Goal: Task Accomplishment & Management: Manage account settings

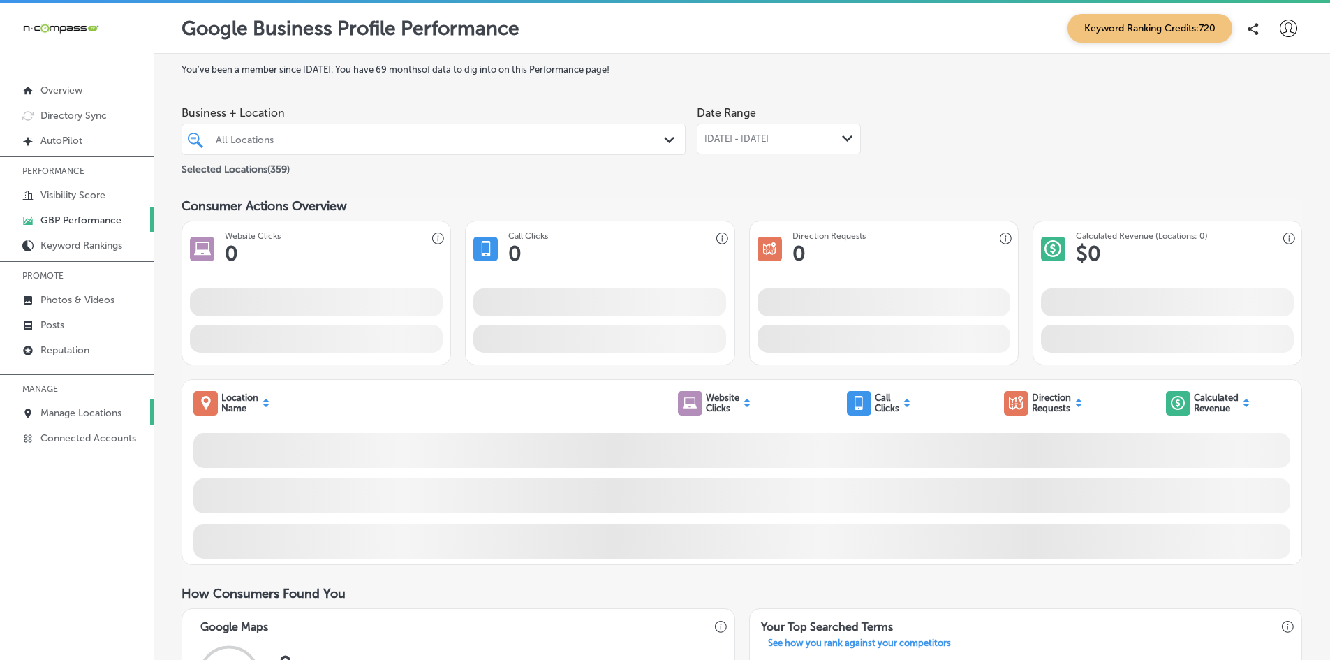
click at [80, 405] on link "Manage Locations" at bounding box center [77, 411] width 154 height 25
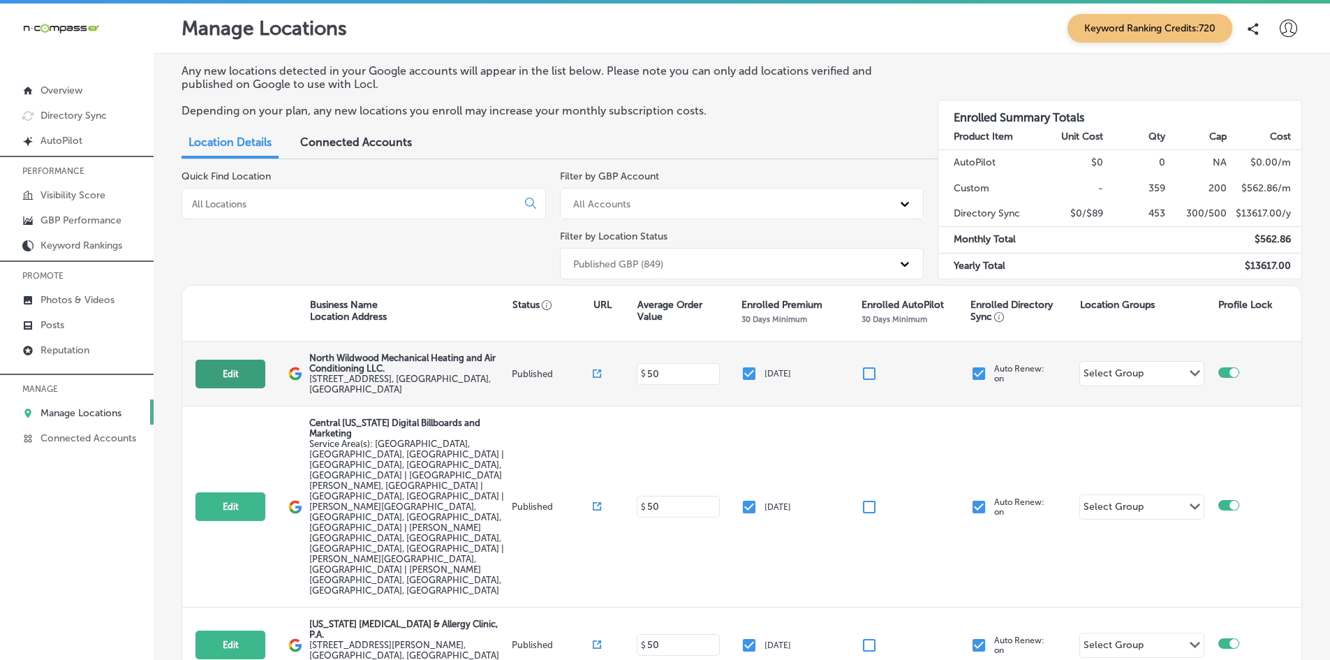
click at [224, 372] on button "Edit" at bounding box center [230, 374] width 70 height 29
select select "US"
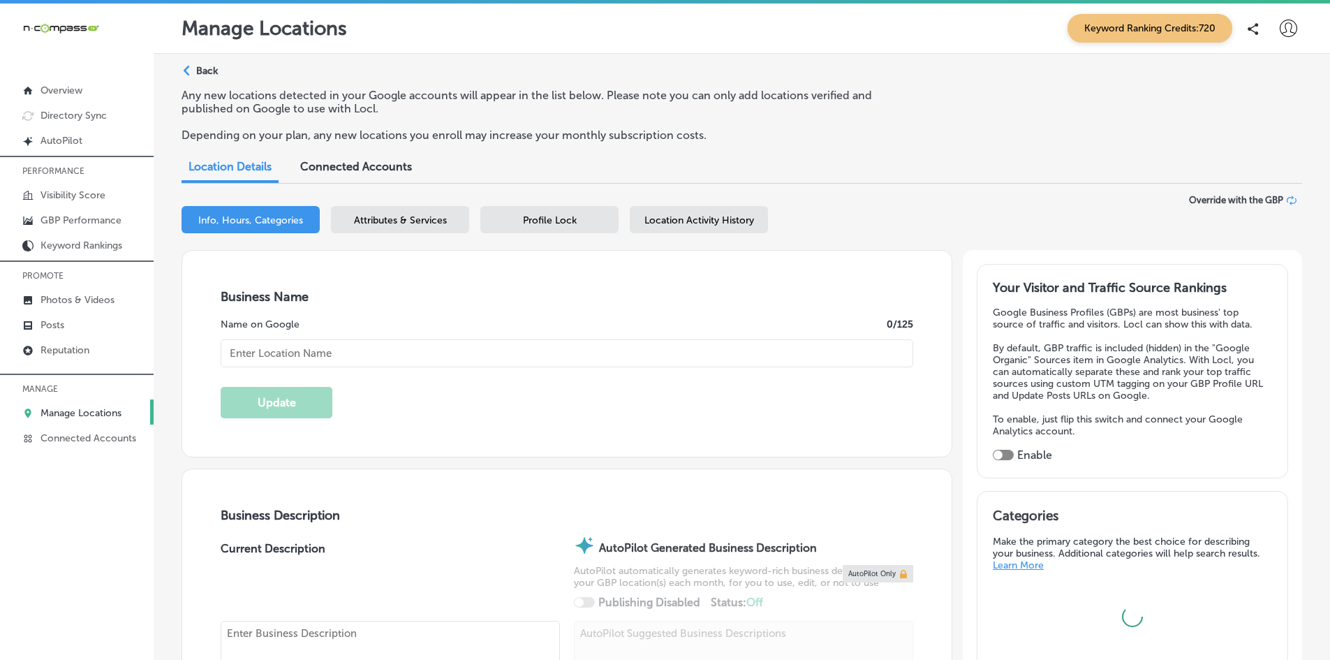
type input "North Wildwood Mechanical Heating and Air Conditioning LLC."
type input "351 Ranger Road"
type input "Unit 3"
type input "[GEOGRAPHIC_DATA]"
type input "08242"
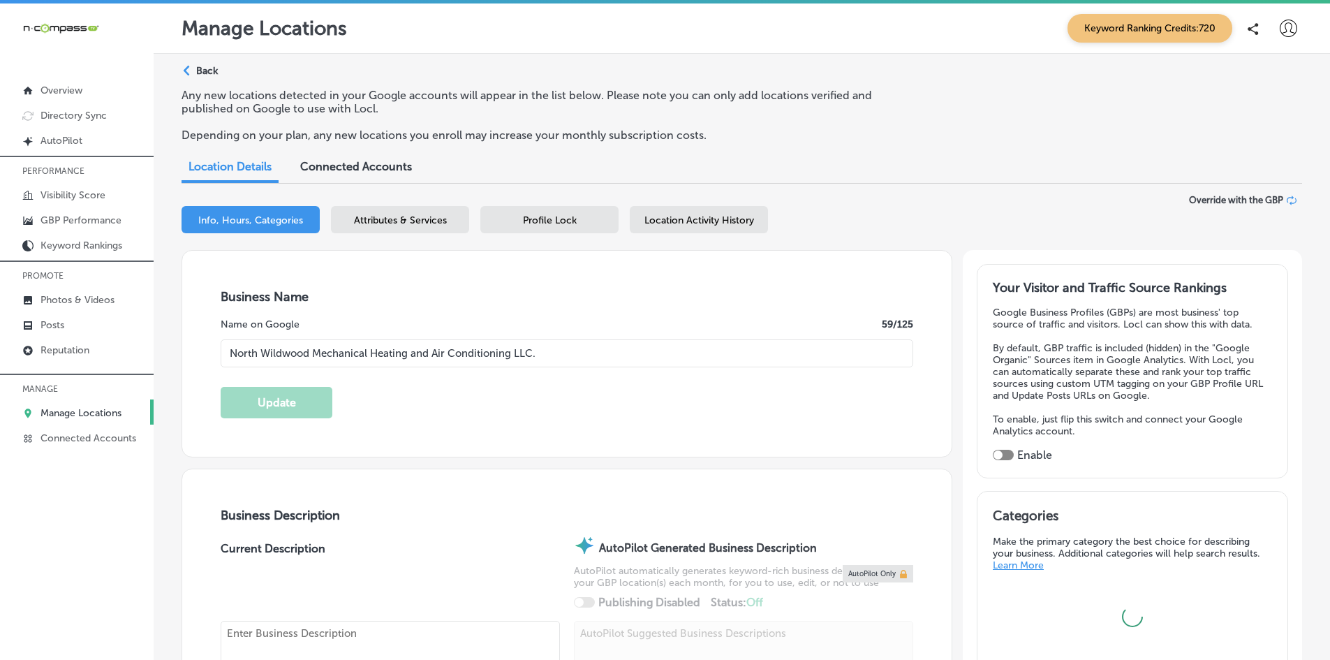
type input "US"
type input "http://www.nwwmechanical.com/"
checkbox input "true"
type textarea "North Wildwood Mechanical Heating and Air Conditioning LLC is a family-owned HV…"
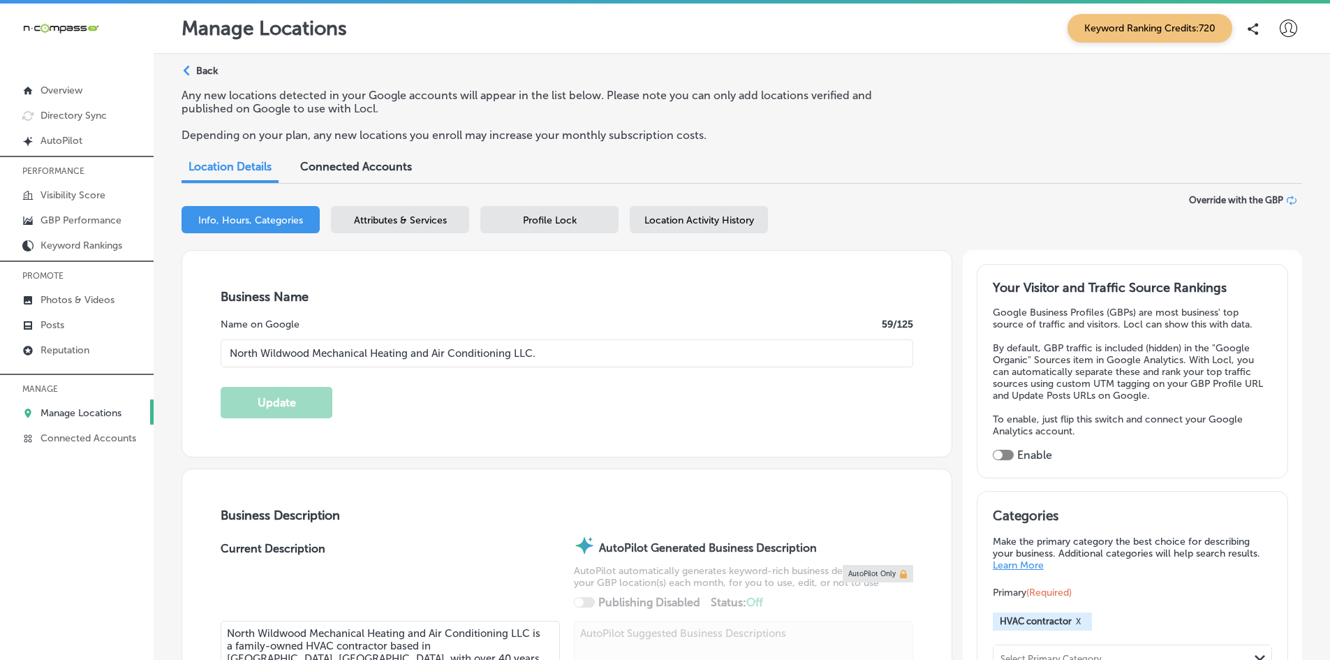
type input "+1 609 305 4259"
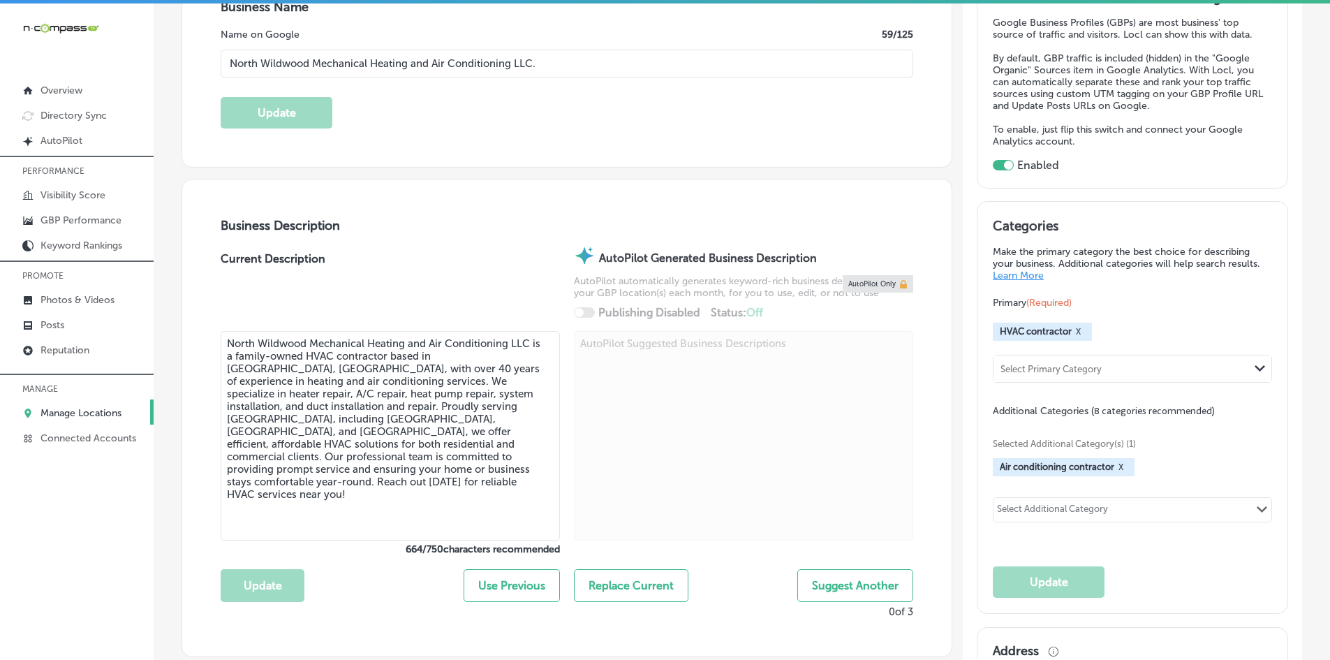
scroll to position [349, 0]
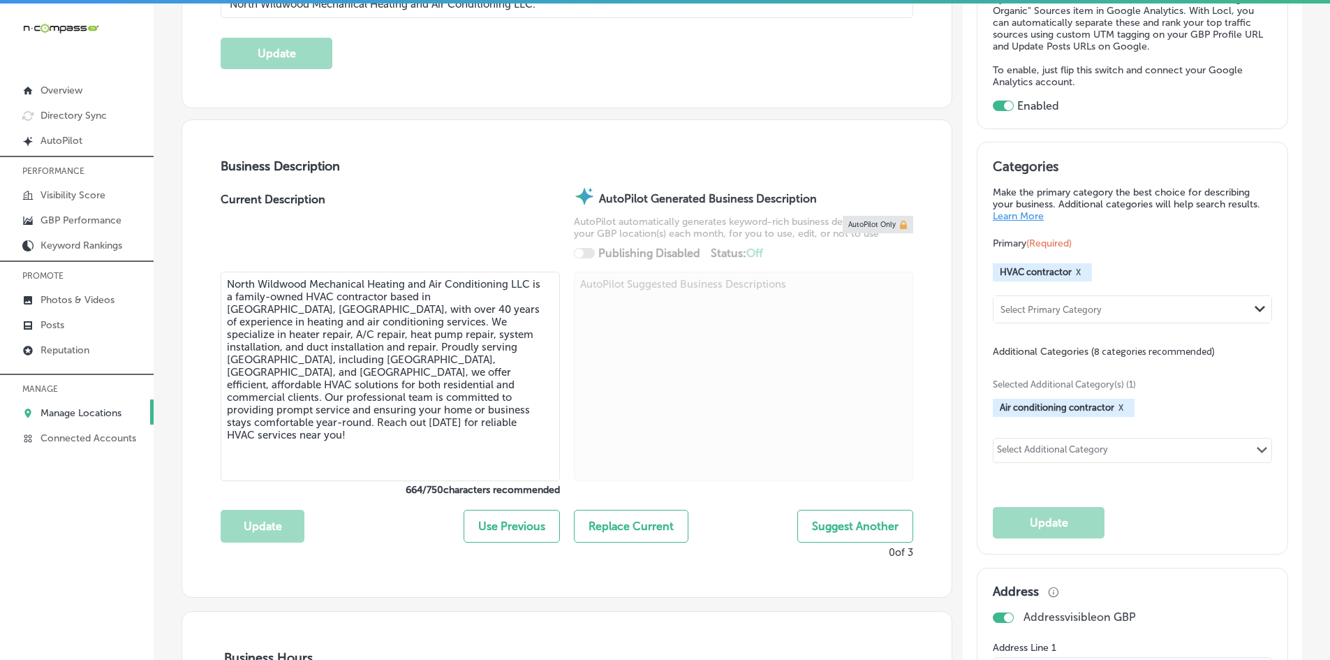
click at [1025, 447] on div "Select Additional Category" at bounding box center [1052, 452] width 111 height 16
type input "p"
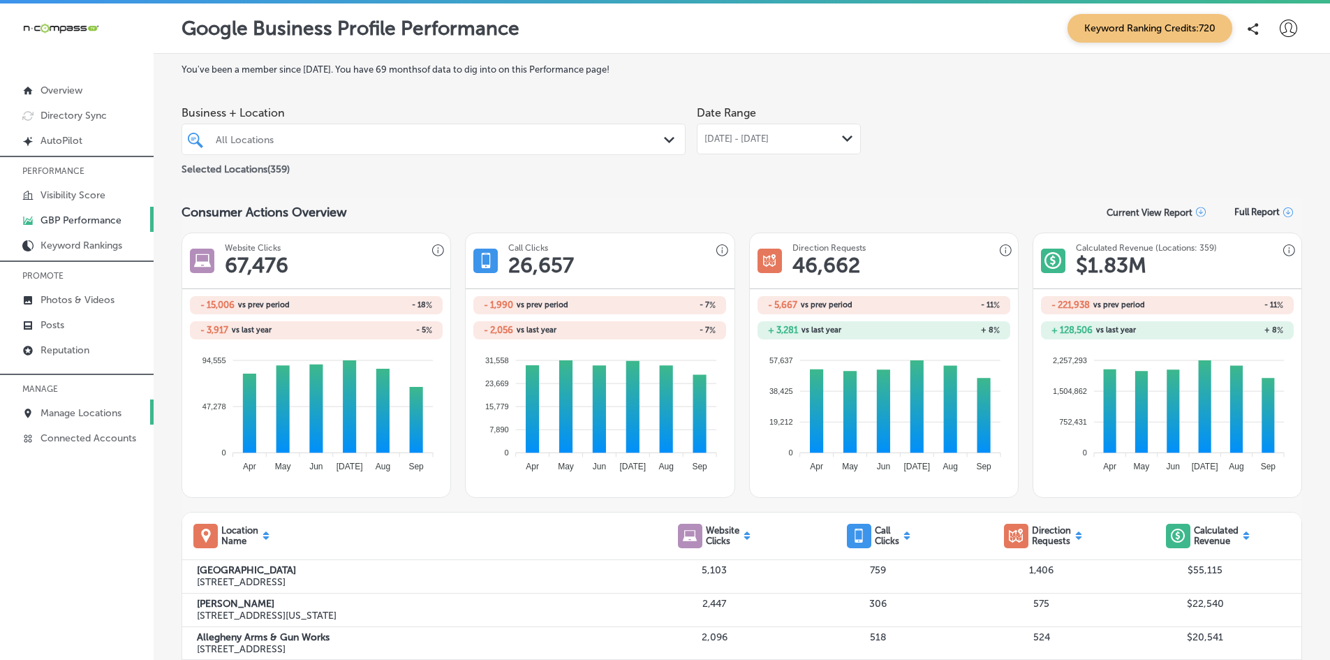
click at [98, 411] on p "Manage Locations" at bounding box center [80, 413] width 81 height 12
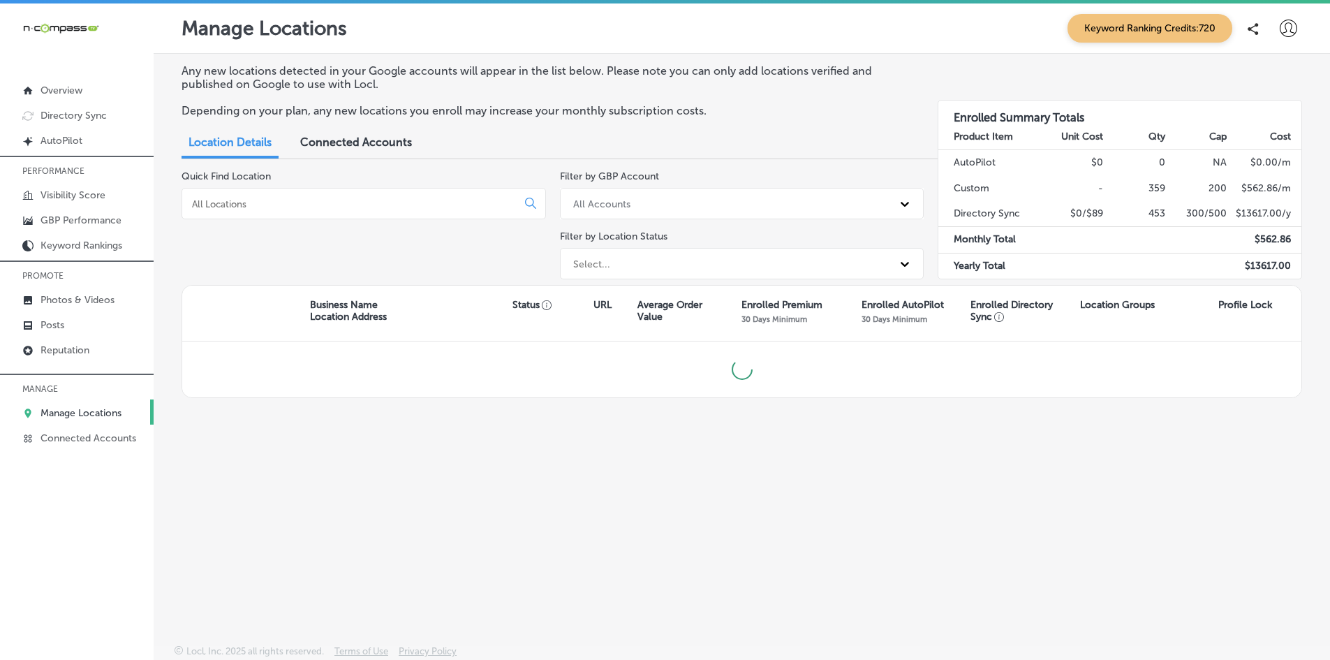
click at [313, 202] on input at bounding box center [352, 204] width 323 height 13
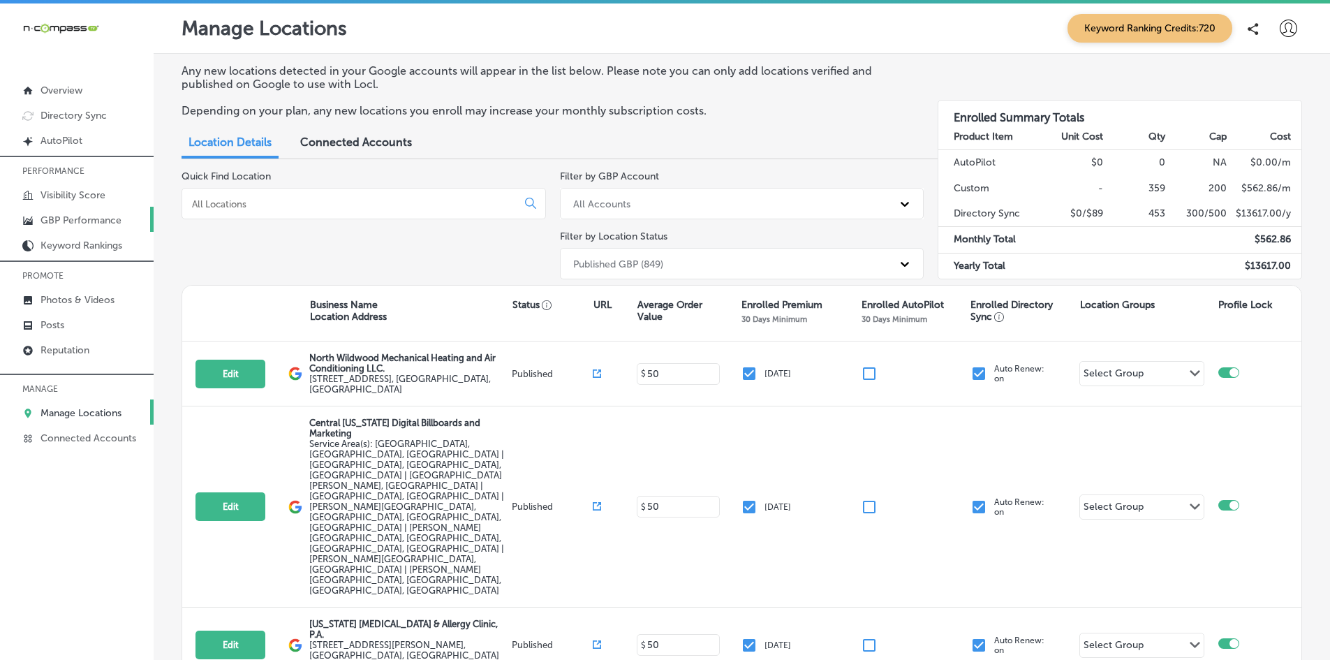
click at [75, 221] on p "GBP Performance" at bounding box center [80, 220] width 81 height 12
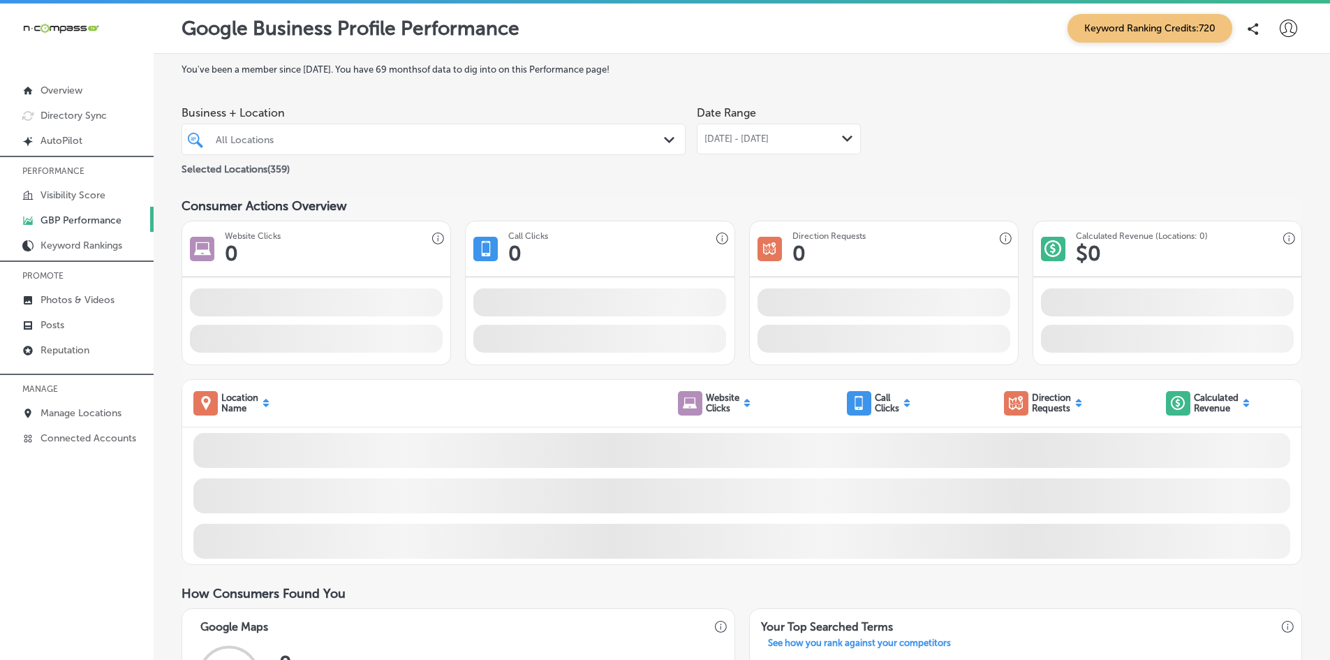
click at [276, 142] on div "All Locations" at bounding box center [441, 139] width 450 height 12
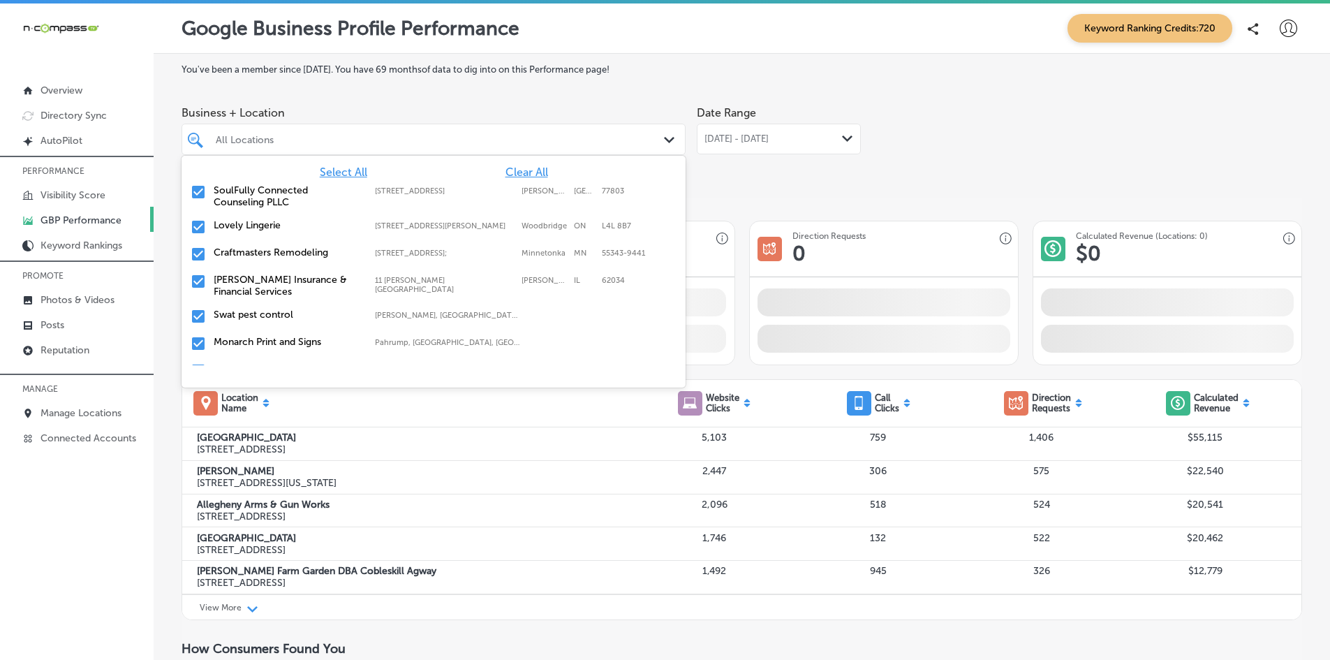
click at [517, 175] on span "Clear All" at bounding box center [526, 171] width 43 height 13
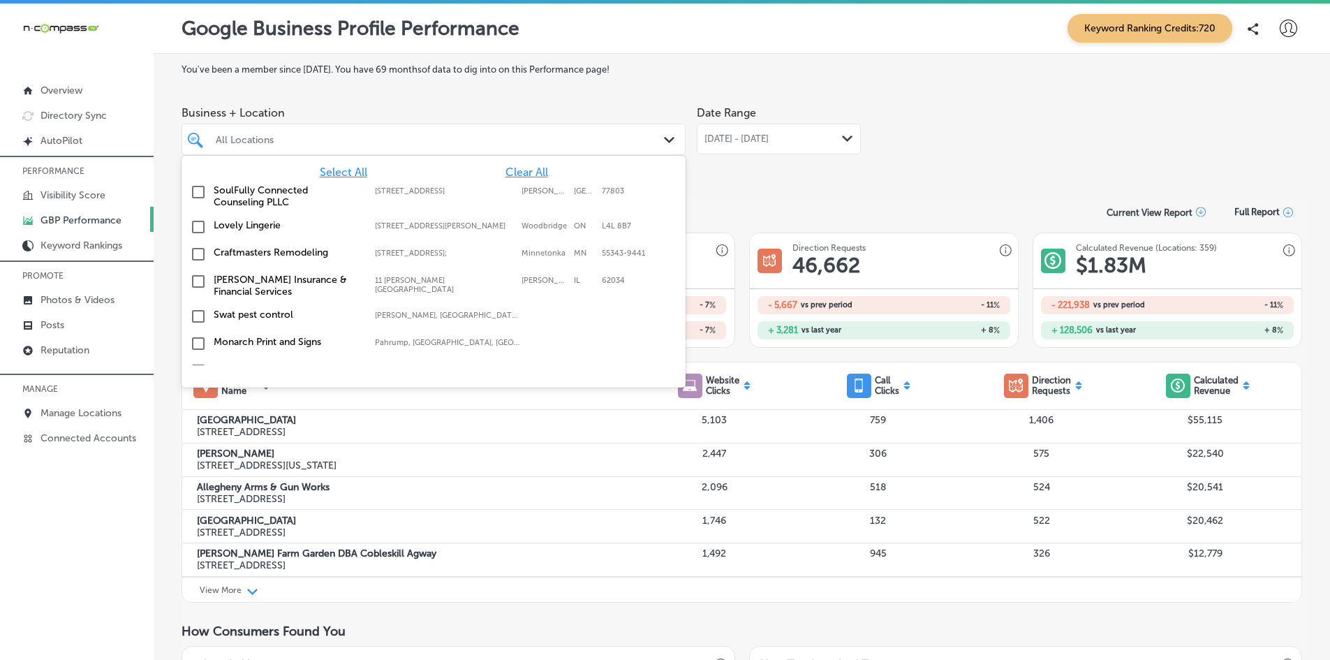
click at [476, 138] on div "All Locations" at bounding box center [441, 139] width 450 height 12
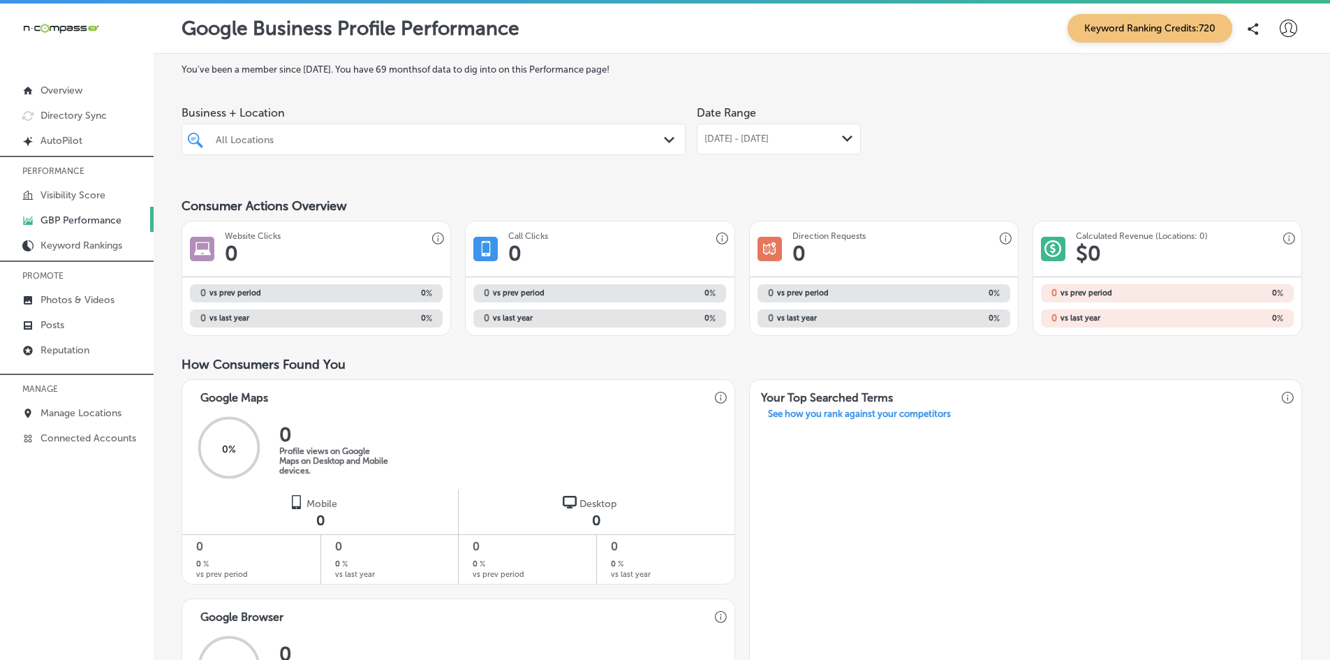
click at [277, 138] on div "All Locations" at bounding box center [441, 139] width 450 height 12
click at [424, 143] on div "miss miss" at bounding box center [411, 139] width 394 height 19
click at [461, 133] on div "miss miss" at bounding box center [411, 139] width 394 height 19
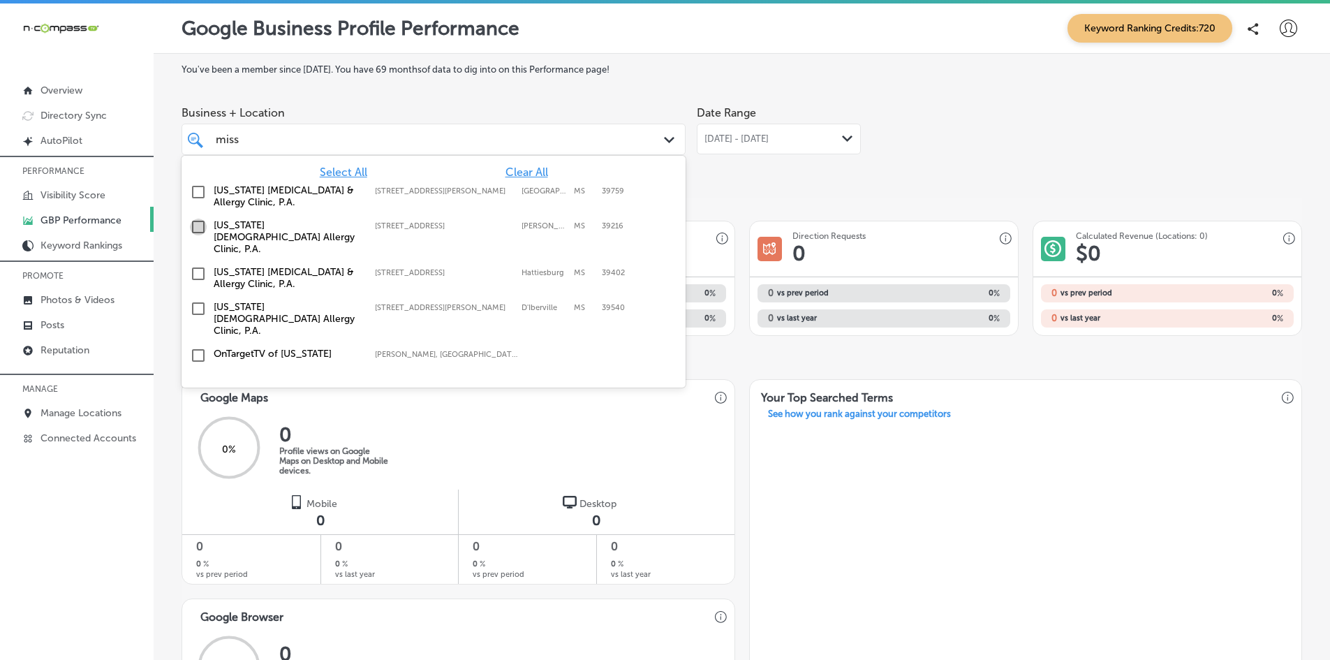
click at [200, 223] on input "checkbox" at bounding box center [198, 227] width 17 height 17
click at [1002, 123] on div "Business + Location option [STREET_ADDRESS]. option [STREET_ADDRESS][PERSON_NAM…" at bounding box center [742, 138] width 1121 height 78
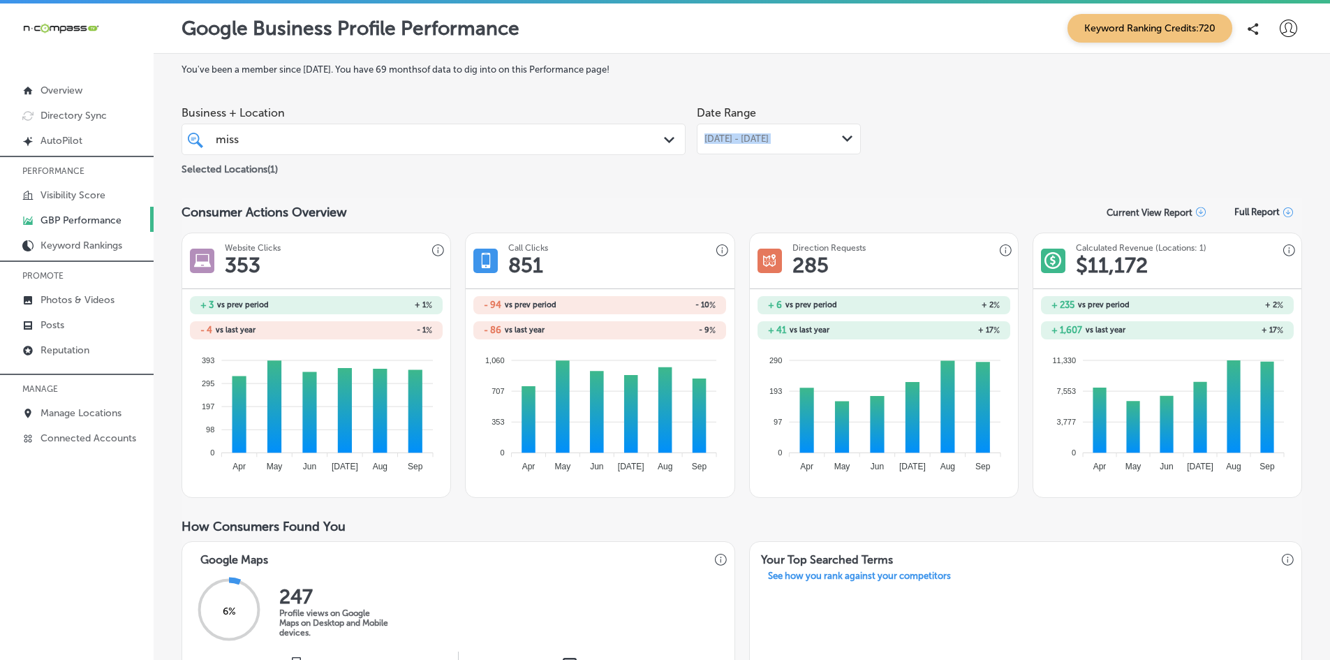
click at [769, 139] on span "[DATE] - [DATE]" at bounding box center [736, 138] width 64 height 11
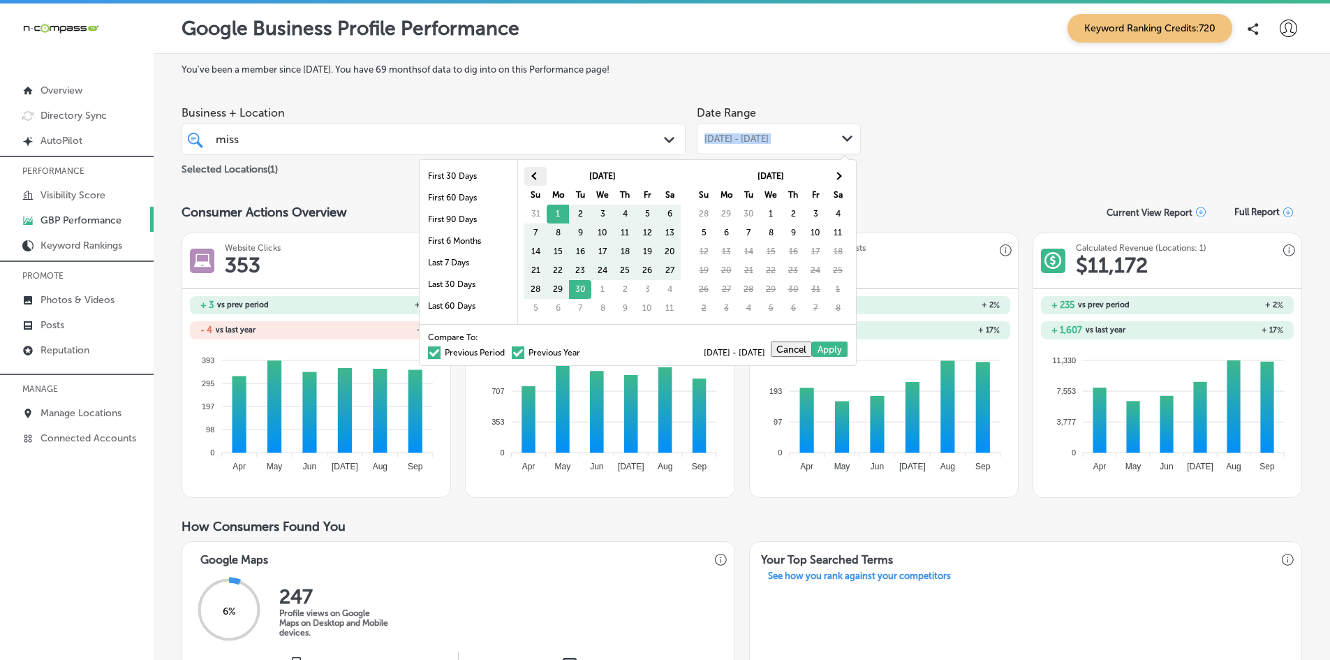
click at [528, 172] on th at bounding box center [535, 176] width 22 height 19
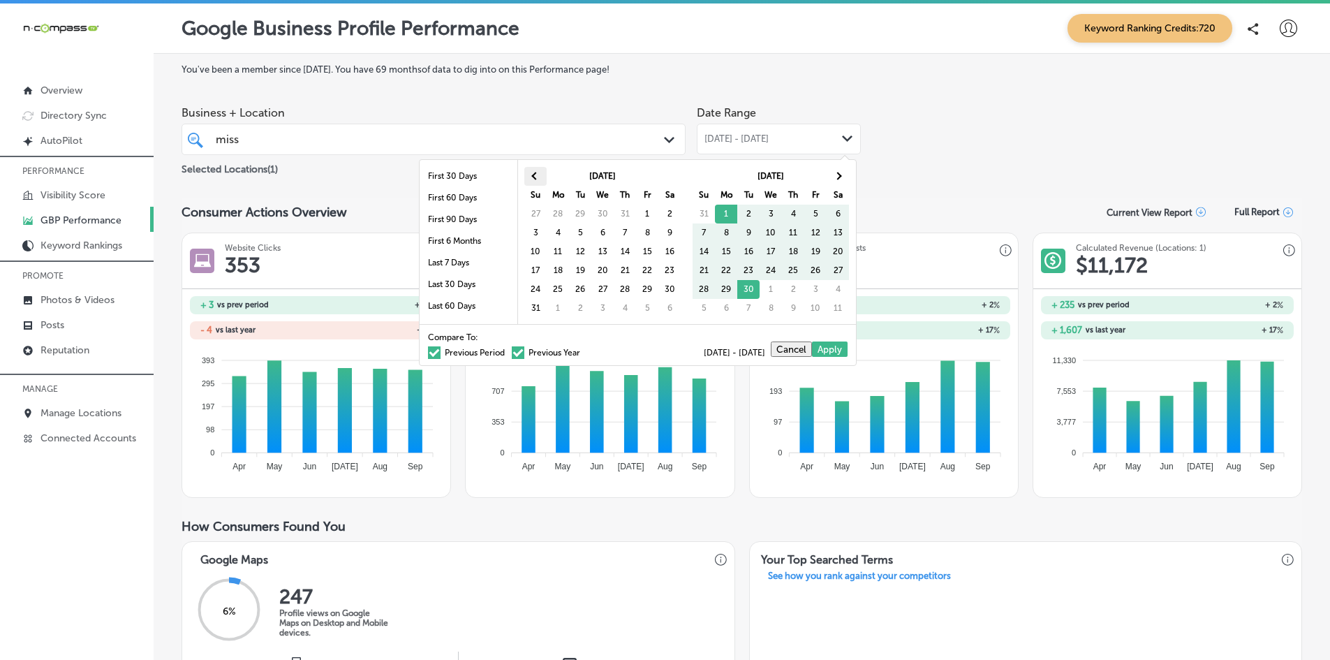
click at [536, 174] on span at bounding box center [535, 176] width 8 height 8
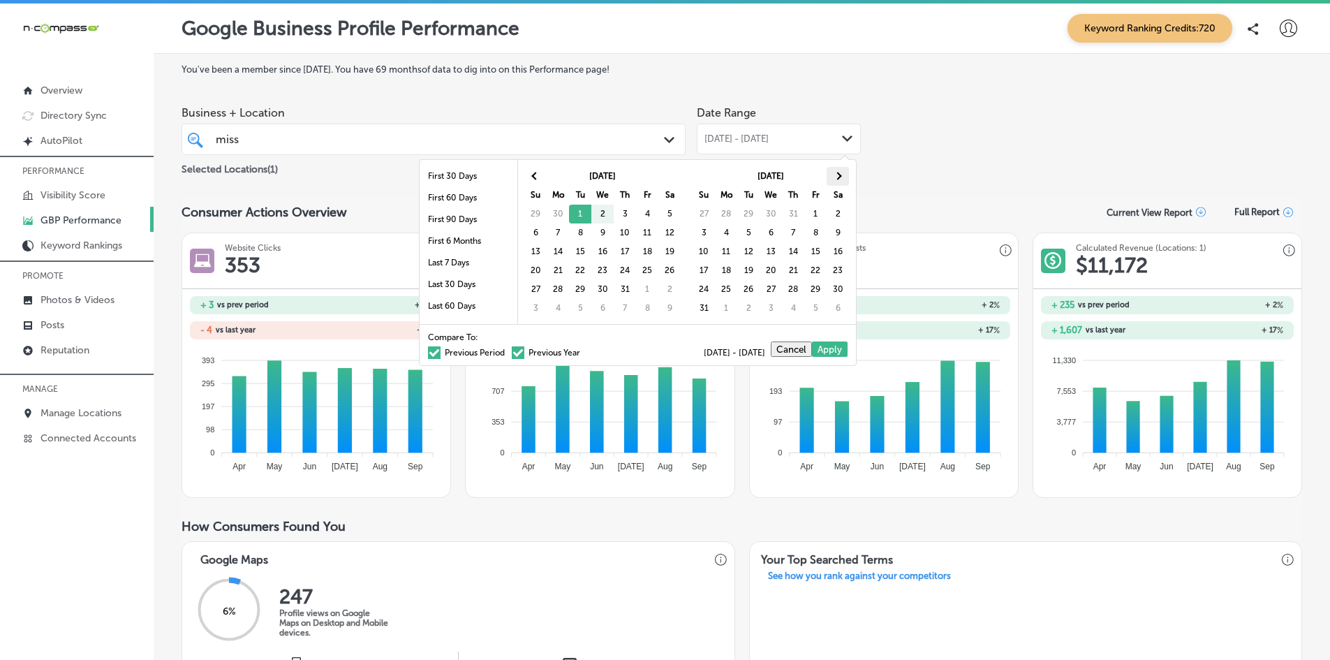
click at [830, 175] on th at bounding box center [838, 176] width 22 height 19
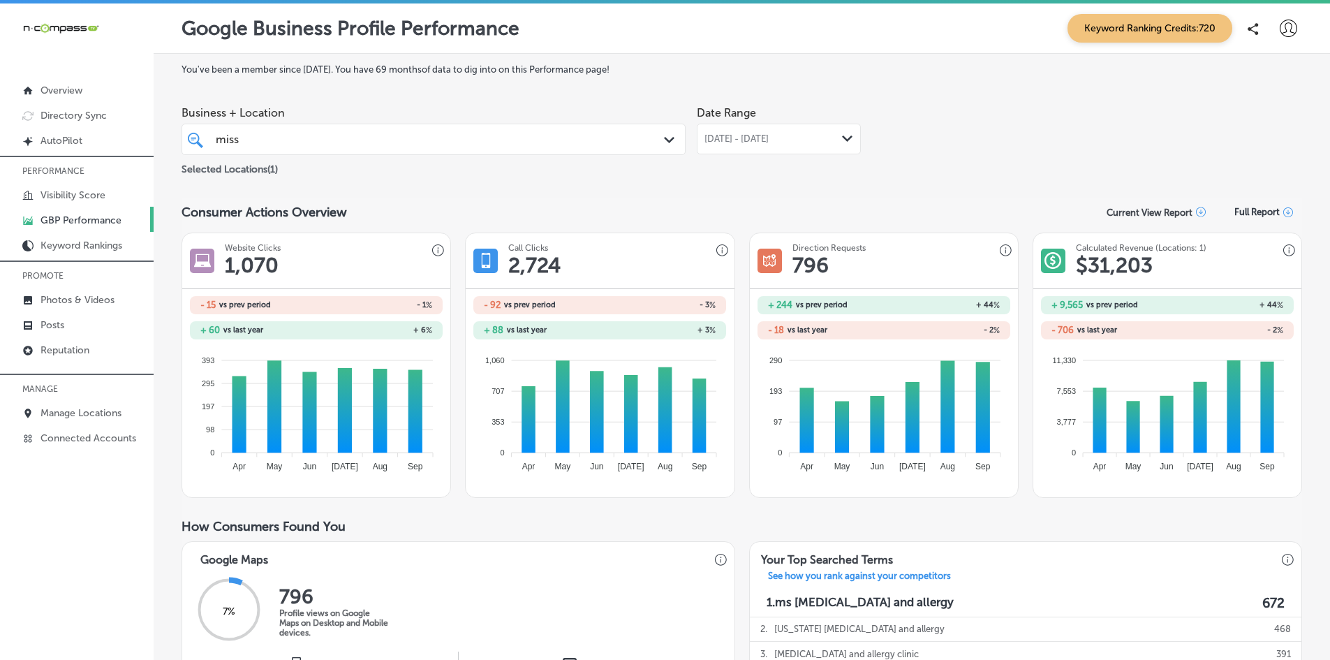
click at [769, 137] on span "[DATE] - [DATE]" at bounding box center [736, 138] width 64 height 11
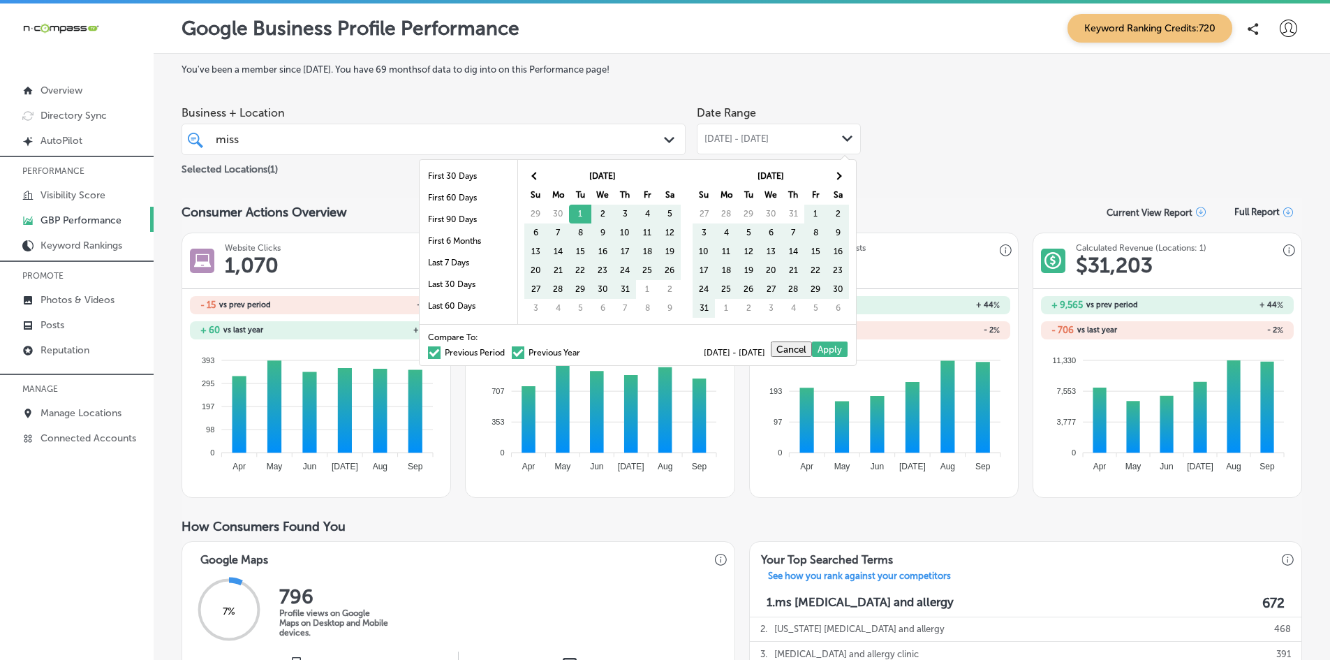
click at [512, 353] on span at bounding box center [518, 352] width 13 height 13
click at [583, 350] on input "Previous Year" at bounding box center [583, 350] width 0 height 0
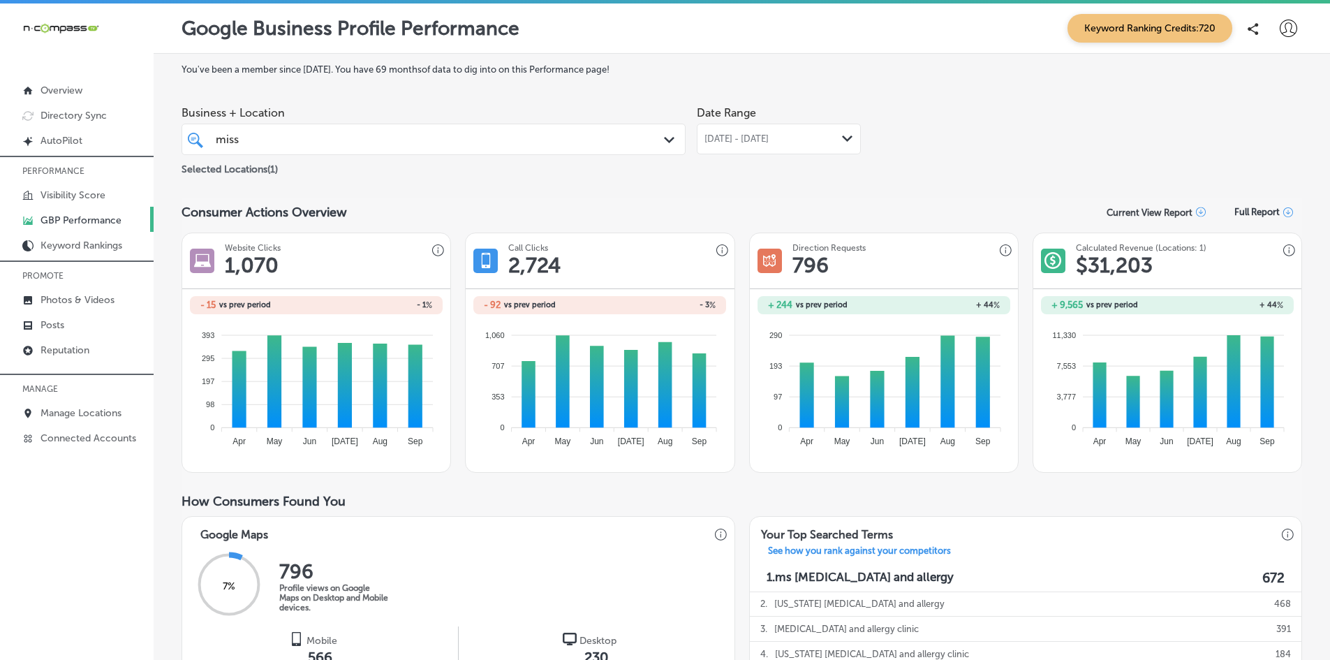
click at [749, 142] on span "[DATE] - [DATE]" at bounding box center [736, 138] width 64 height 11
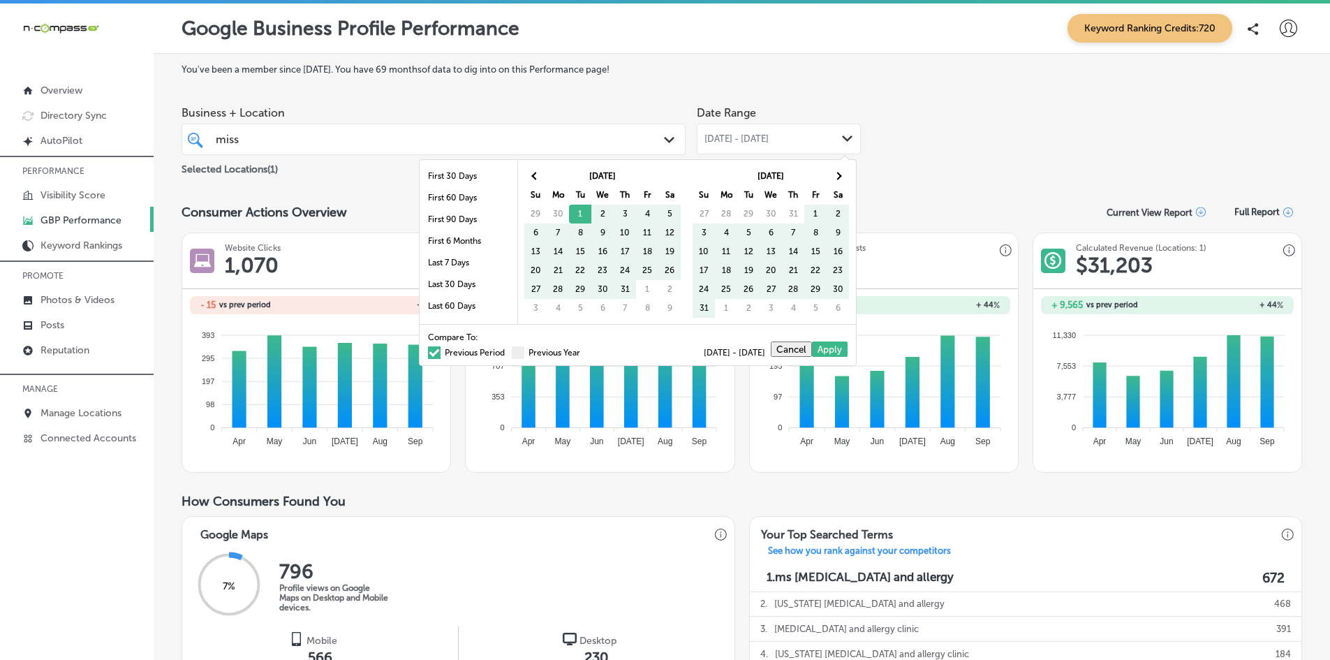
click at [428, 352] on span at bounding box center [434, 352] width 13 height 13
click at [508, 350] on input "Previous Period" at bounding box center [508, 350] width 0 height 0
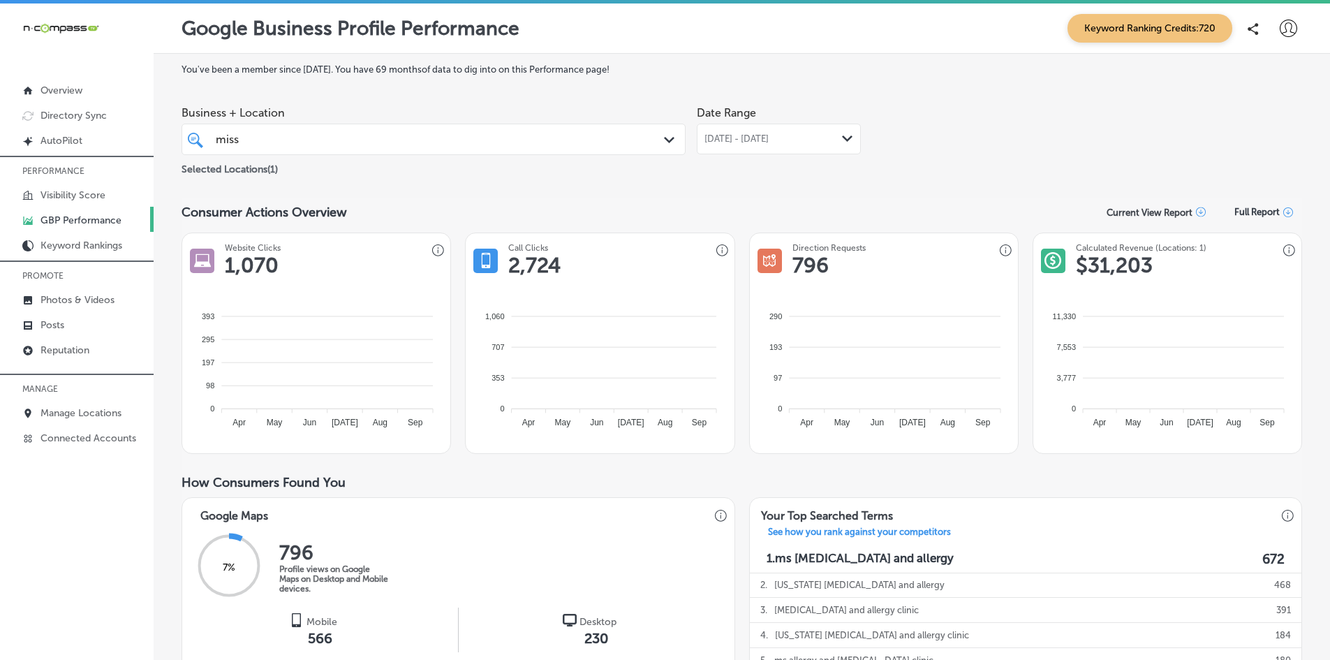
click at [860, 140] on div "Business + Location miss miss Path Created with Sketch. Selected Locations ( 1 …" at bounding box center [742, 138] width 1121 height 78
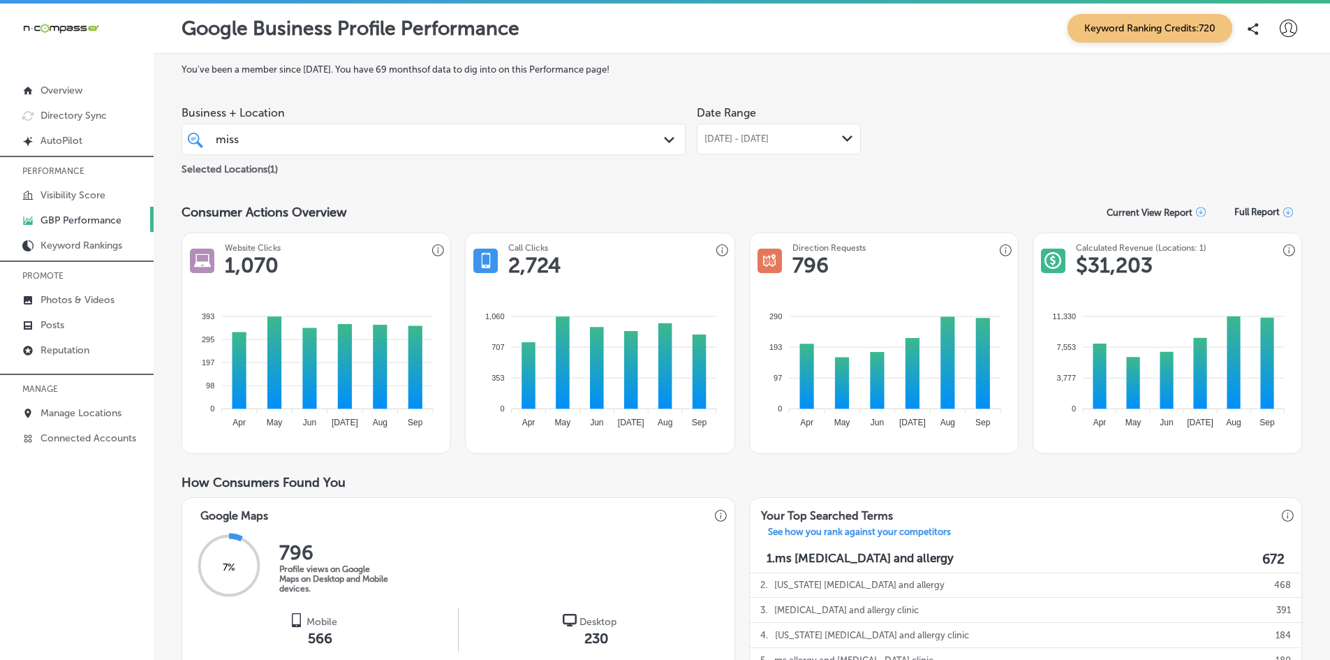
click at [272, 129] on div "miss miss" at bounding box center [434, 139] width 450 height 22
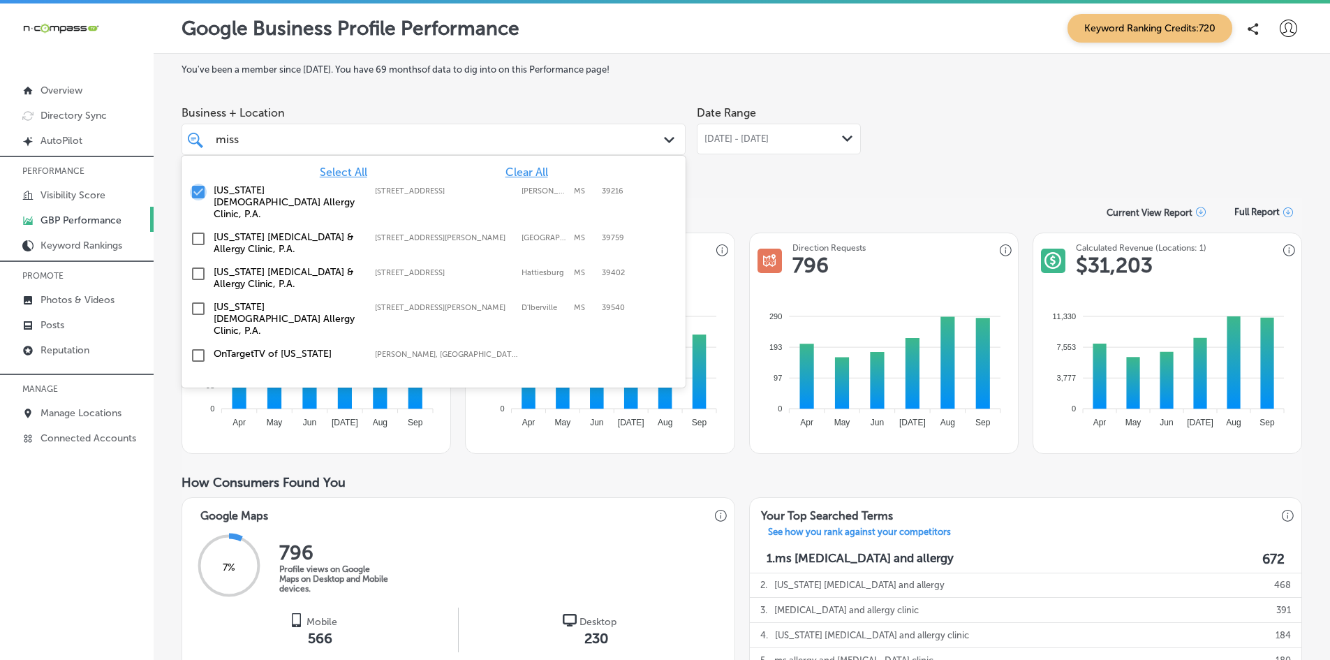
click at [191, 192] on input "checkbox" at bounding box center [198, 192] width 17 height 17
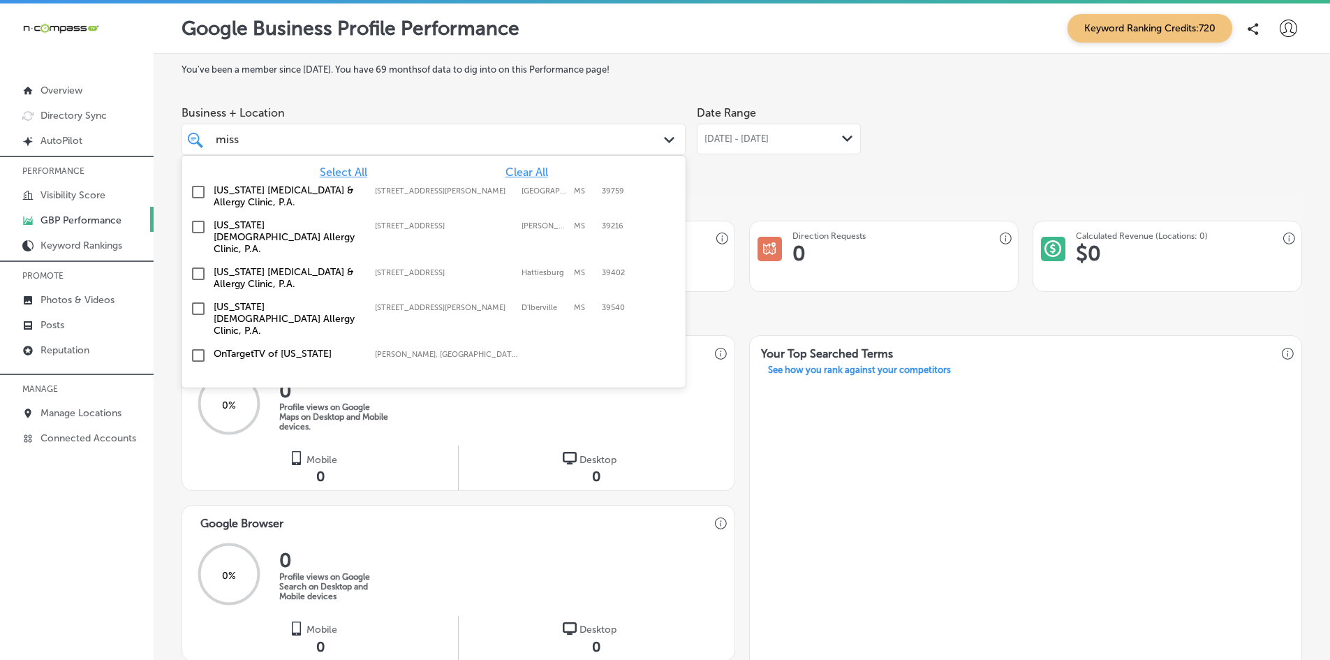
click at [286, 147] on div "miss miss" at bounding box center [411, 139] width 394 height 19
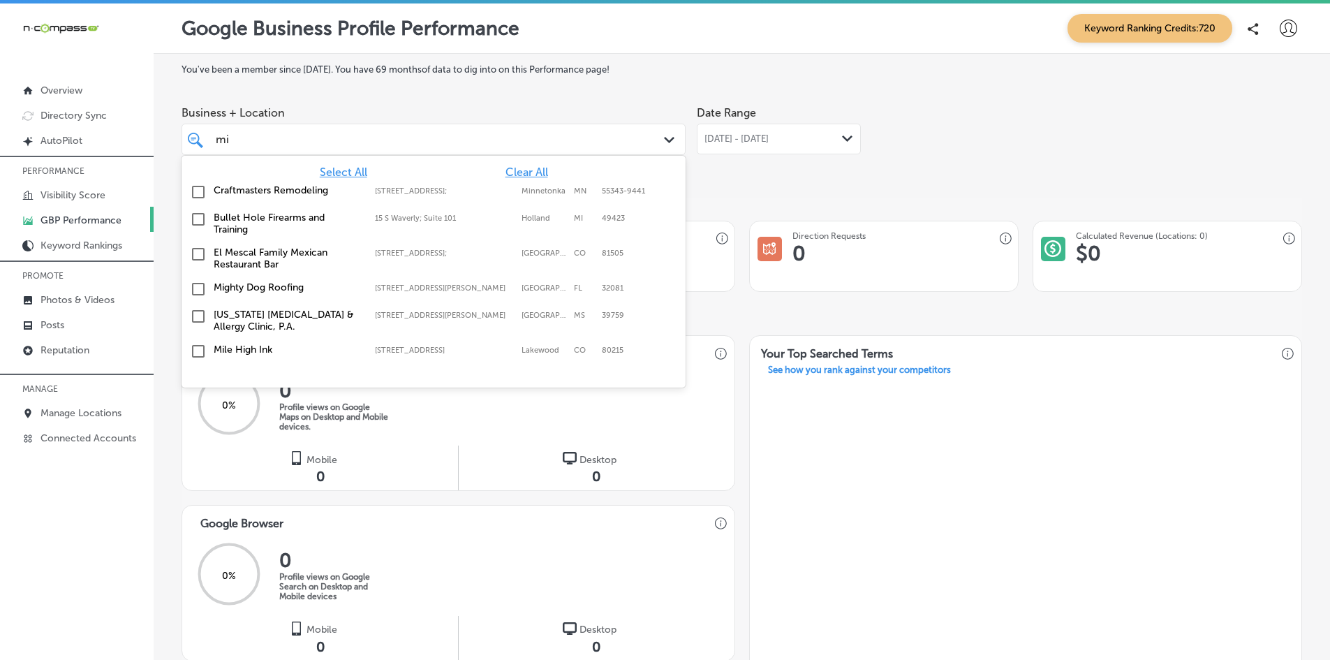
type input "m"
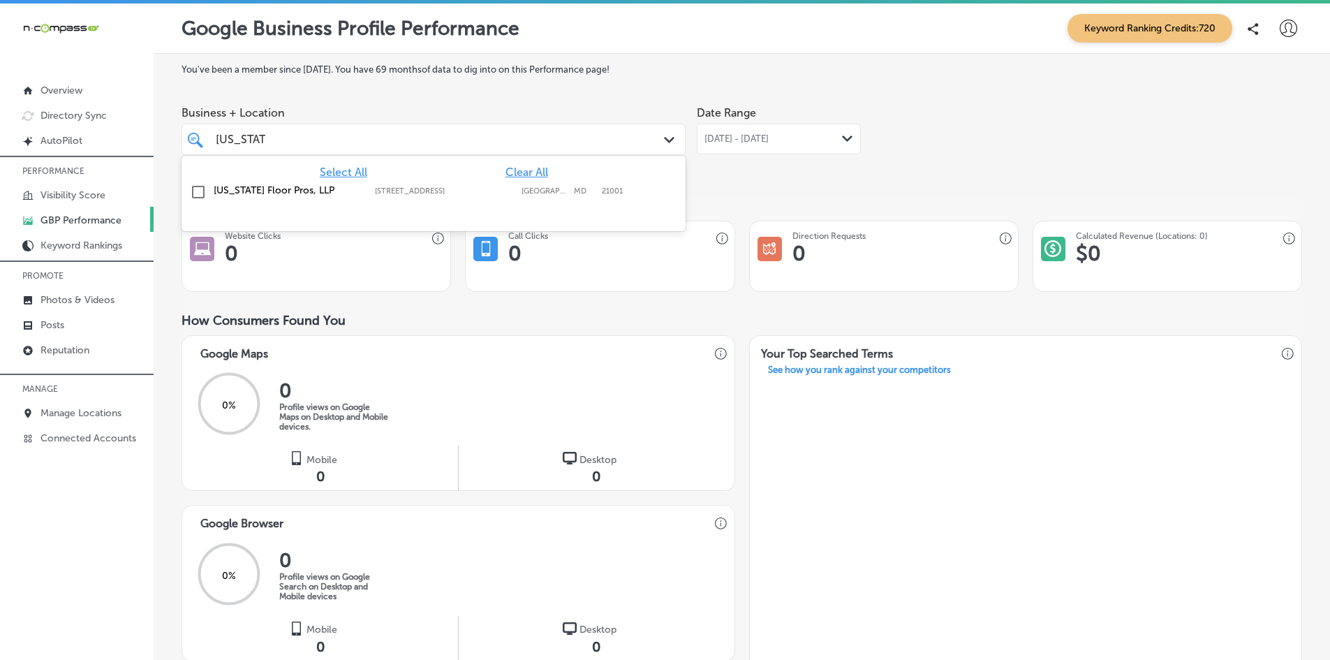
click at [200, 189] on input "checkbox" at bounding box center [198, 192] width 17 height 17
type input "[US_STATE]"
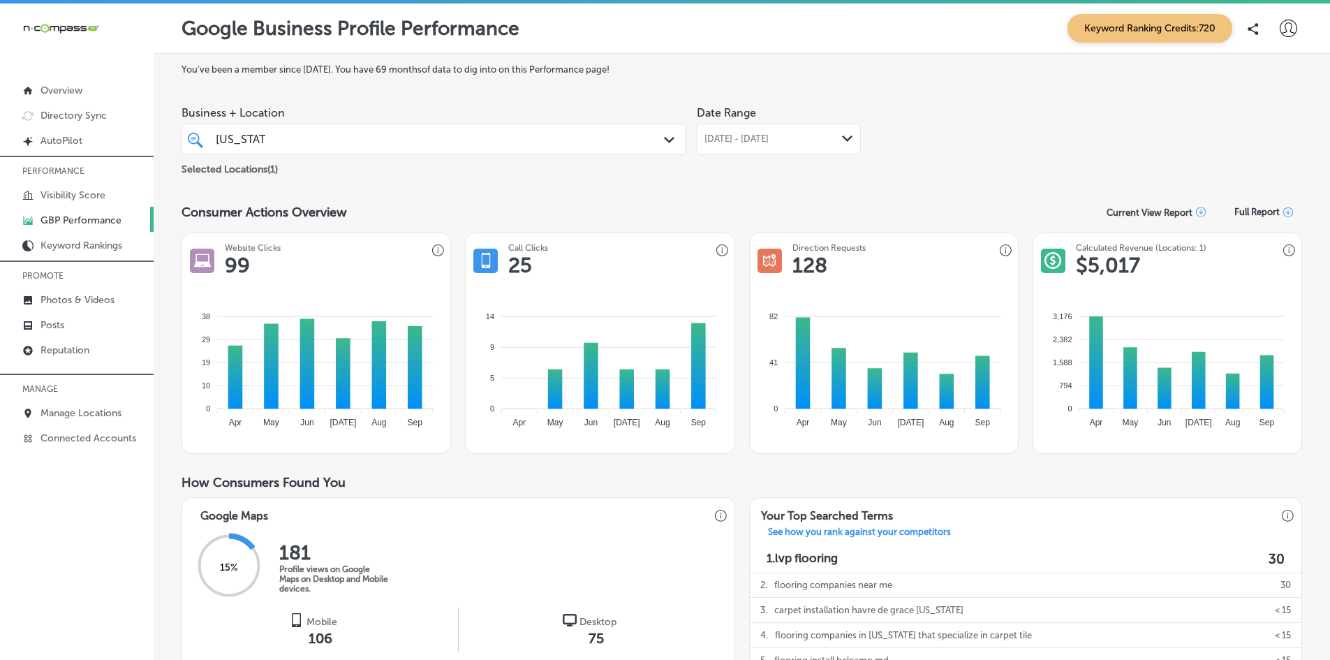
click at [759, 146] on div "[DATE] - [DATE] Path Created with Sketch." at bounding box center [779, 139] width 164 height 31
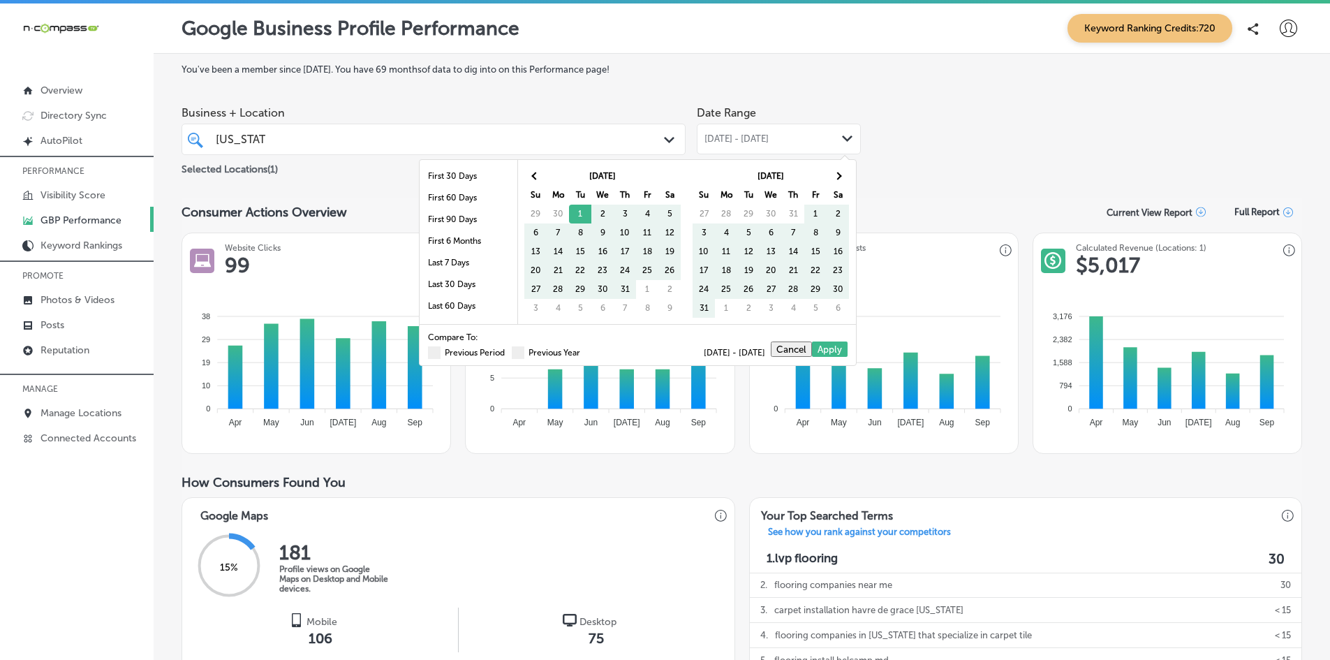
click at [512, 355] on span at bounding box center [518, 352] width 13 height 13
click at [583, 350] on input "Previous Year" at bounding box center [583, 350] width 0 height 0
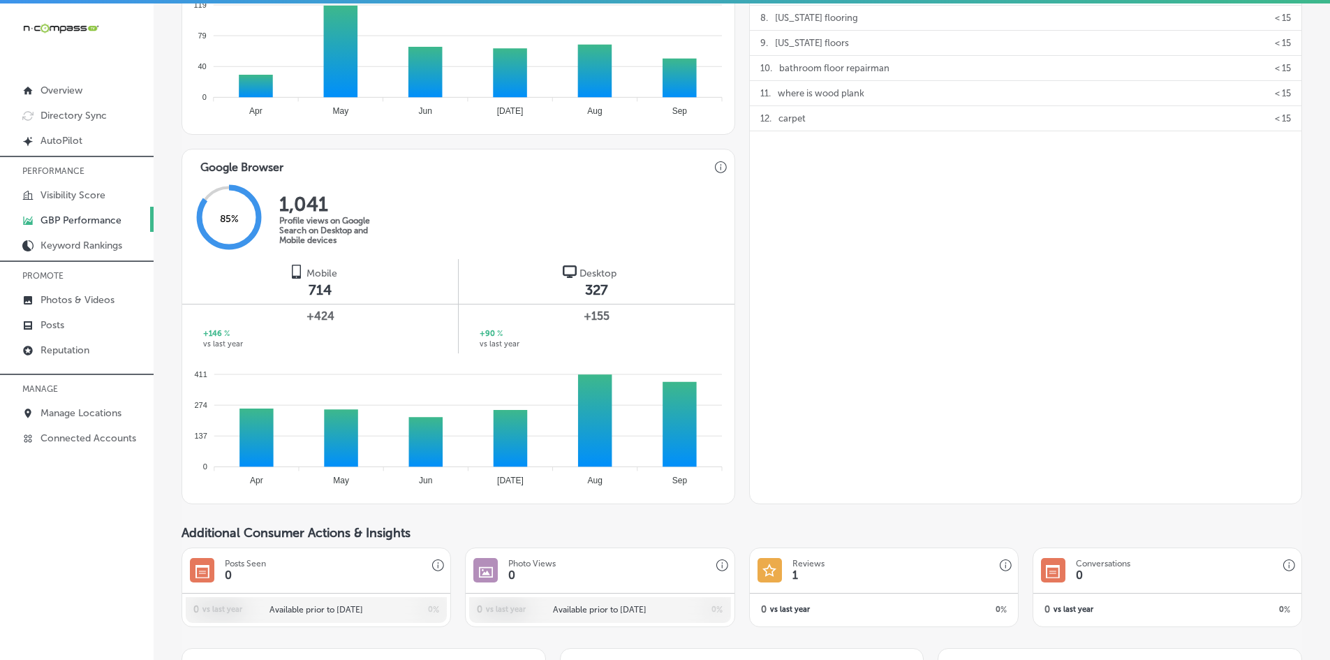
scroll to position [768, 0]
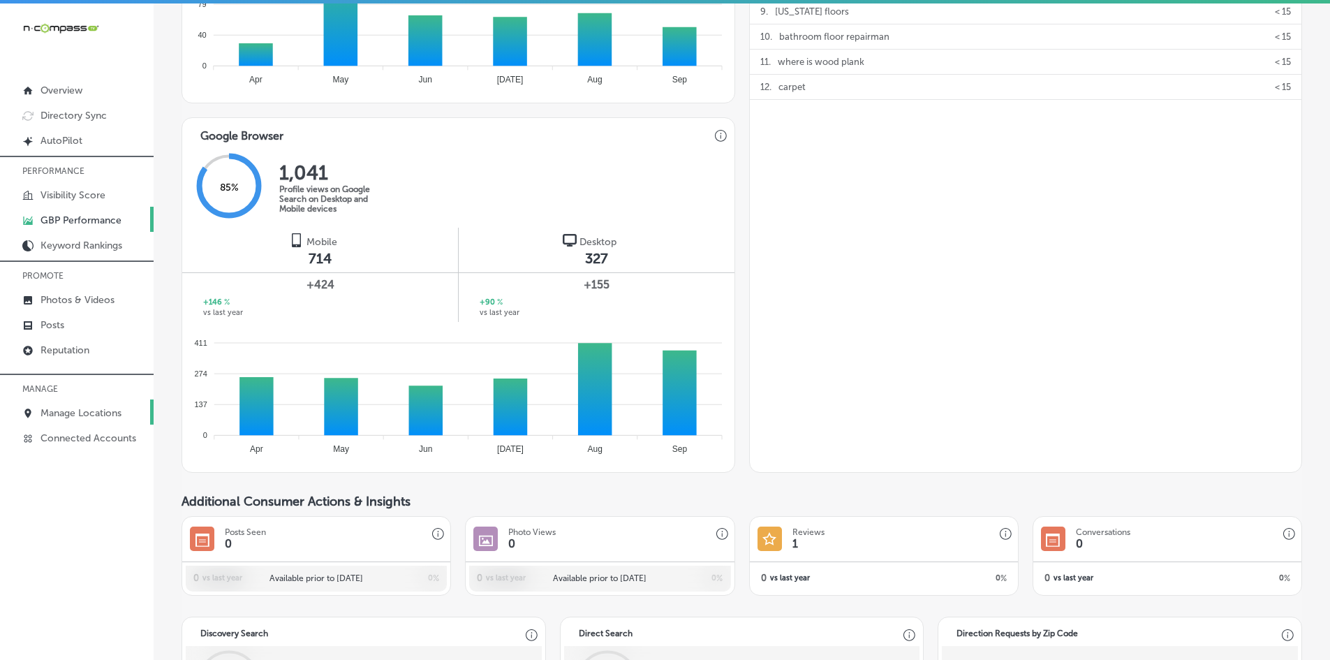
click at [76, 418] on p "Manage Locations" at bounding box center [80, 413] width 81 height 12
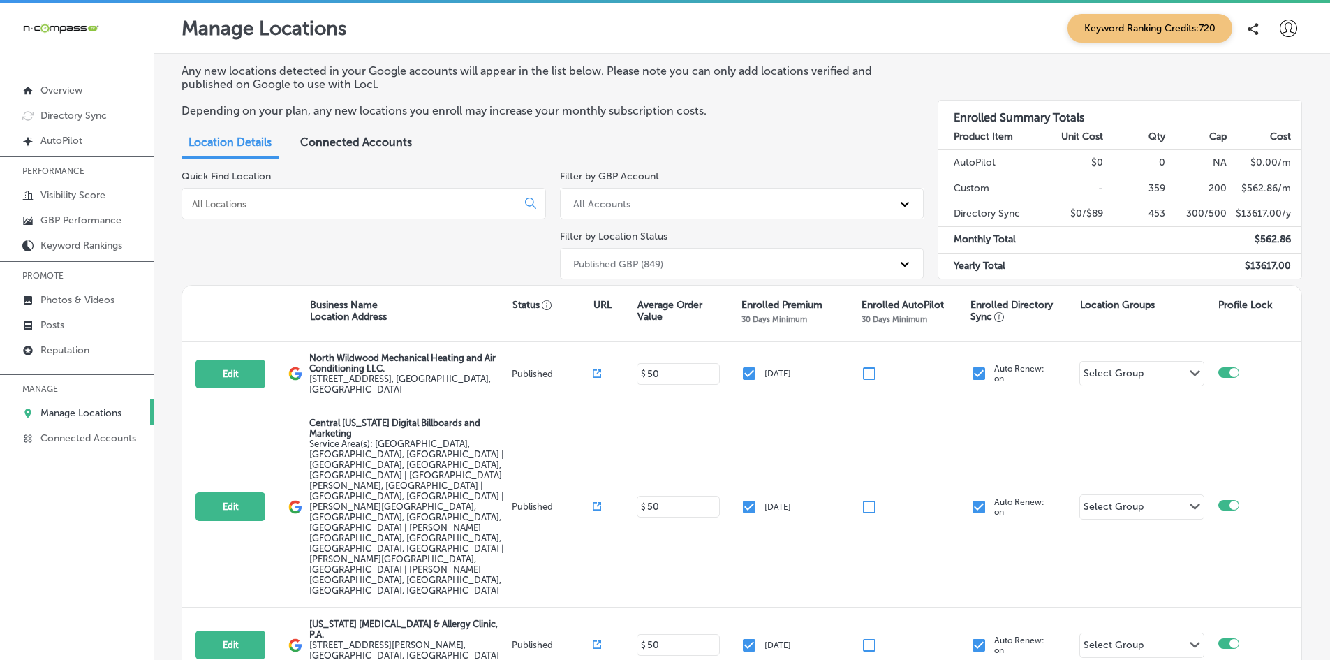
click at [263, 210] on div at bounding box center [364, 203] width 364 height 31
click at [264, 202] on input at bounding box center [352, 204] width 323 height 13
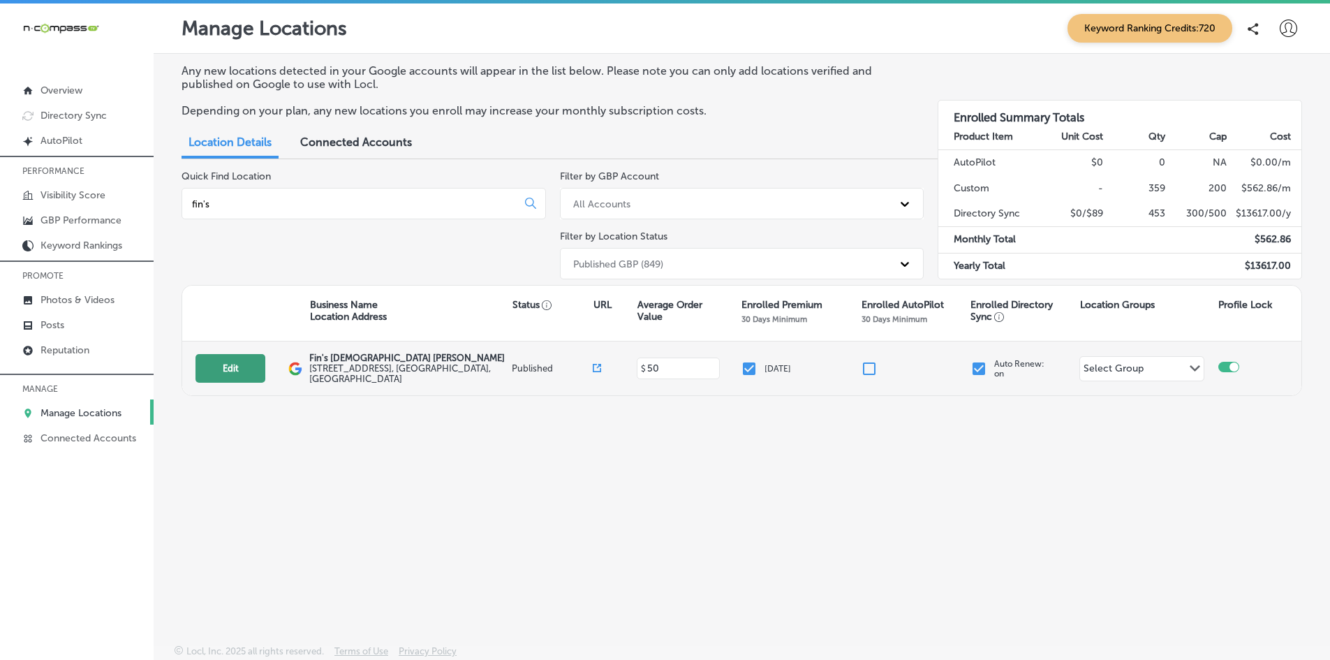
type input "fin's"
click at [223, 369] on button "Edit" at bounding box center [230, 368] width 70 height 29
select select "US"
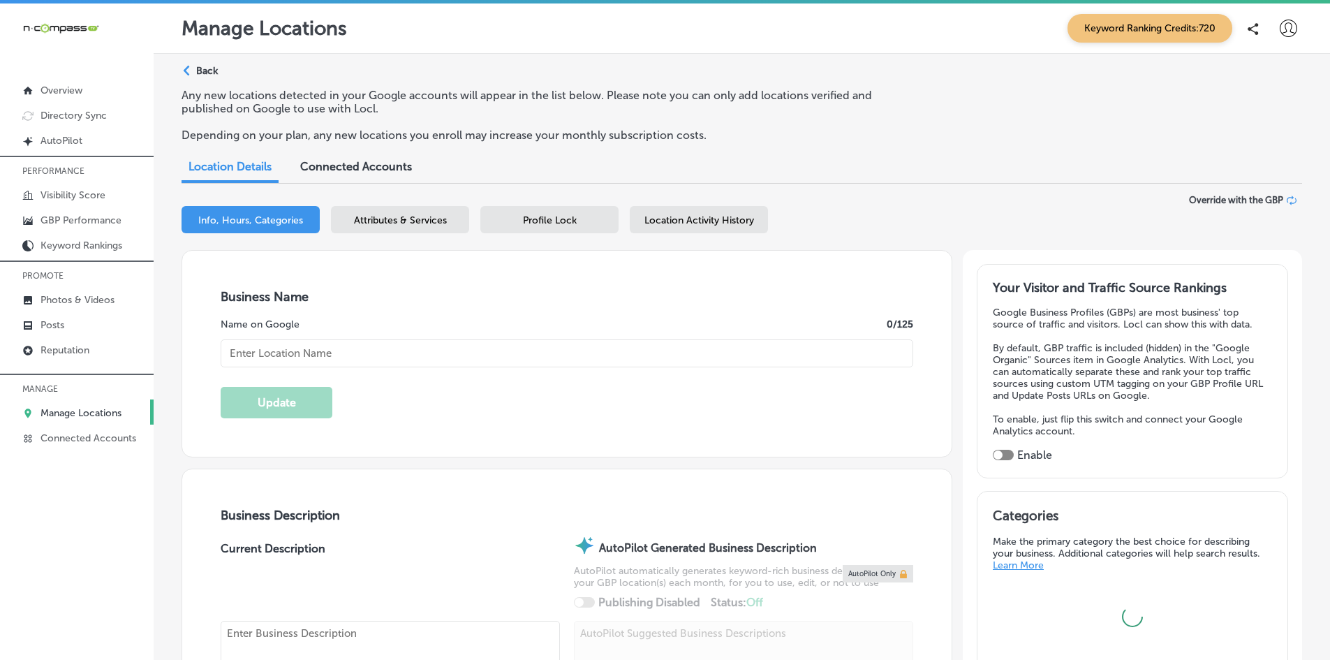
type textarea "Since [DATE], [PERSON_NAME]’s Japanese Sushi & Grill has been a staple in [GEOG…"
type input "[STREET_ADDRESS]"
type input "[GEOGRAPHIC_DATA]"
type input "32405"
type input "US"
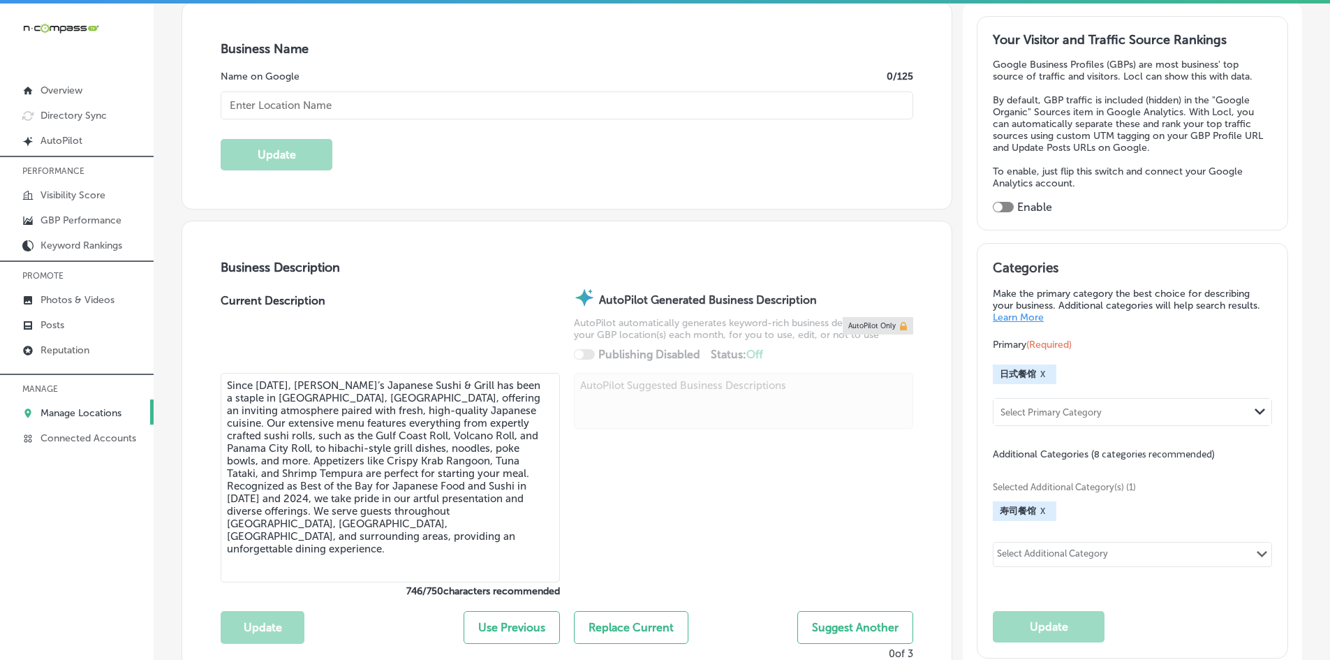
scroll to position [279, 0]
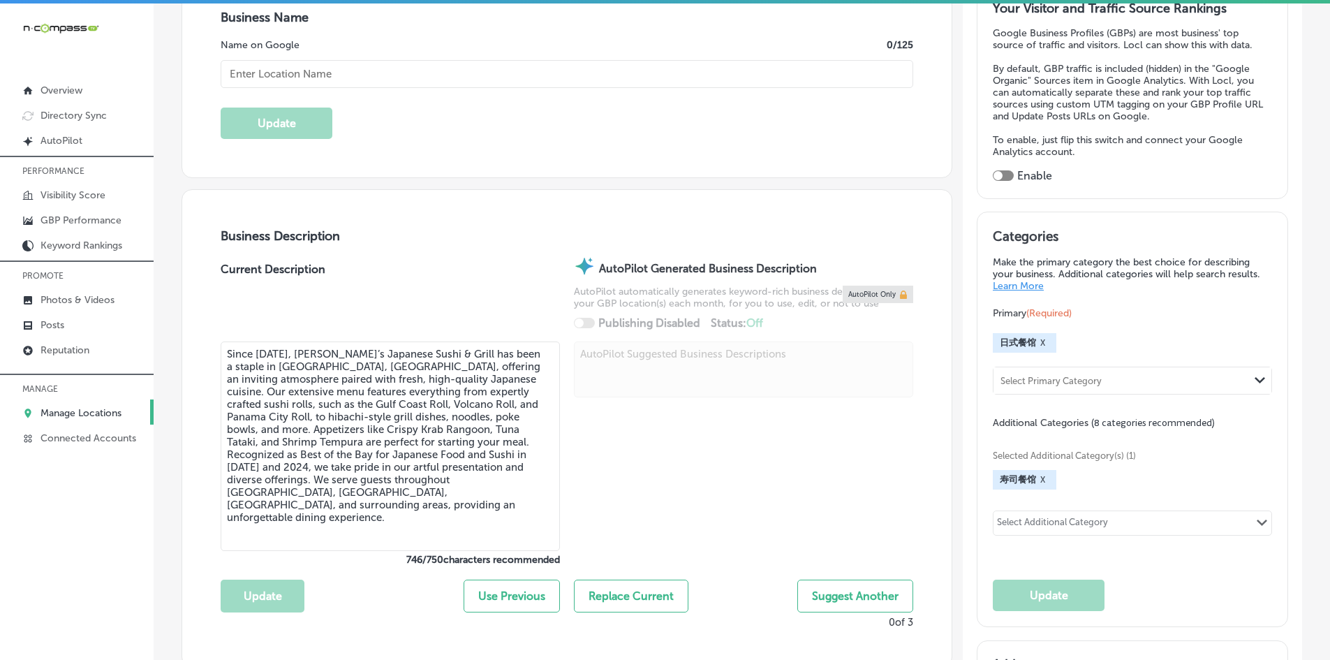
type input "[URL][DOMAIN_NAME]"
checkbox input "true"
type input "Fin's [DEMOGRAPHIC_DATA] [PERSON_NAME]"
type input "[PHONE_NUMBER]"
click at [1003, 339] on span "日式餐馆" at bounding box center [1018, 343] width 36 height 13
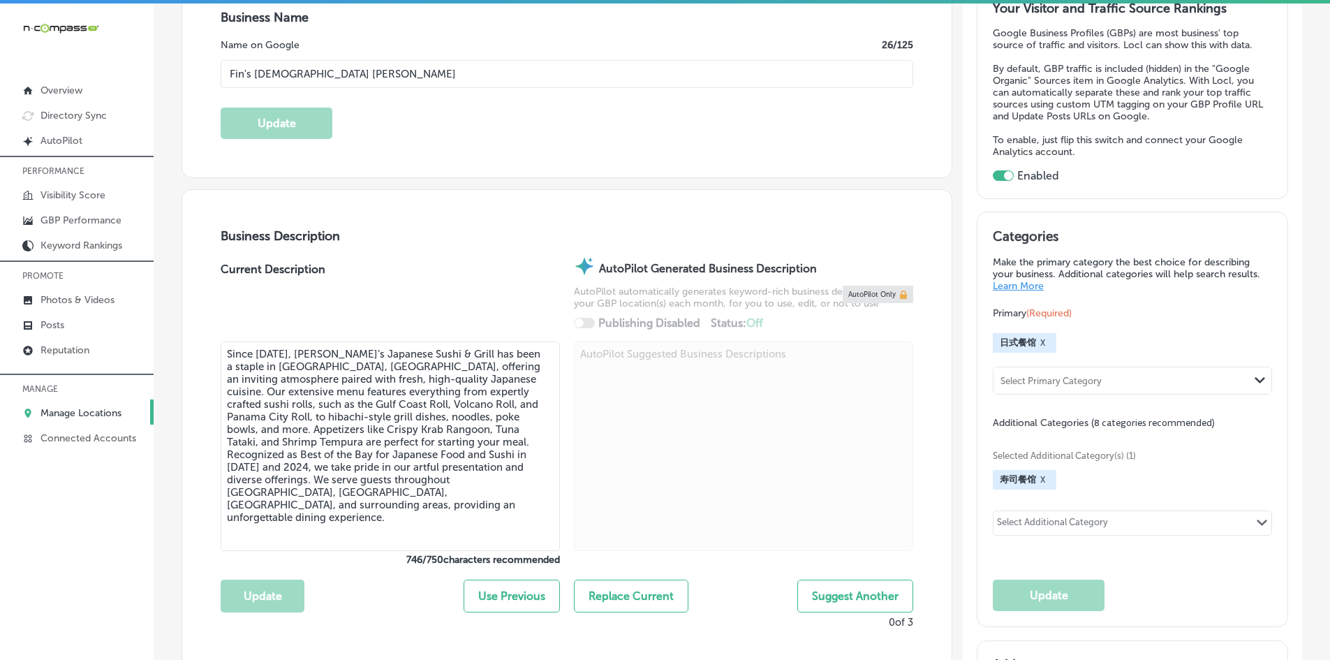
click at [1024, 344] on span "日式餐馆" at bounding box center [1018, 343] width 36 height 13
click at [1028, 341] on div "日式餐馆 X" at bounding box center [1025, 343] width 64 height 20
click at [1136, 323] on div "Primary (Required) 日式餐馆 X Select Primary Category Path Created with Sketch." at bounding box center [1132, 350] width 279 height 89
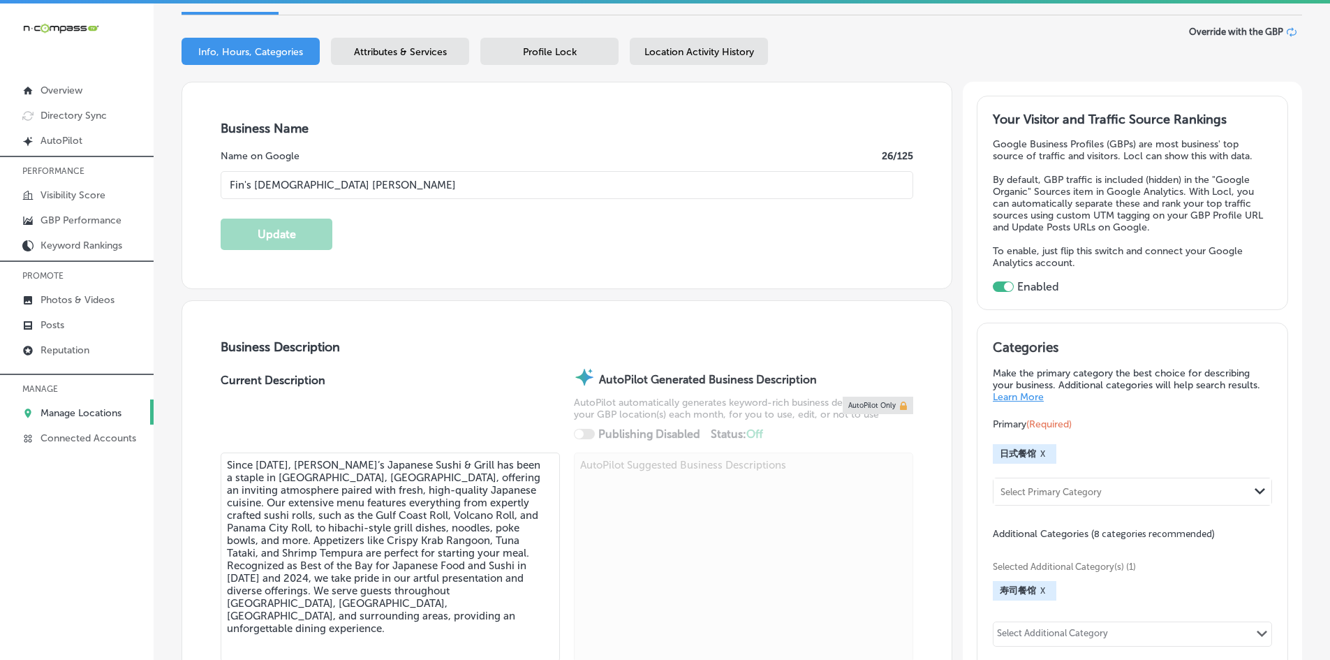
scroll to position [0, 0]
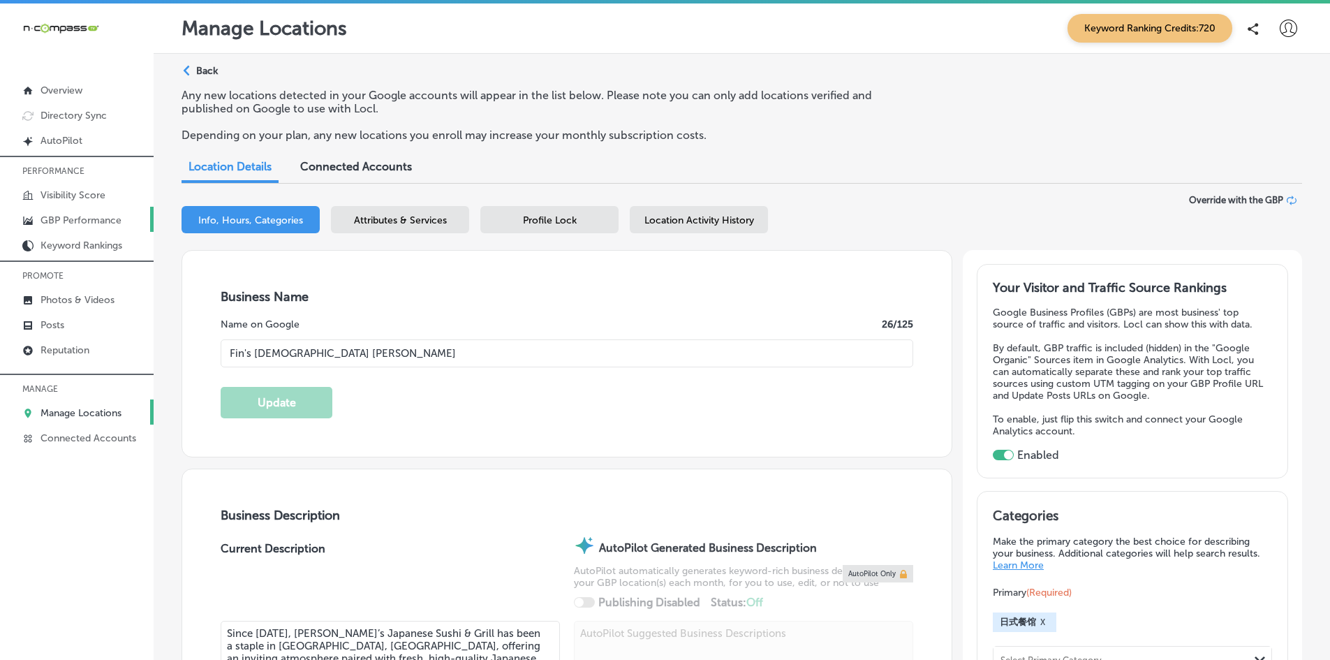
click at [76, 221] on p "GBP Performance" at bounding box center [80, 220] width 81 height 12
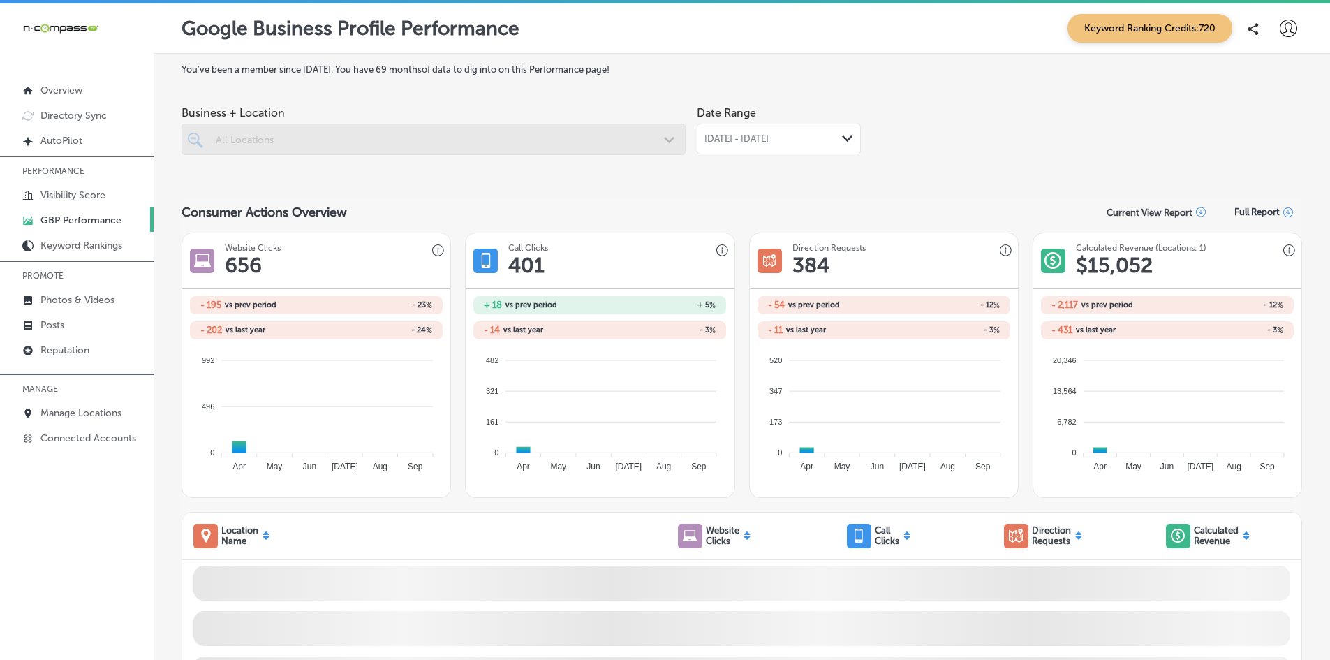
click at [446, 129] on div at bounding box center [434, 139] width 504 height 31
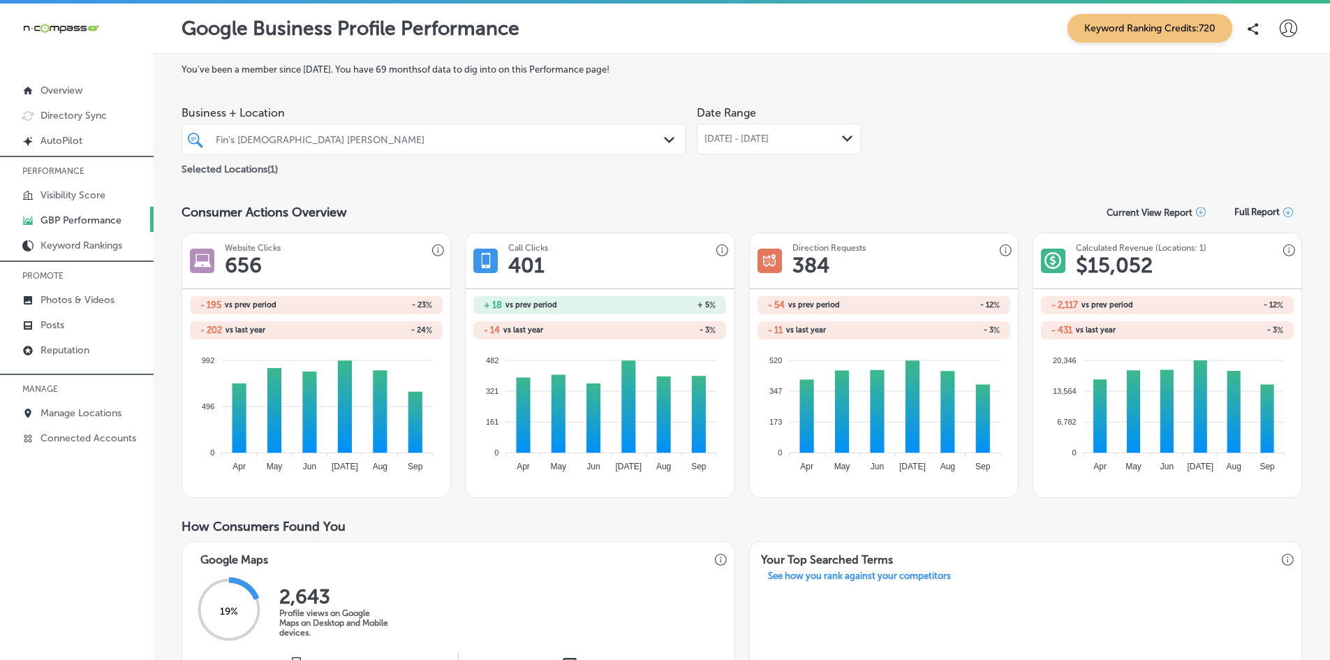
click at [434, 140] on div "Fin's [DEMOGRAPHIC_DATA] [PERSON_NAME]" at bounding box center [441, 139] width 450 height 12
click at [746, 144] on span "[DATE] - [DATE]" at bounding box center [736, 138] width 64 height 11
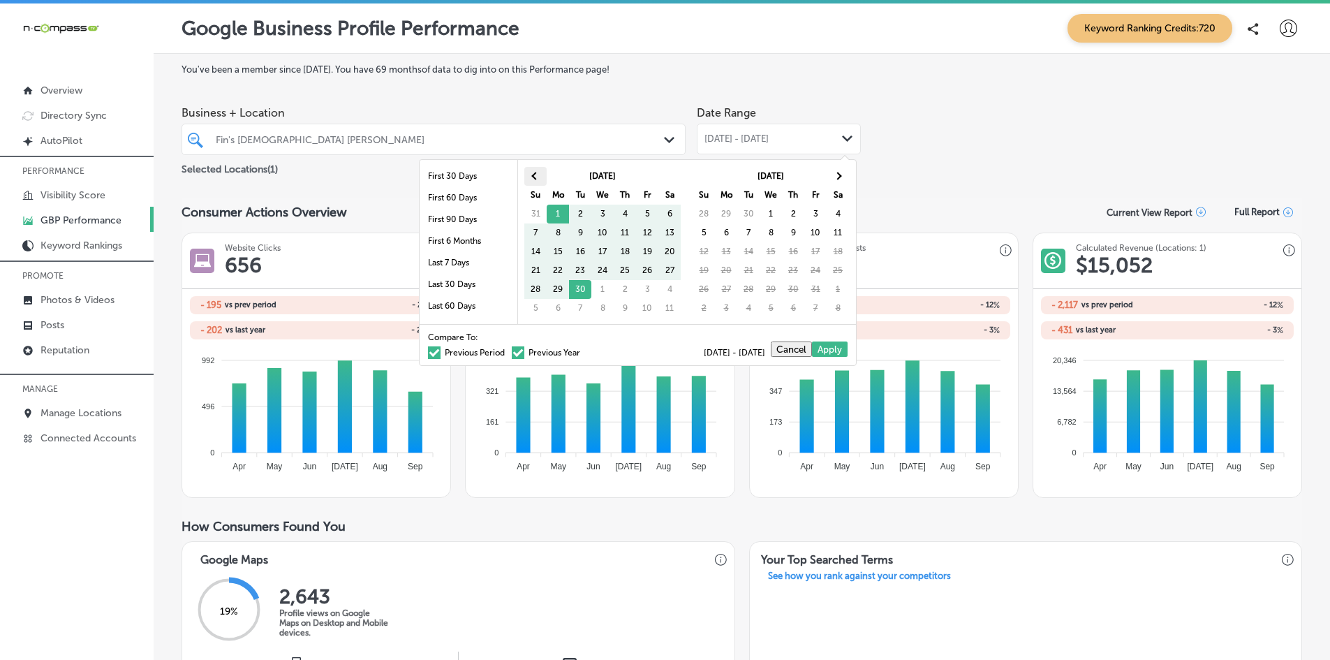
click at [533, 173] on th at bounding box center [535, 176] width 22 height 19
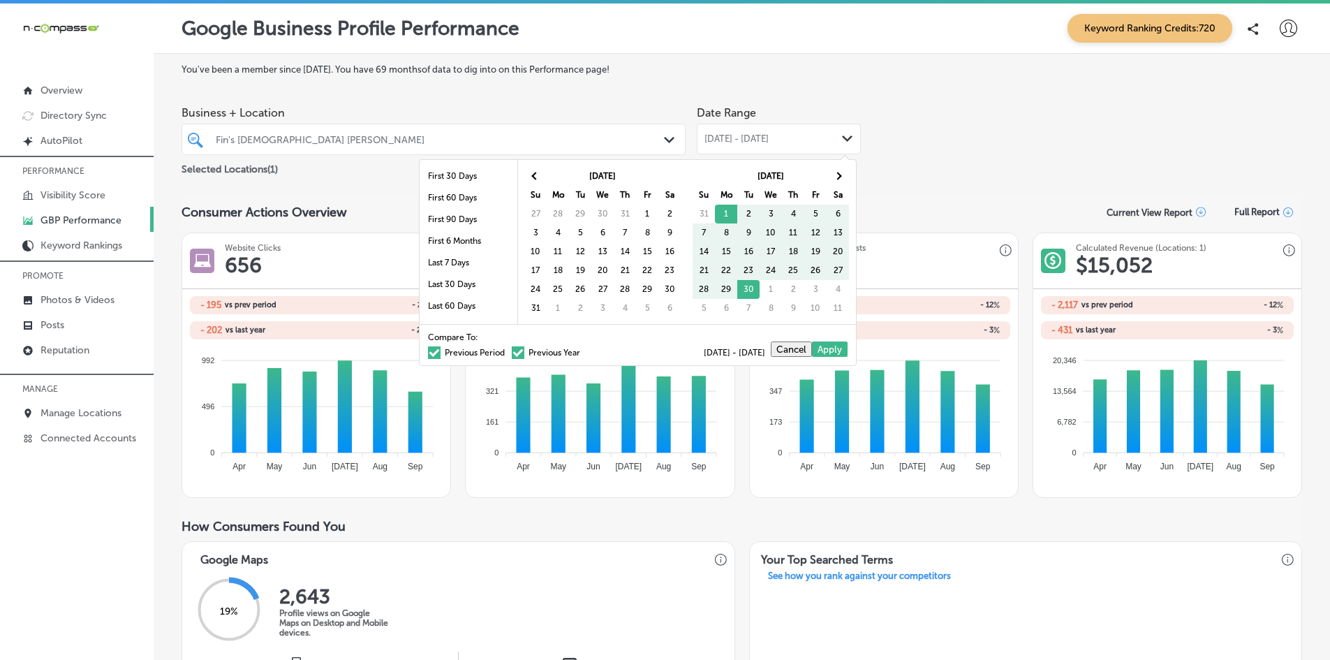
click at [533, 173] on th at bounding box center [535, 176] width 22 height 19
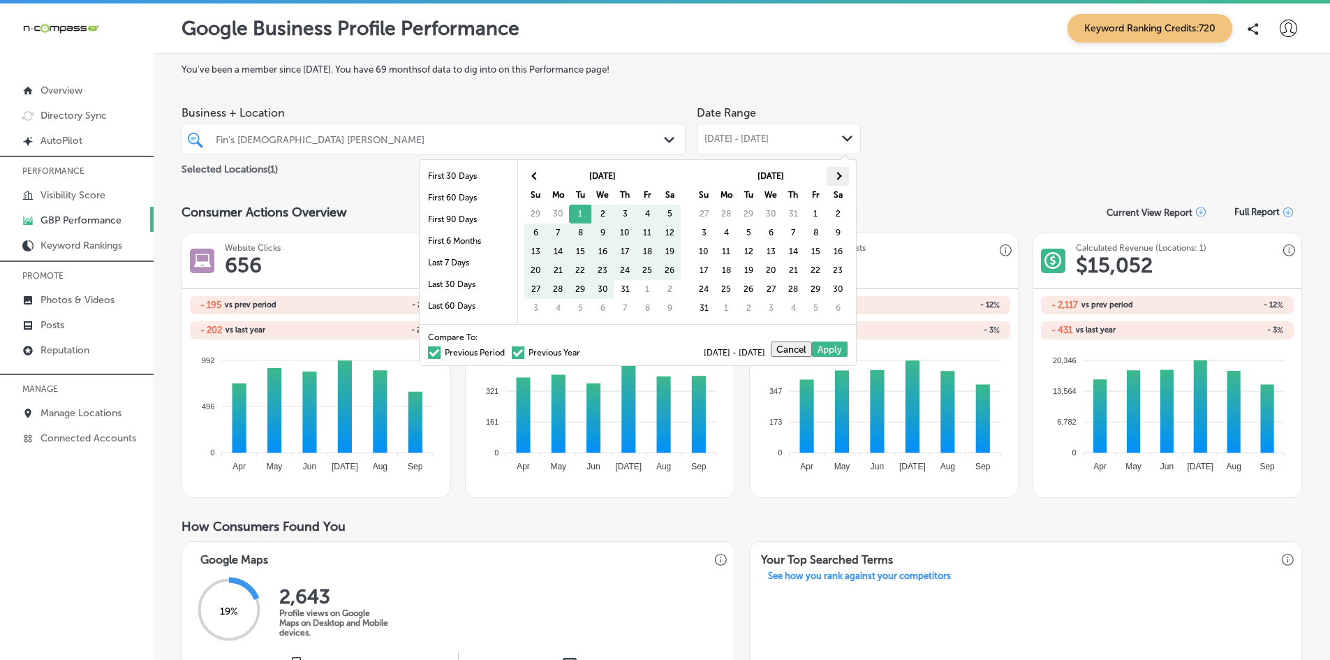
click at [835, 177] on span at bounding box center [838, 176] width 8 height 8
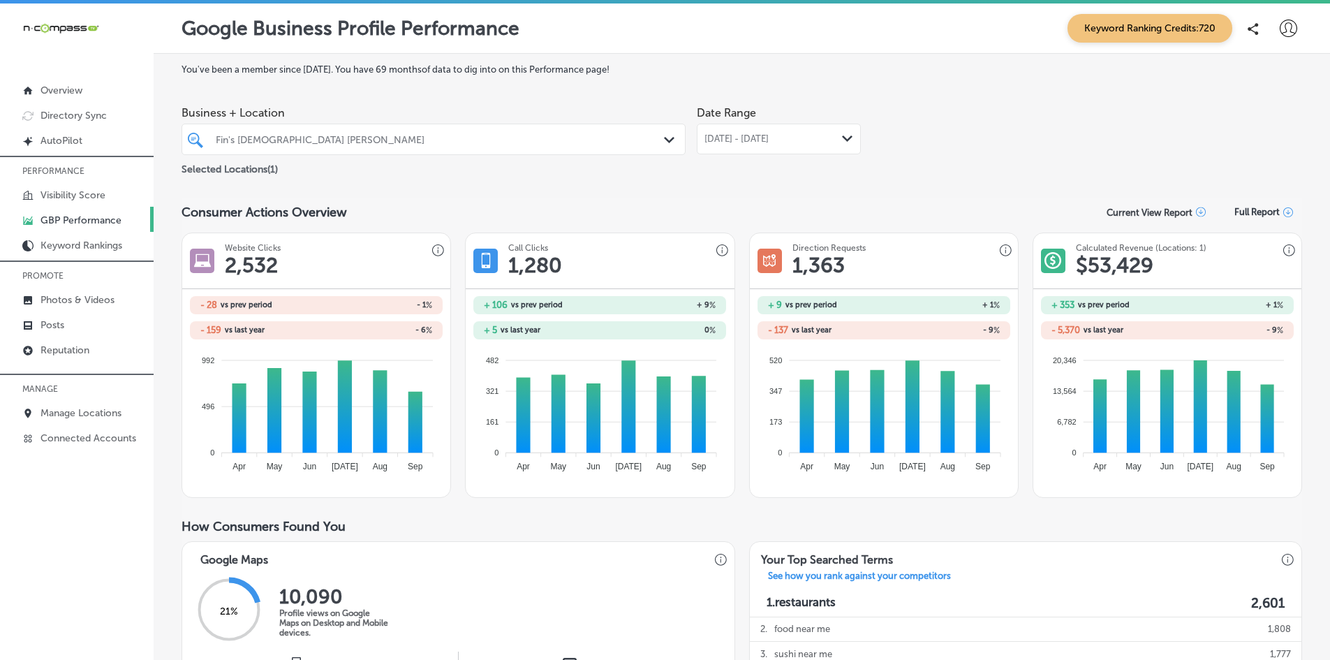
click at [744, 135] on span "[DATE] - [DATE]" at bounding box center [736, 138] width 64 height 11
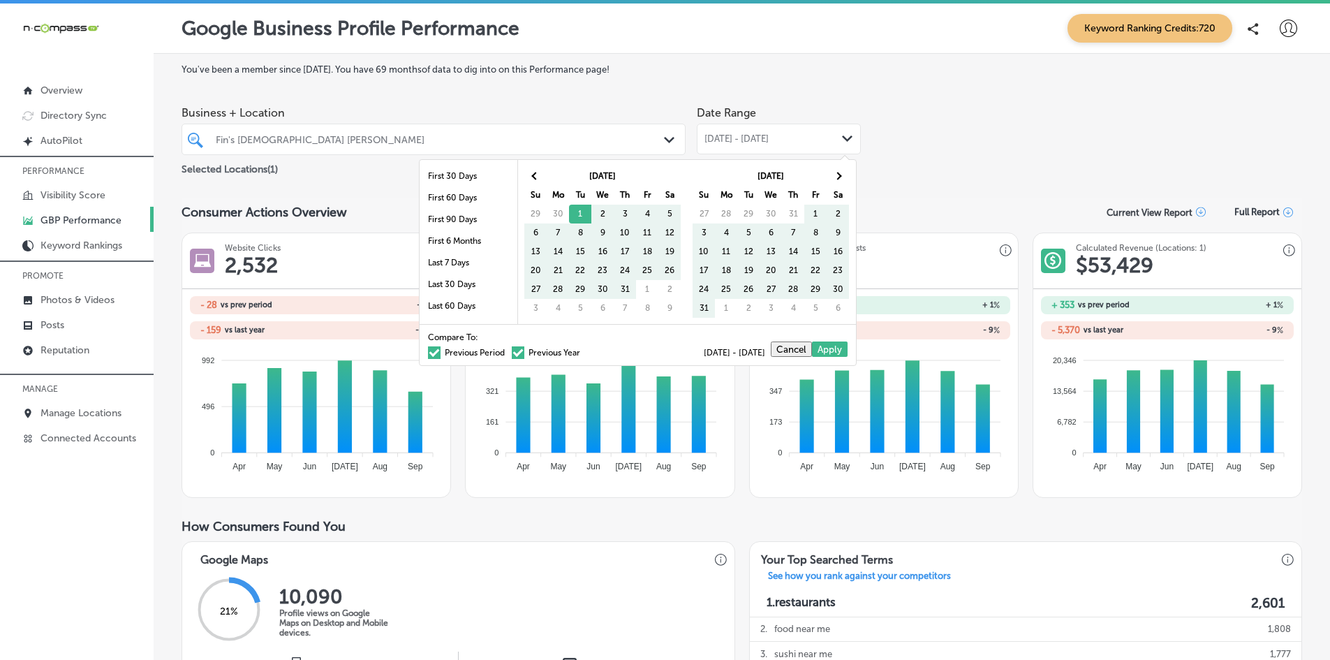
click at [512, 353] on span at bounding box center [518, 352] width 13 height 13
click at [583, 350] on input "Previous Year" at bounding box center [583, 350] width 0 height 0
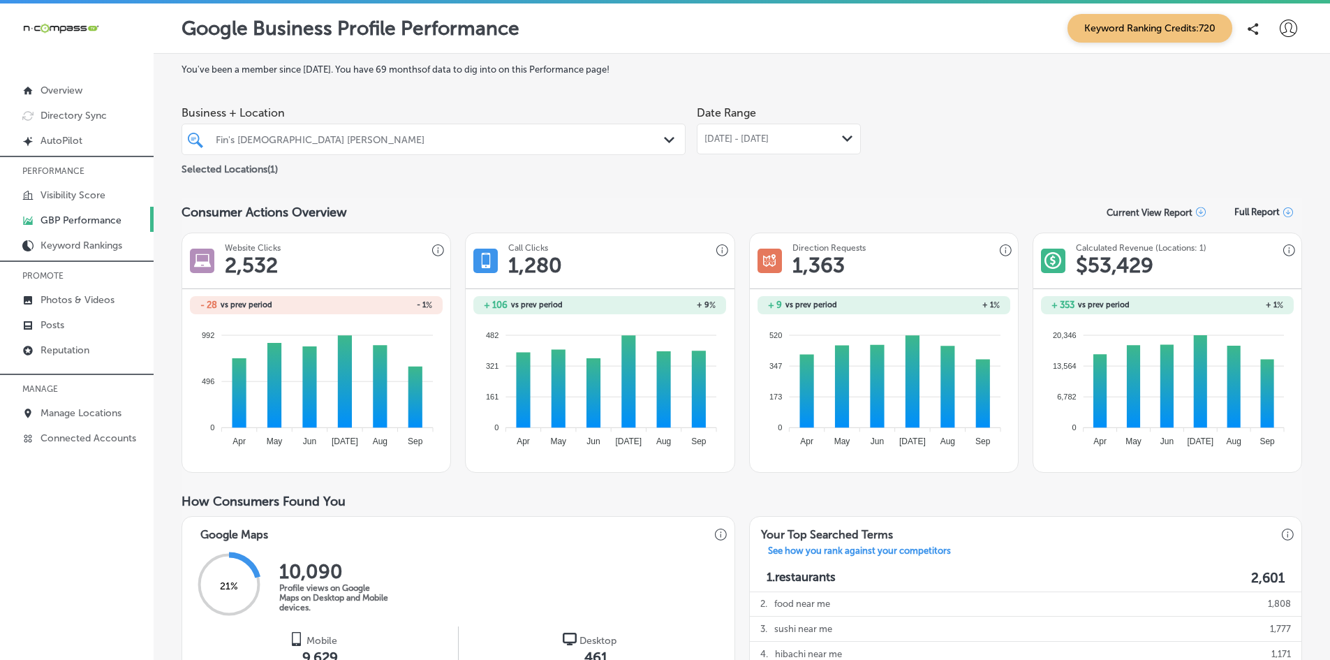
click at [740, 144] on span "[DATE] - [DATE]" at bounding box center [736, 138] width 64 height 11
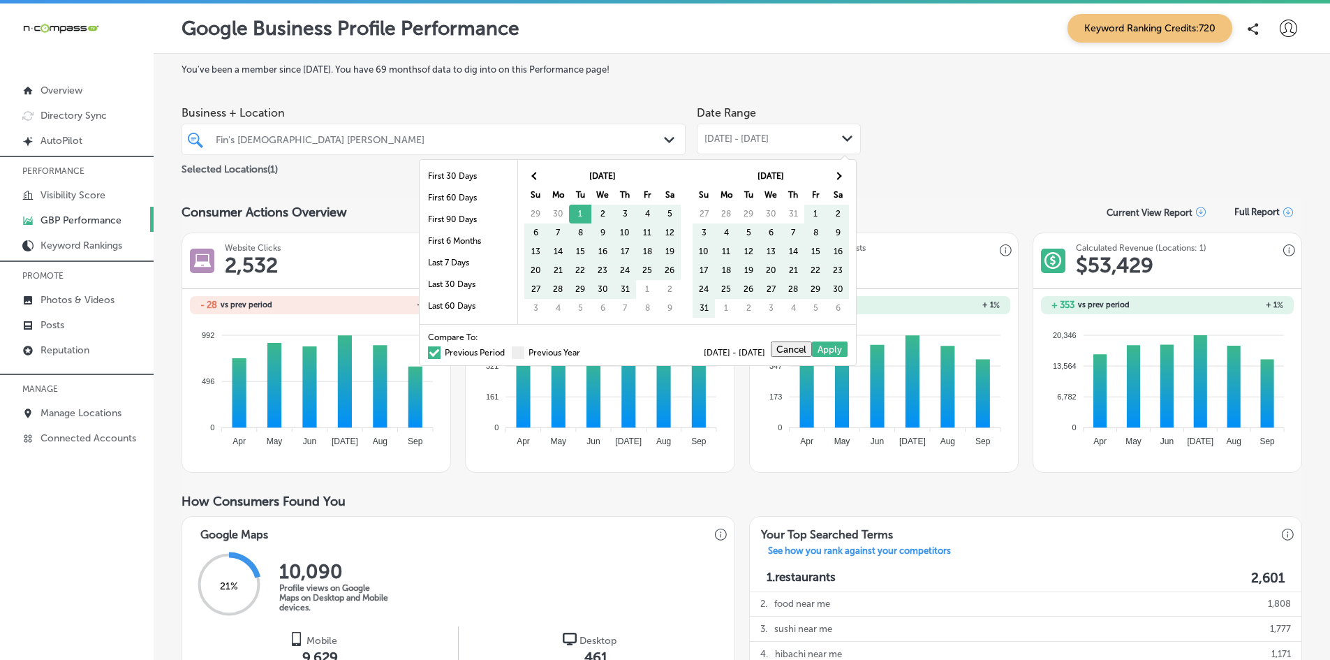
click at [428, 356] on span at bounding box center [434, 352] width 13 height 13
click at [508, 350] on input "Previous Period" at bounding box center [508, 350] width 0 height 0
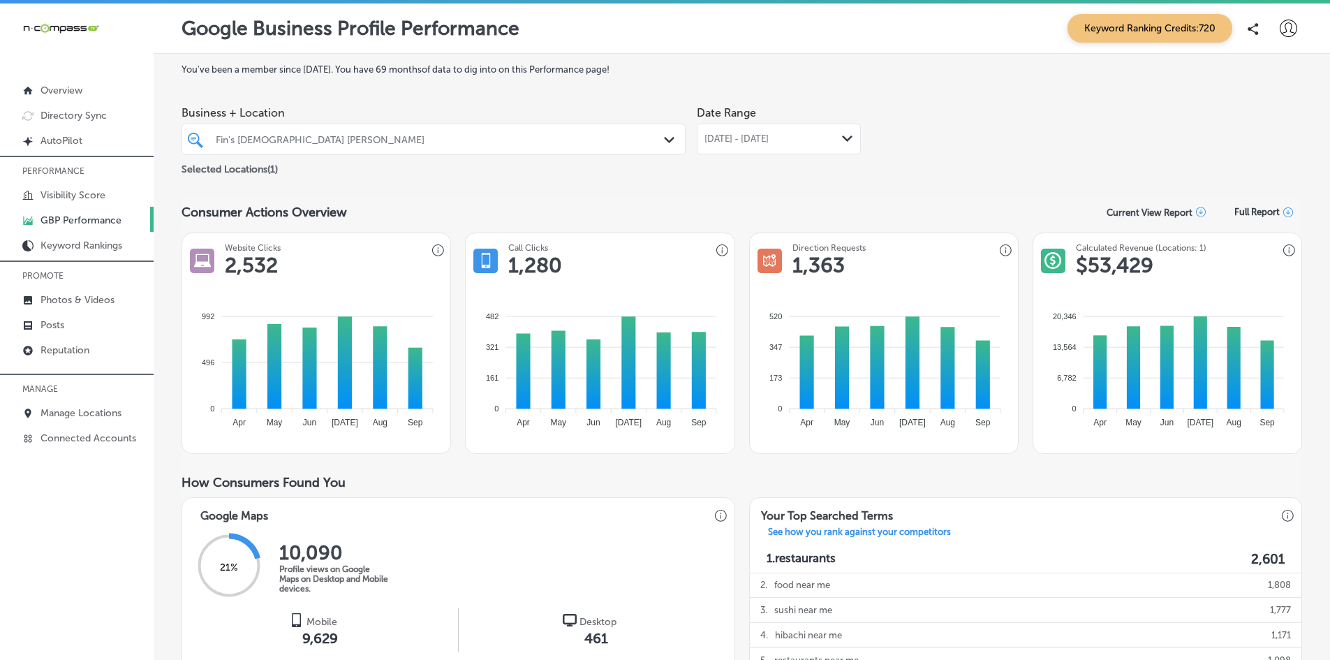
click at [327, 147] on div at bounding box center [411, 139] width 394 height 19
click at [355, 135] on div "Fin's [DEMOGRAPHIC_DATA] [PERSON_NAME]" at bounding box center [441, 139] width 450 height 12
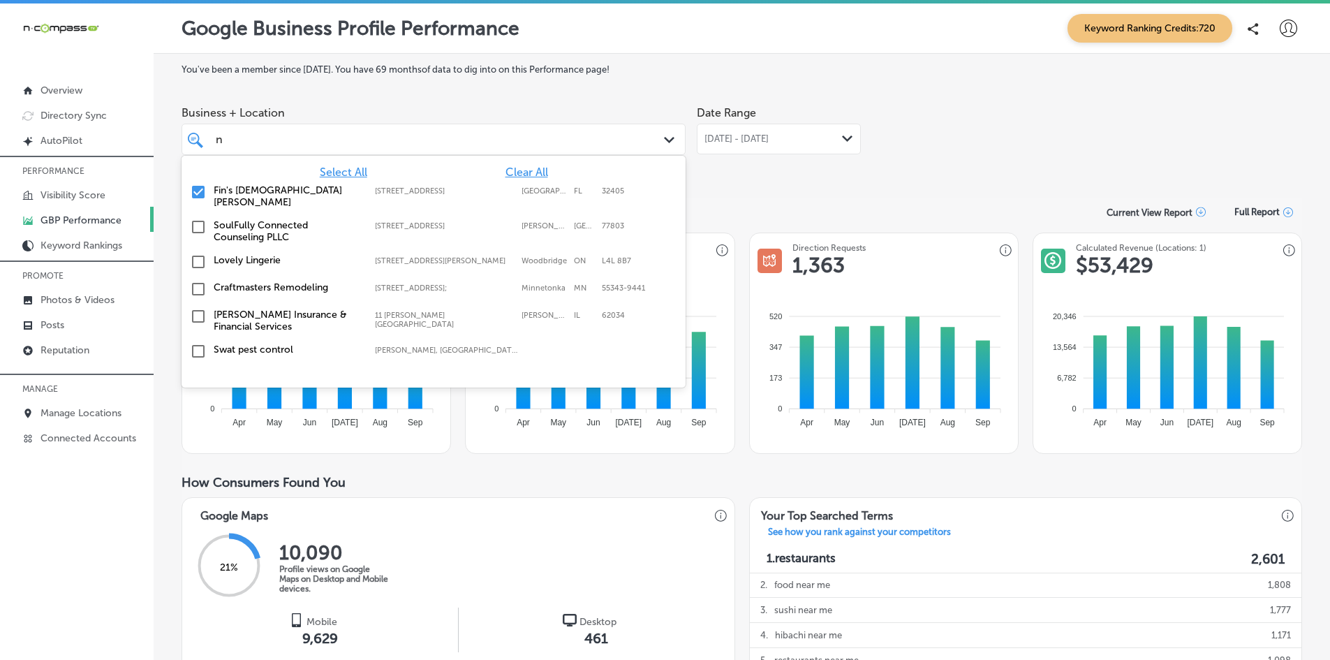
click at [198, 187] on input "checkbox" at bounding box center [198, 192] width 17 height 17
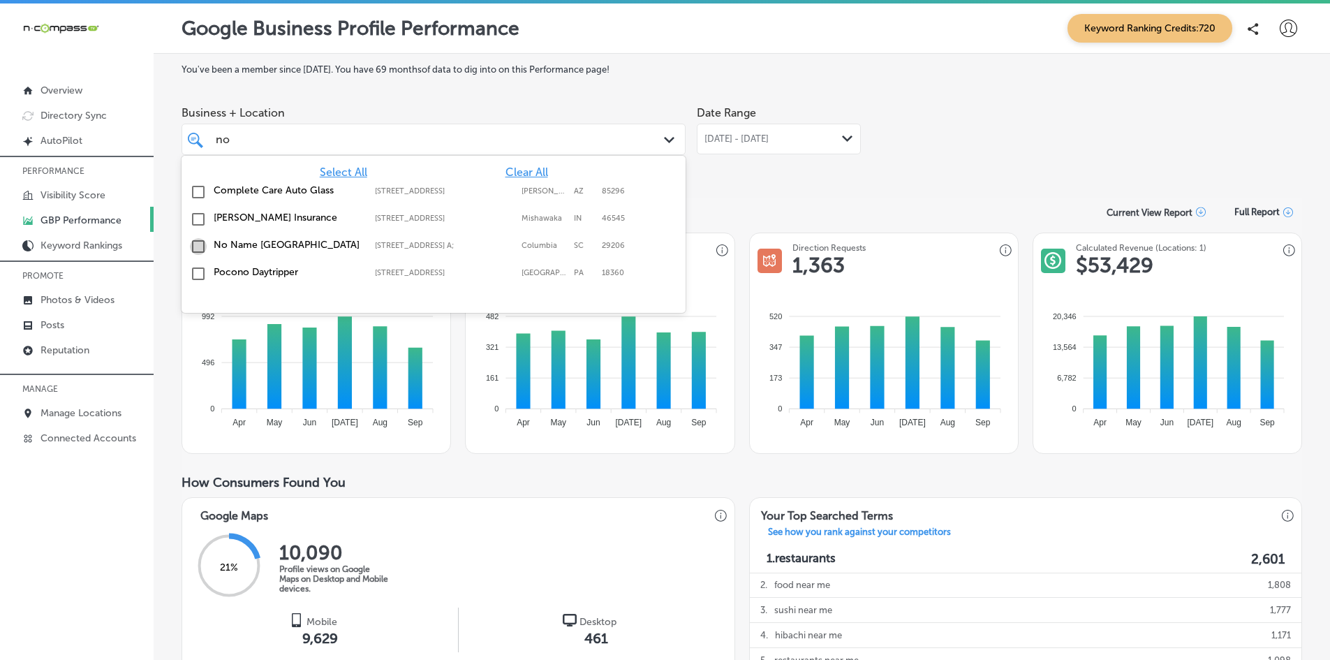
click at [195, 250] on input "checkbox" at bounding box center [198, 246] width 17 height 17
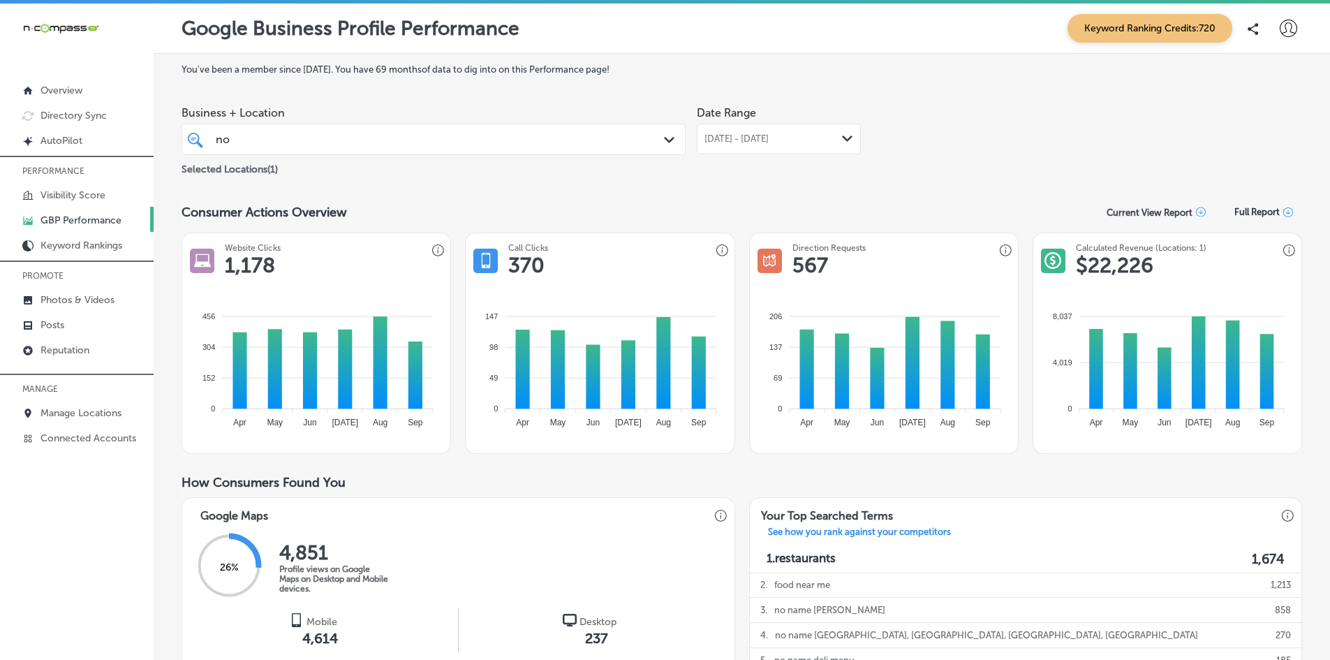
click at [776, 149] on div "[DATE] - [DATE] Path Created with Sketch." at bounding box center [779, 139] width 164 height 31
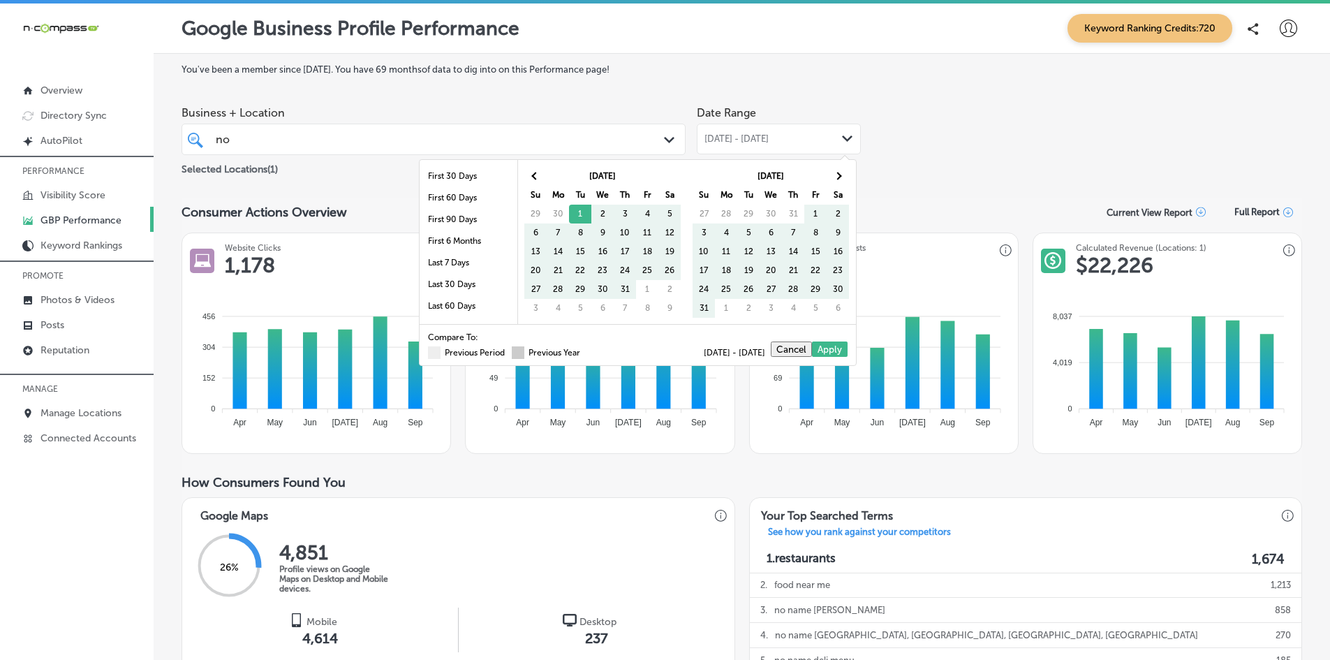
click at [512, 354] on span at bounding box center [518, 352] width 13 height 13
click at [583, 350] on input "Previous Year" at bounding box center [583, 350] width 0 height 0
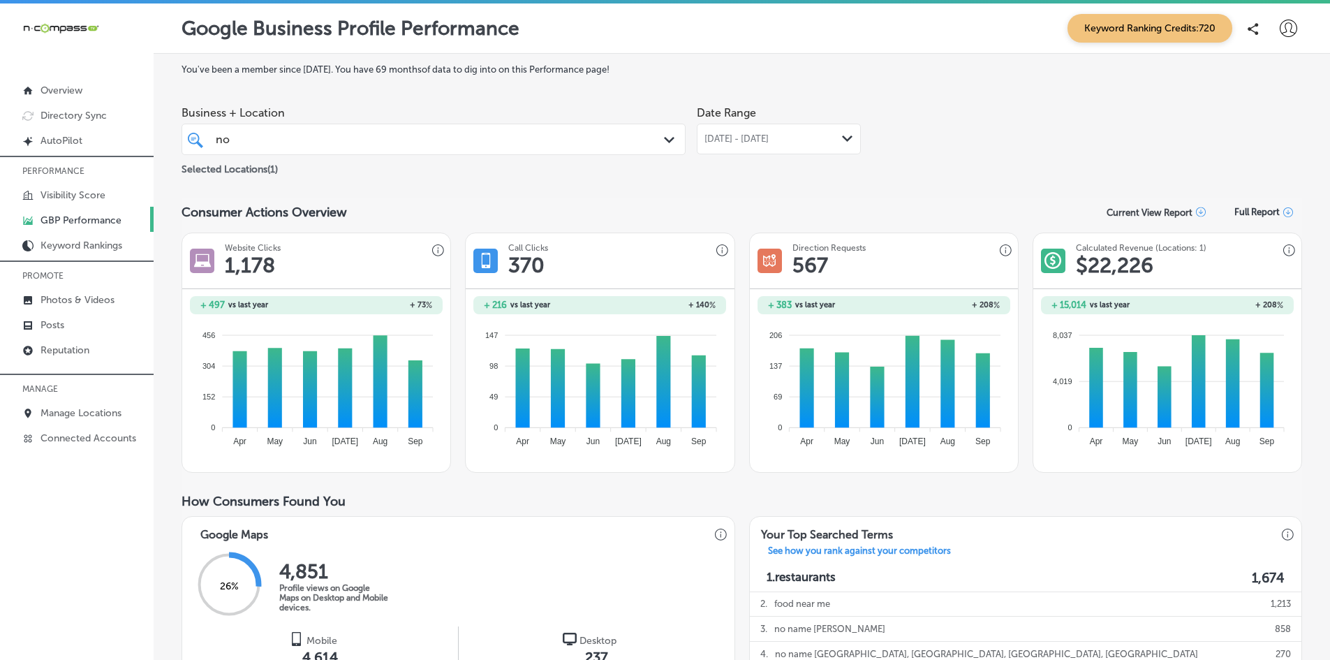
click at [454, 126] on div "no no Path Created with Sketch." at bounding box center [434, 139] width 504 height 31
click at [447, 135] on div "no no" at bounding box center [411, 139] width 394 height 19
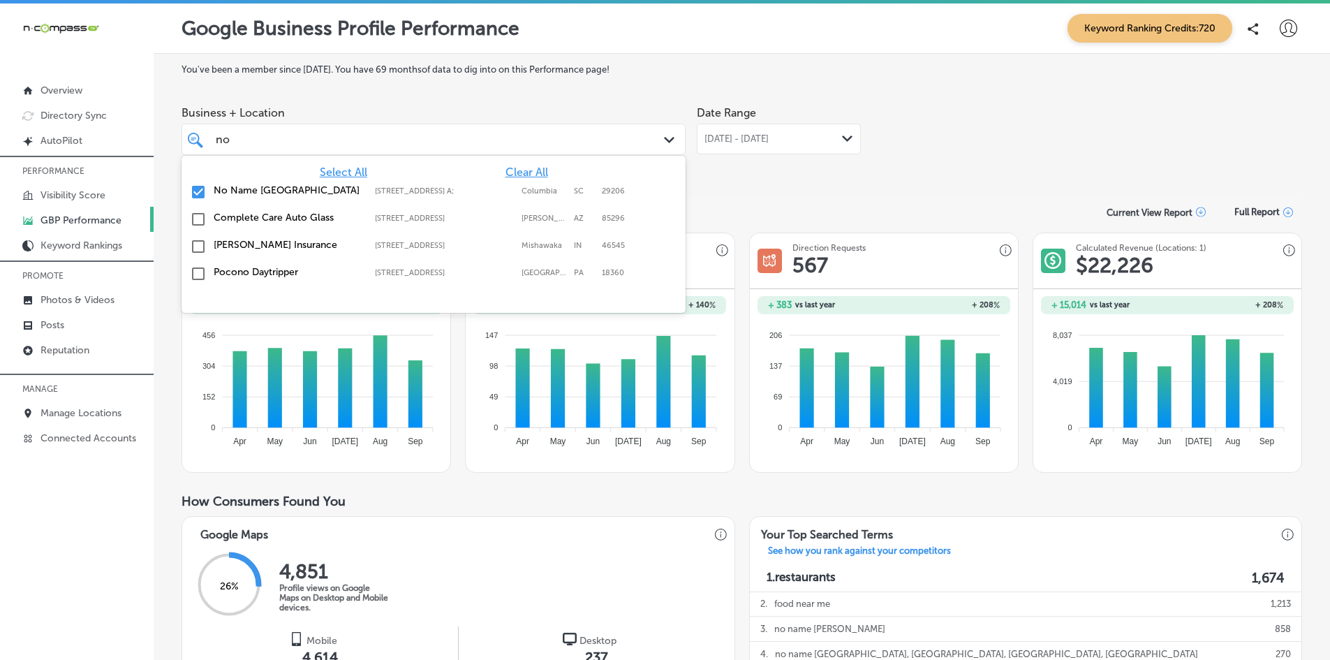
click at [447, 135] on div "no no" at bounding box center [411, 139] width 394 height 19
click at [204, 191] on input "checkbox" at bounding box center [198, 192] width 17 height 17
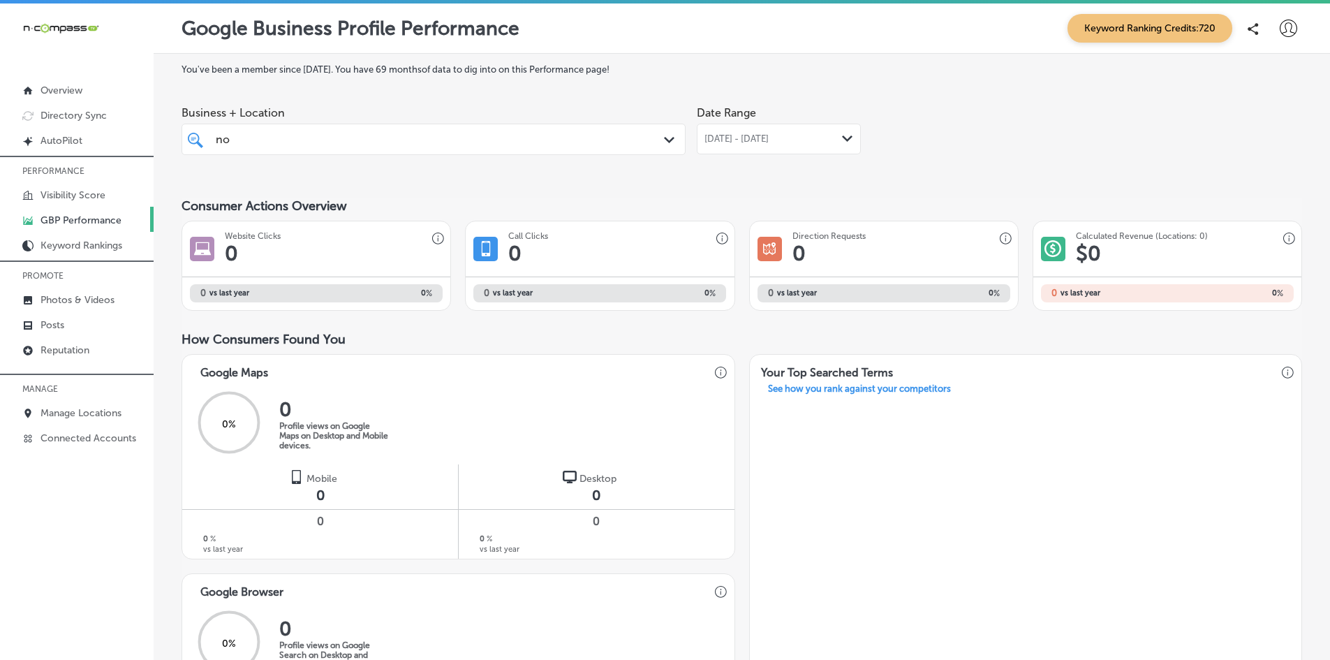
click at [276, 142] on div "no no" at bounding box center [411, 139] width 394 height 19
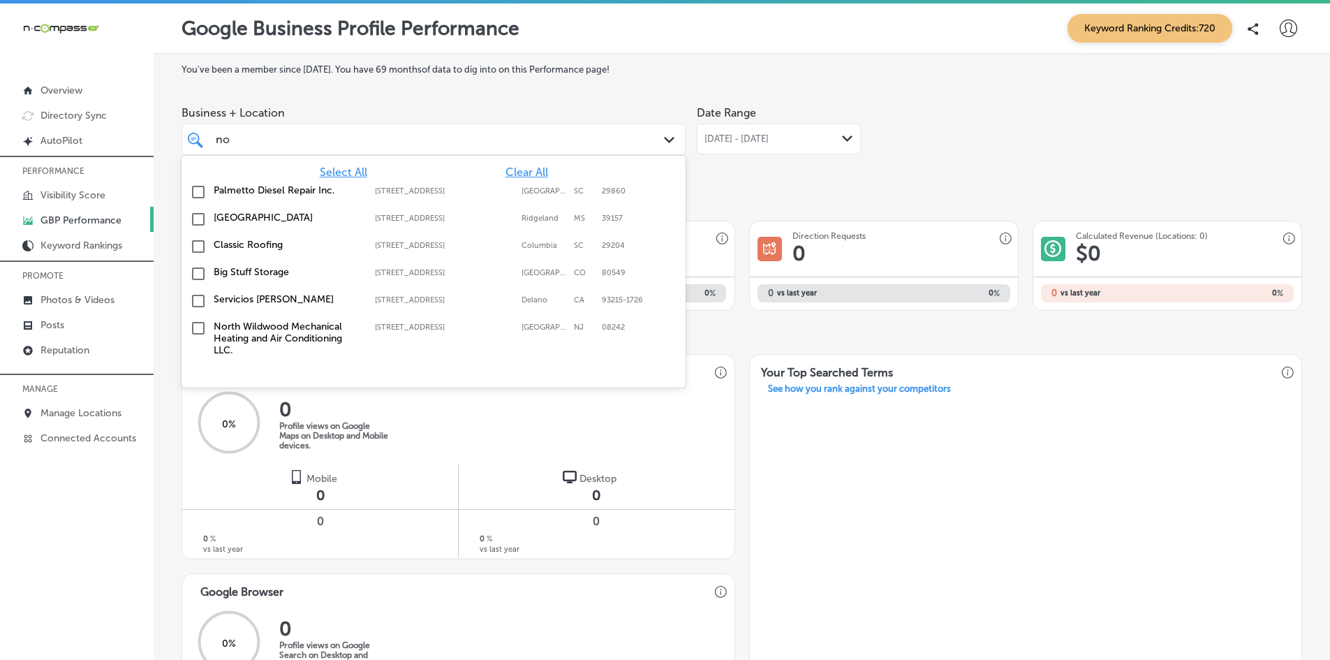
type input "n"
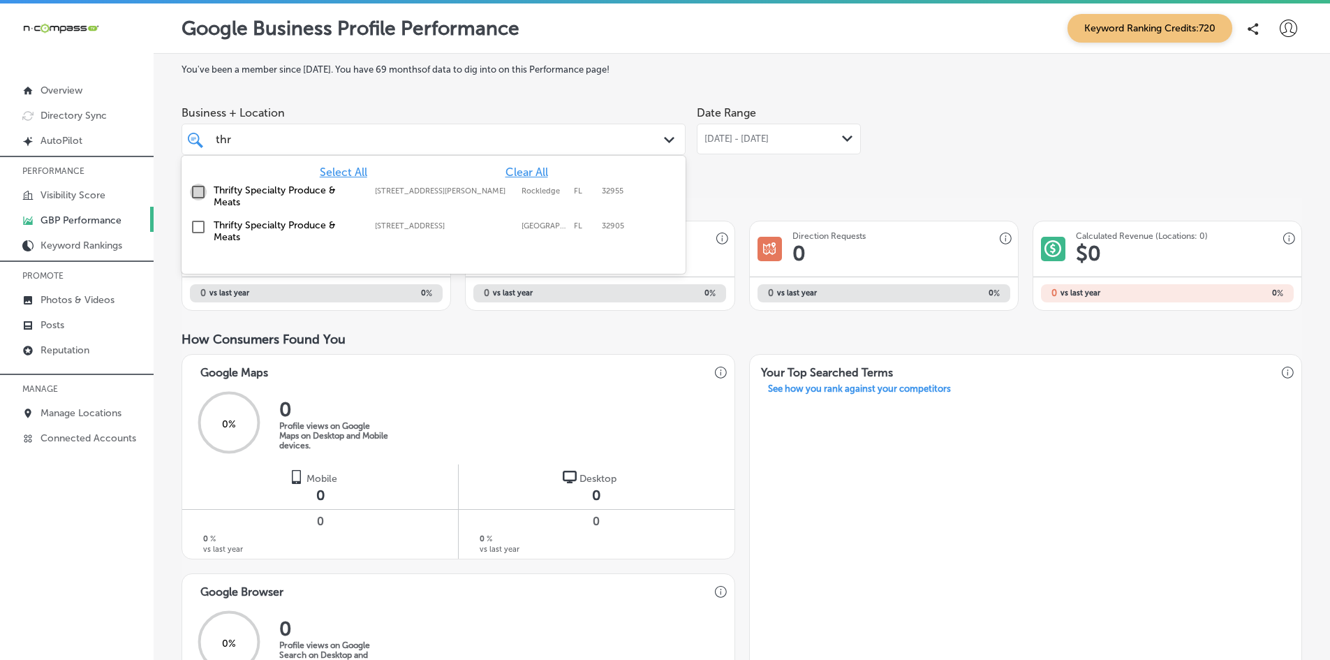
click at [201, 191] on input "checkbox" at bounding box center [198, 192] width 17 height 17
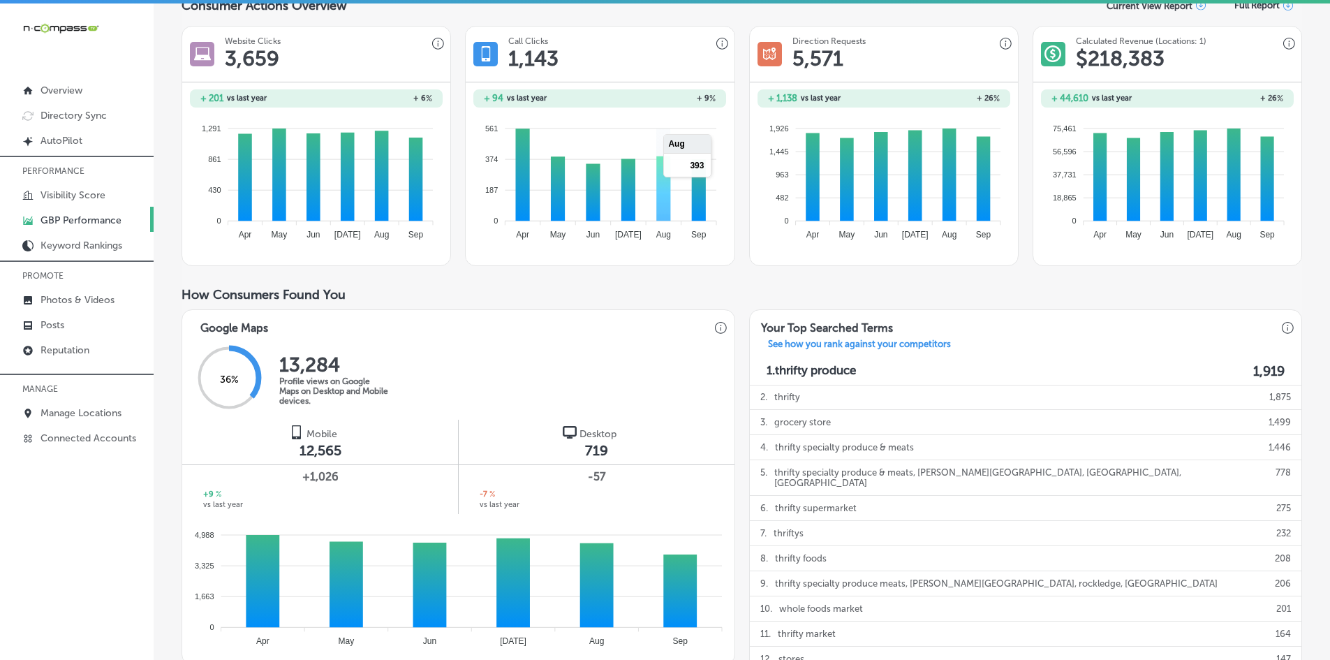
scroll to position [70, 0]
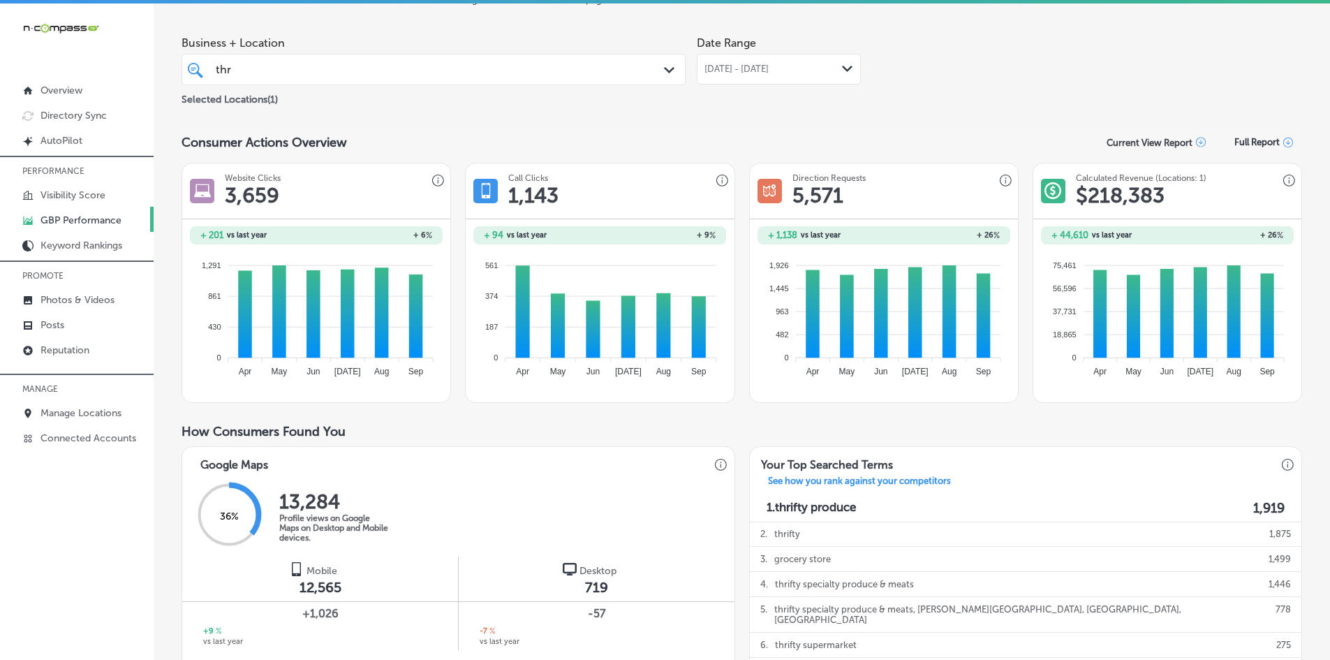
click at [796, 61] on div "[DATE] - [DATE] Path Created with Sketch." at bounding box center [779, 69] width 164 height 31
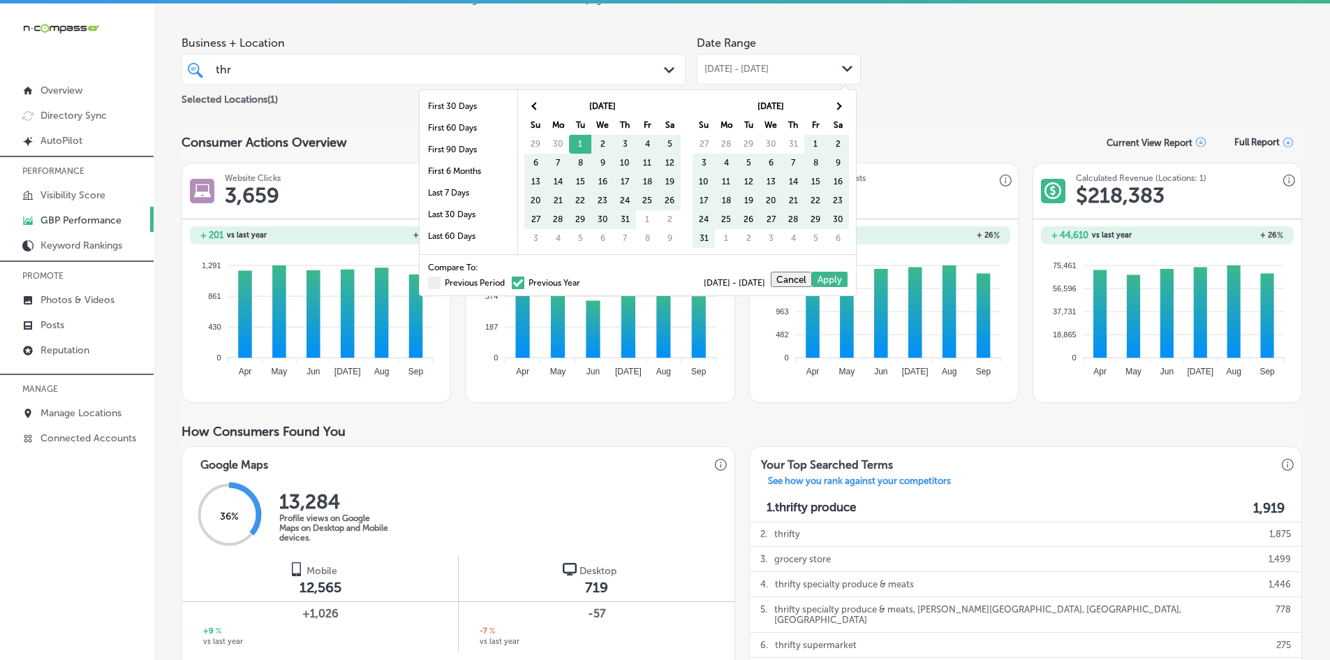
click at [512, 283] on span at bounding box center [518, 282] width 13 height 13
click at [583, 281] on input "Previous Year" at bounding box center [583, 281] width 0 height 0
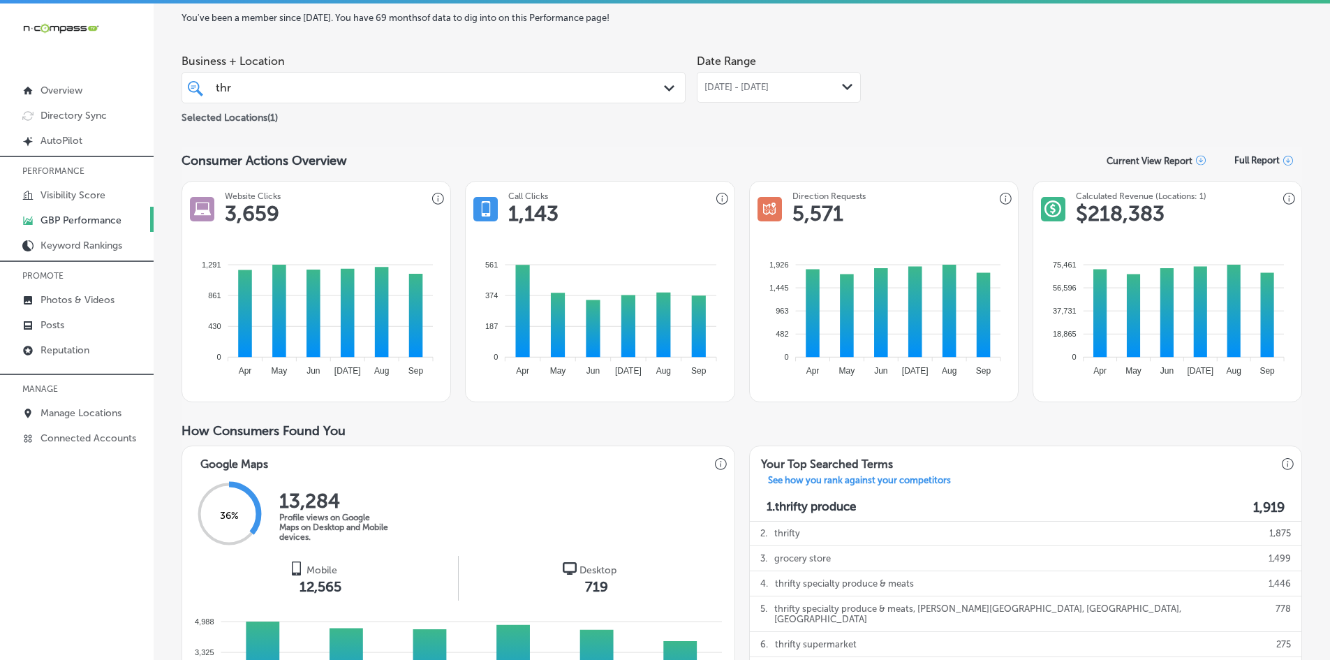
scroll to position [0, 0]
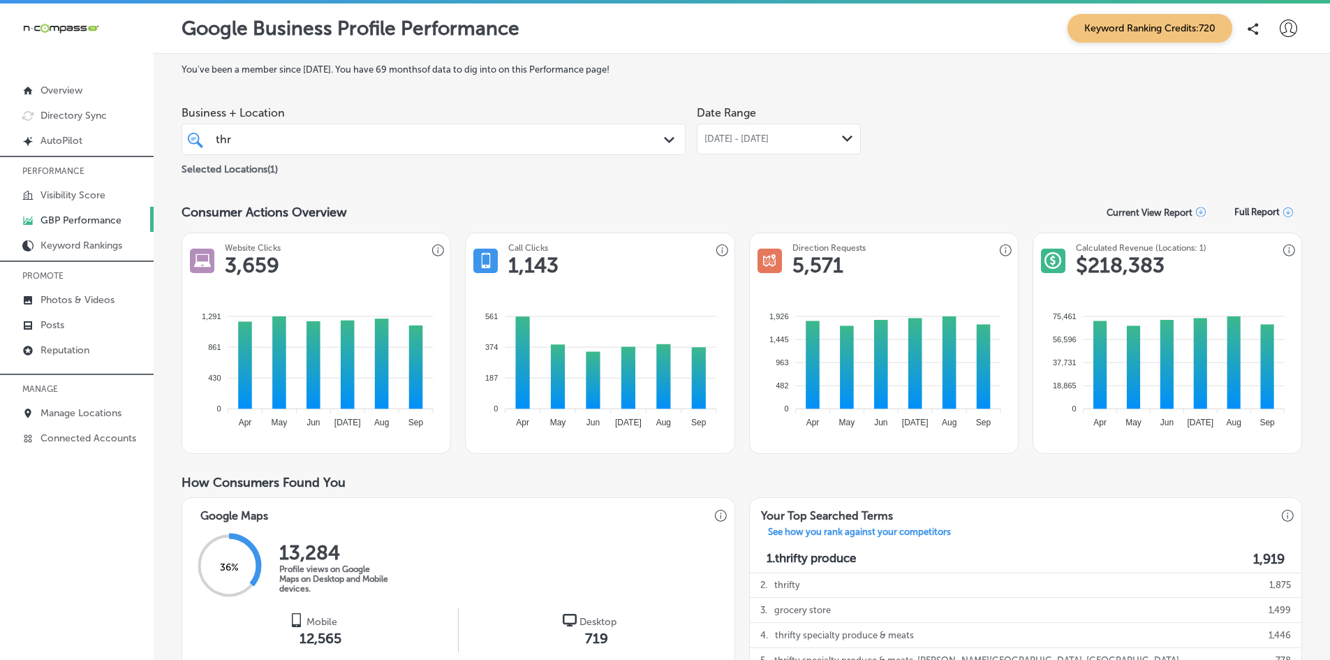
click at [249, 147] on div "thr thr" at bounding box center [411, 139] width 394 height 19
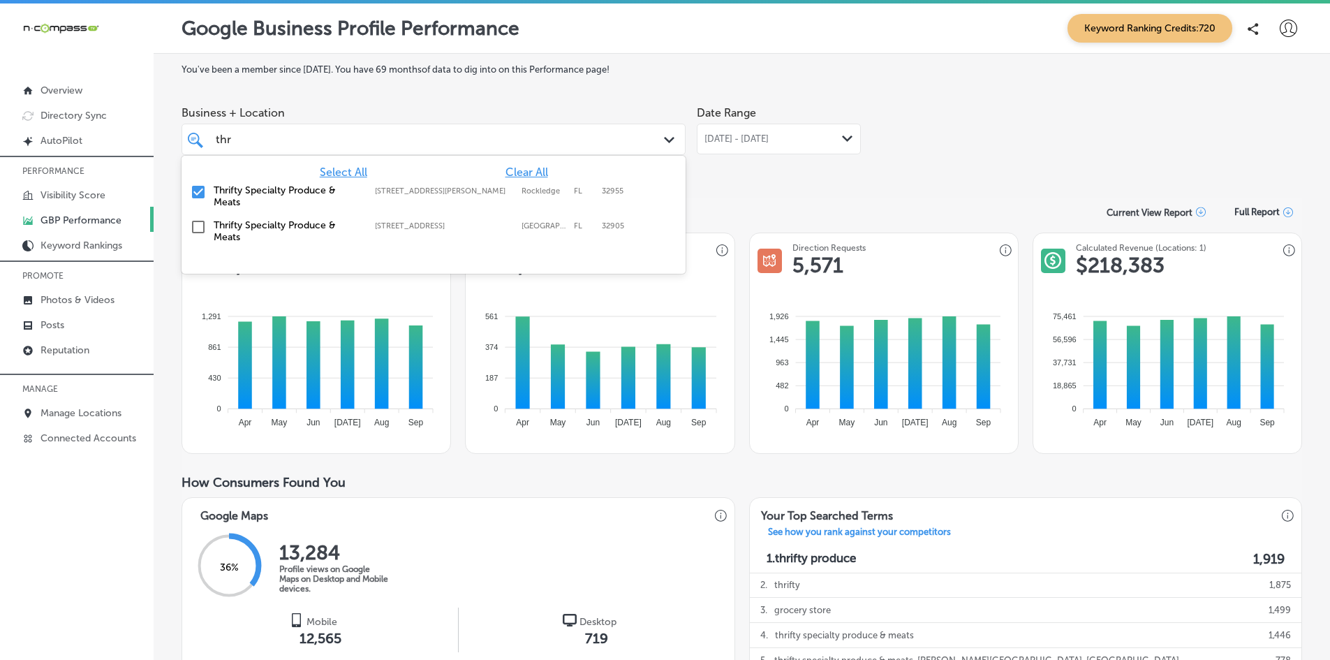
click at [201, 189] on input "checkbox" at bounding box center [198, 192] width 17 height 17
type input "t"
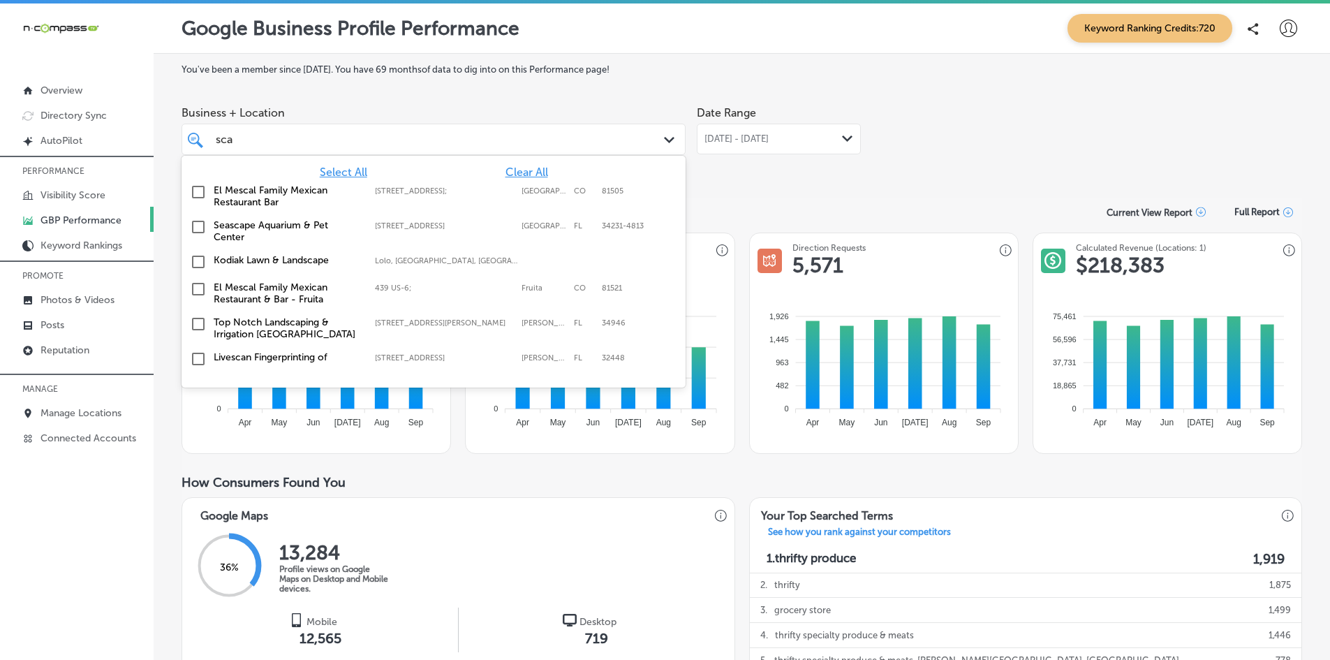
type input "scal"
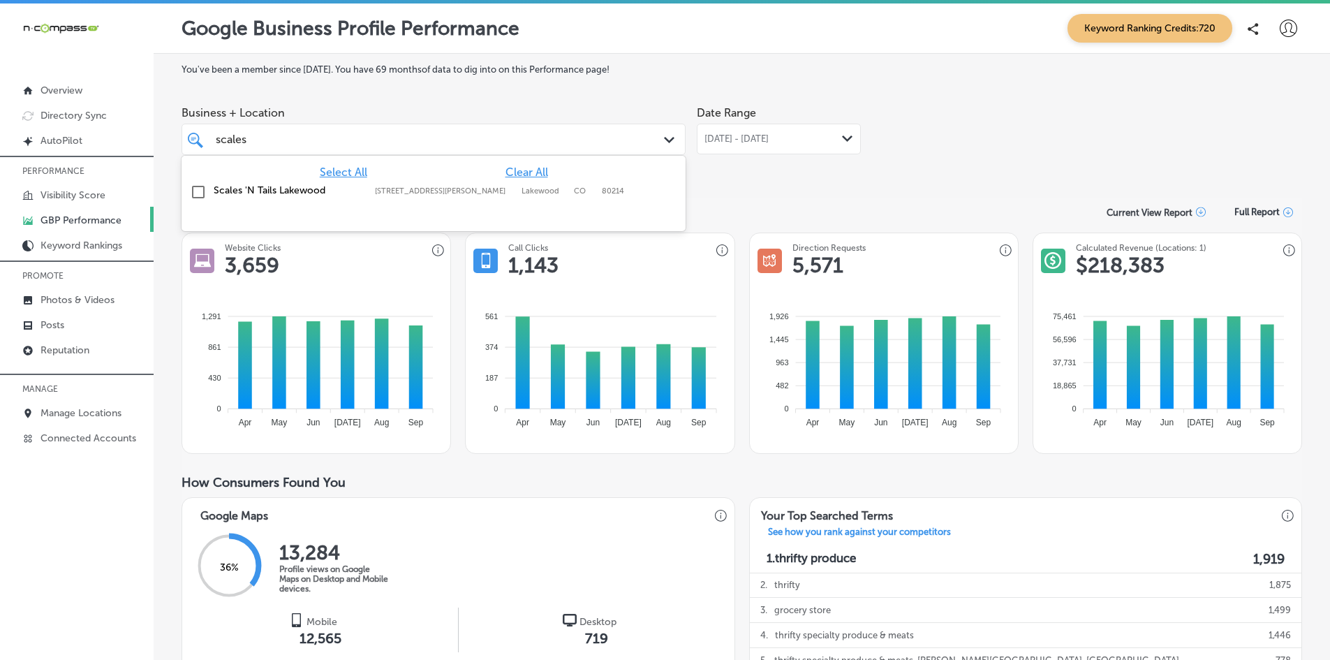
click at [202, 193] on input "checkbox" at bounding box center [198, 192] width 17 height 17
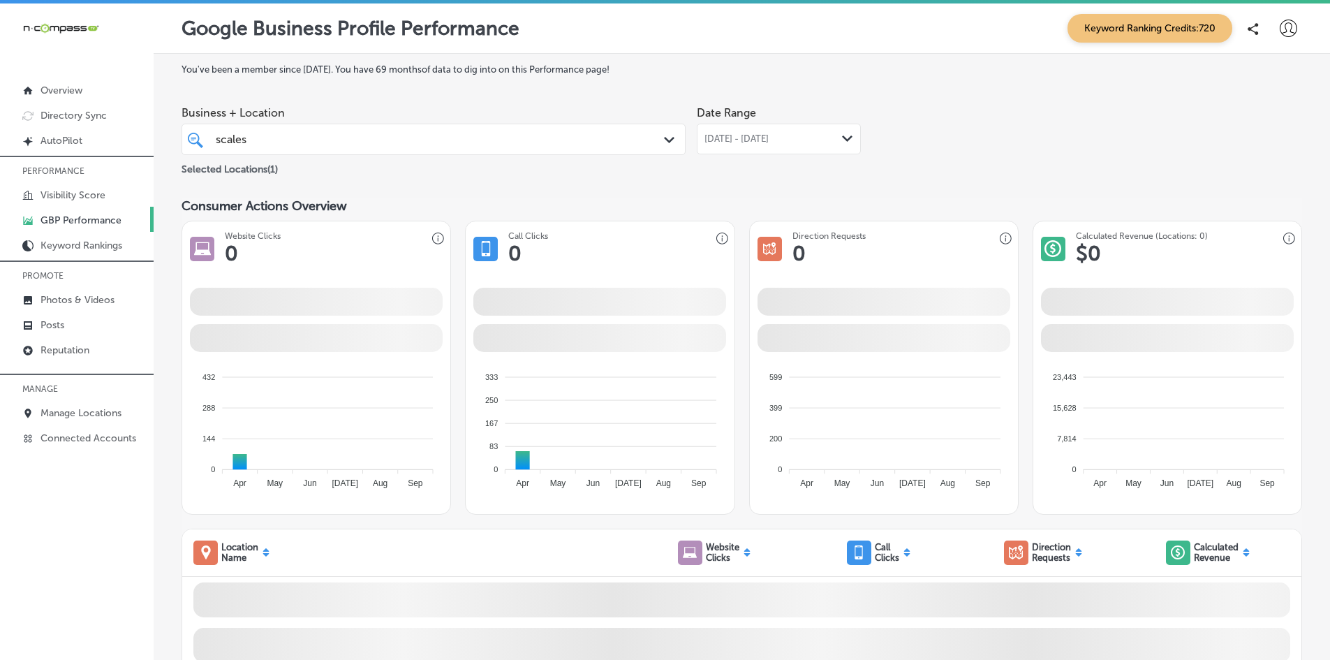
click at [760, 142] on span "[DATE] - [DATE]" at bounding box center [736, 138] width 64 height 11
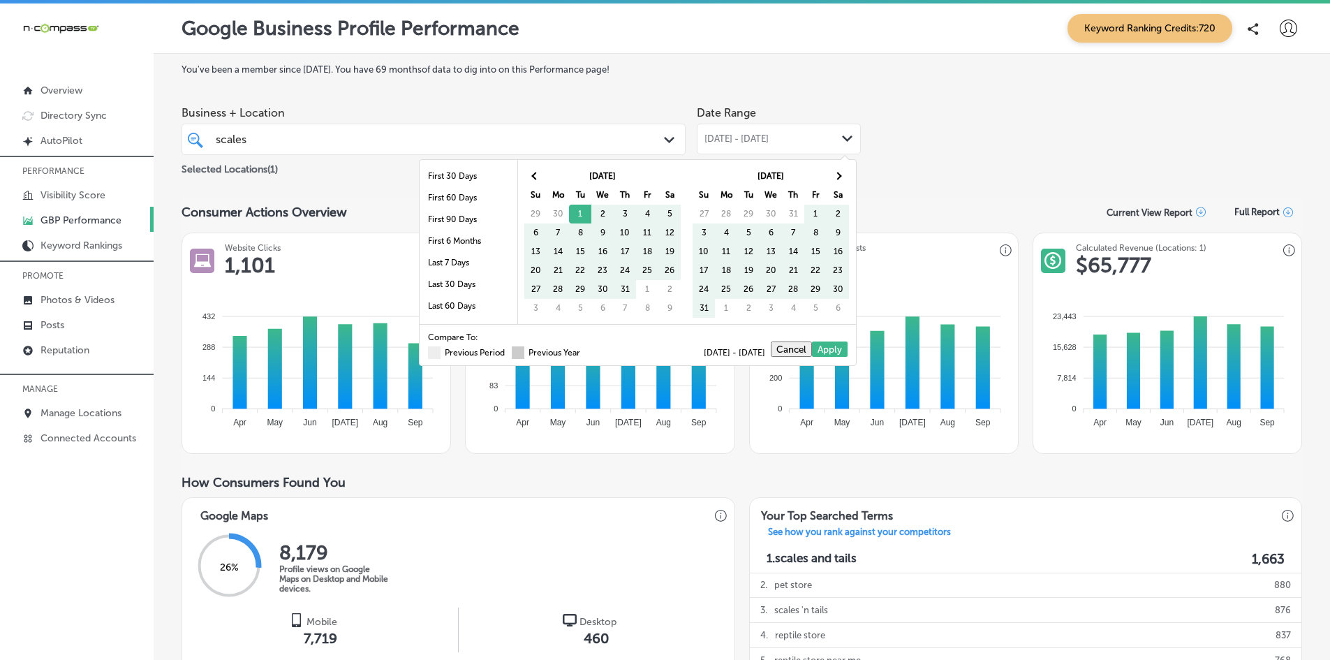
click at [512, 355] on span at bounding box center [518, 352] width 13 height 13
click at [583, 350] on input "Previous Year" at bounding box center [583, 350] width 0 height 0
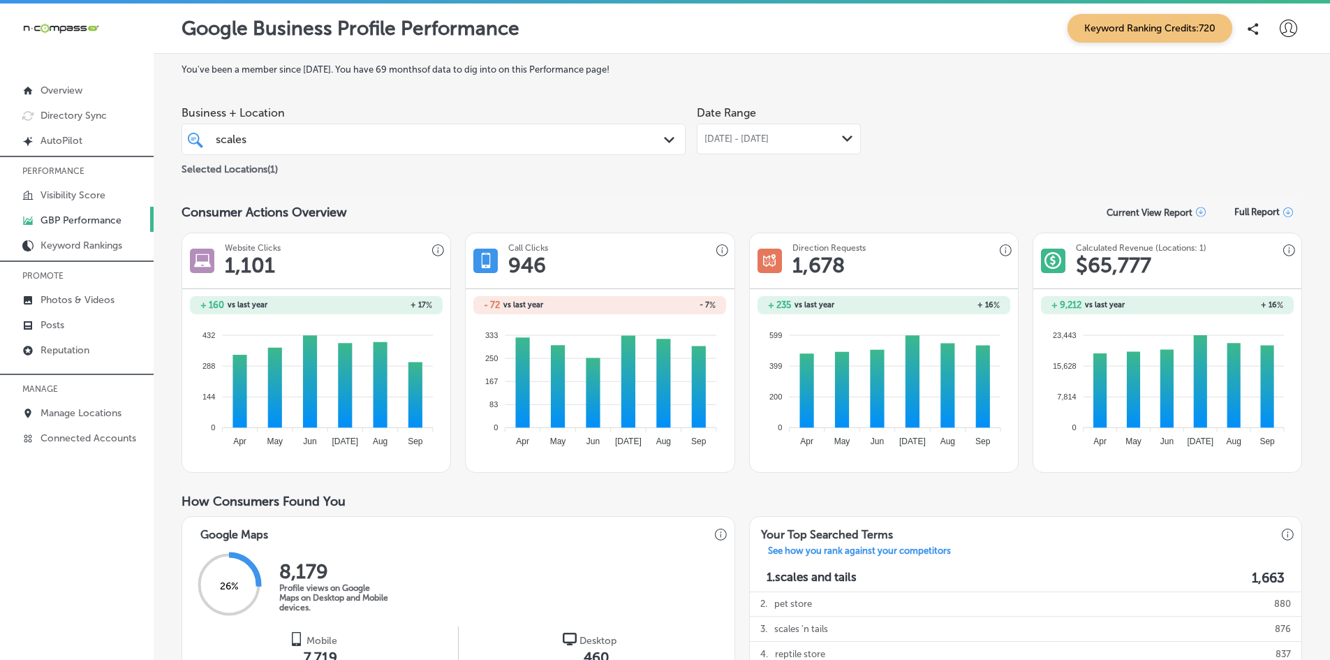
click at [314, 145] on div "scales scales" at bounding box center [411, 139] width 394 height 19
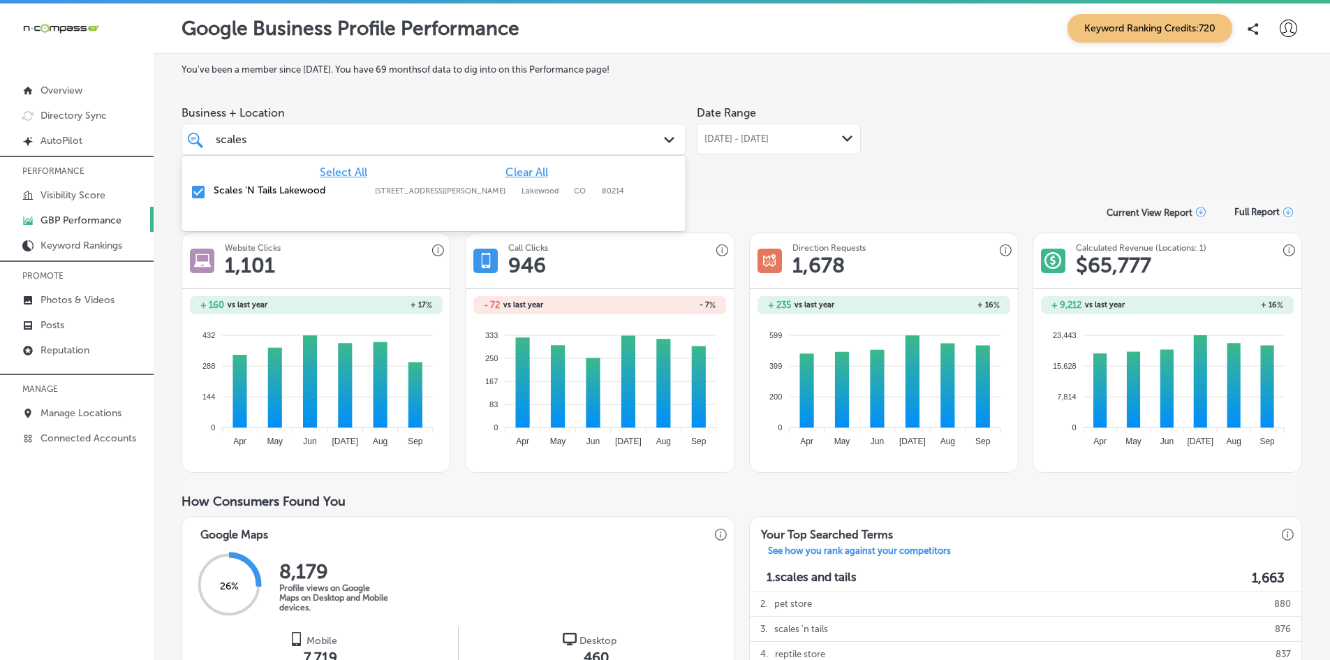
click at [200, 189] on input "checkbox" at bounding box center [198, 192] width 17 height 17
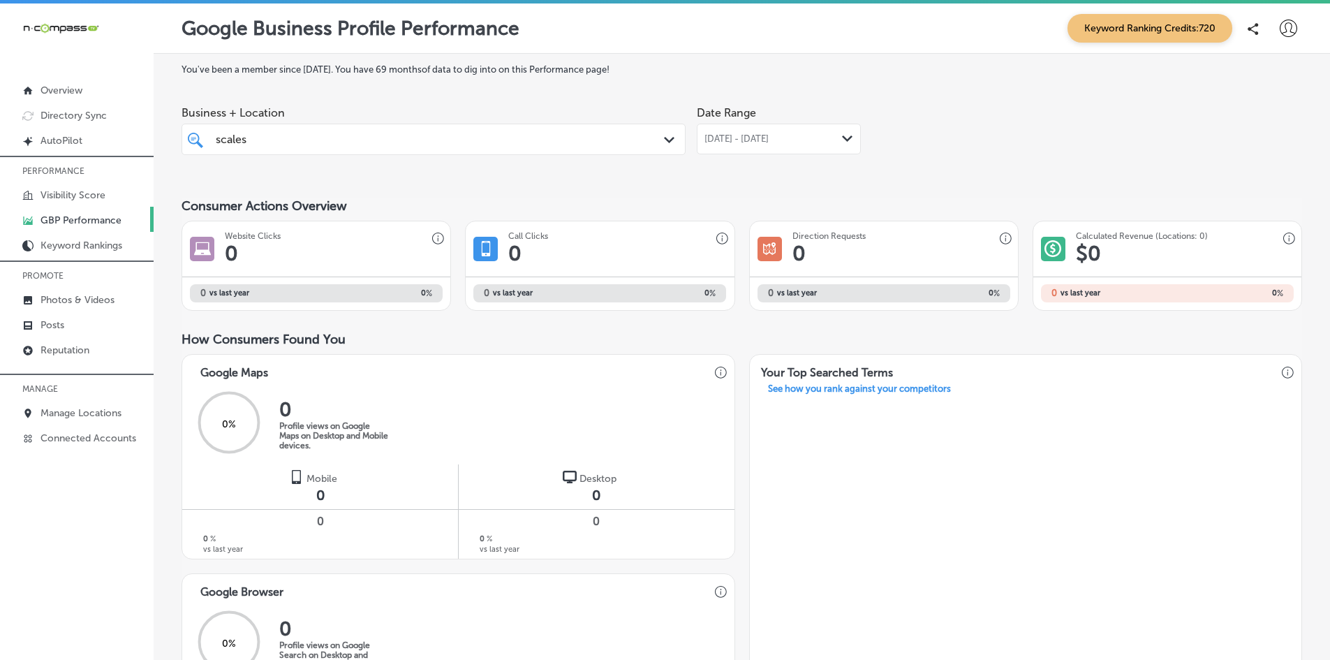
drag, startPoint x: 269, startPoint y: 137, endPoint x: 183, endPoint y: 135, distance: 85.9
click at [183, 135] on div "scales scales Path Created with Sketch." at bounding box center [433, 139] width 503 height 22
click at [264, 143] on div "scales scales" at bounding box center [411, 139] width 394 height 19
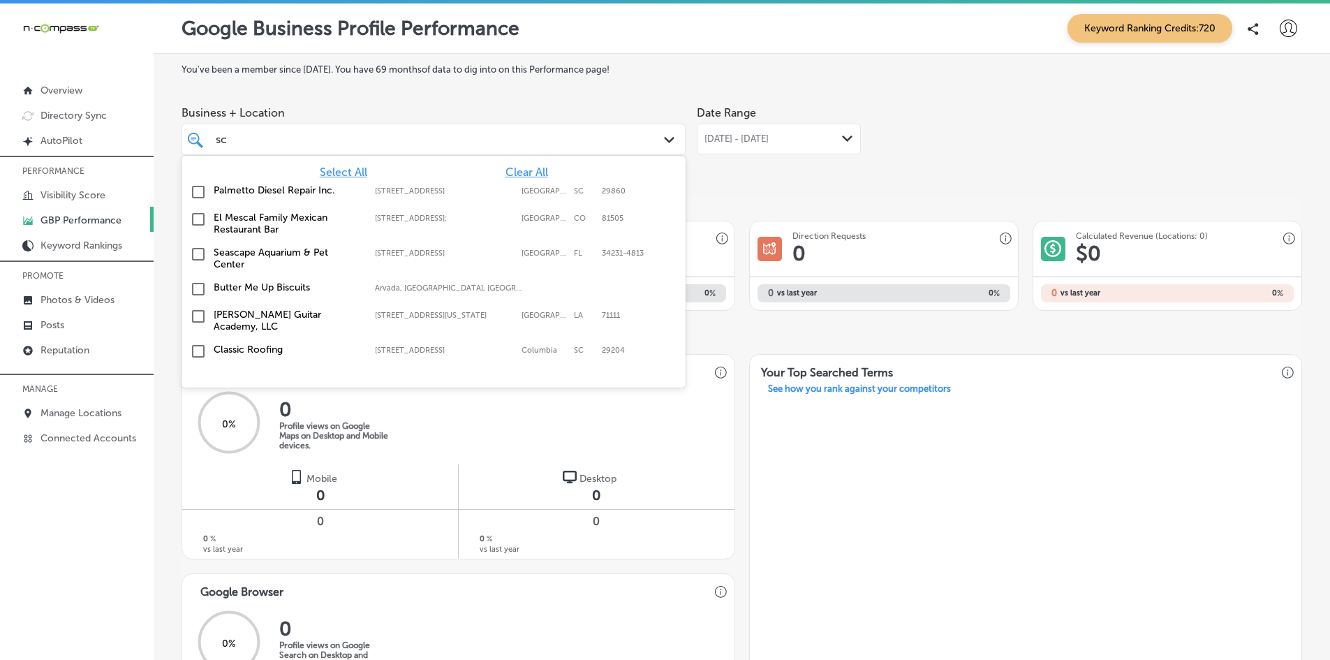
type input "s"
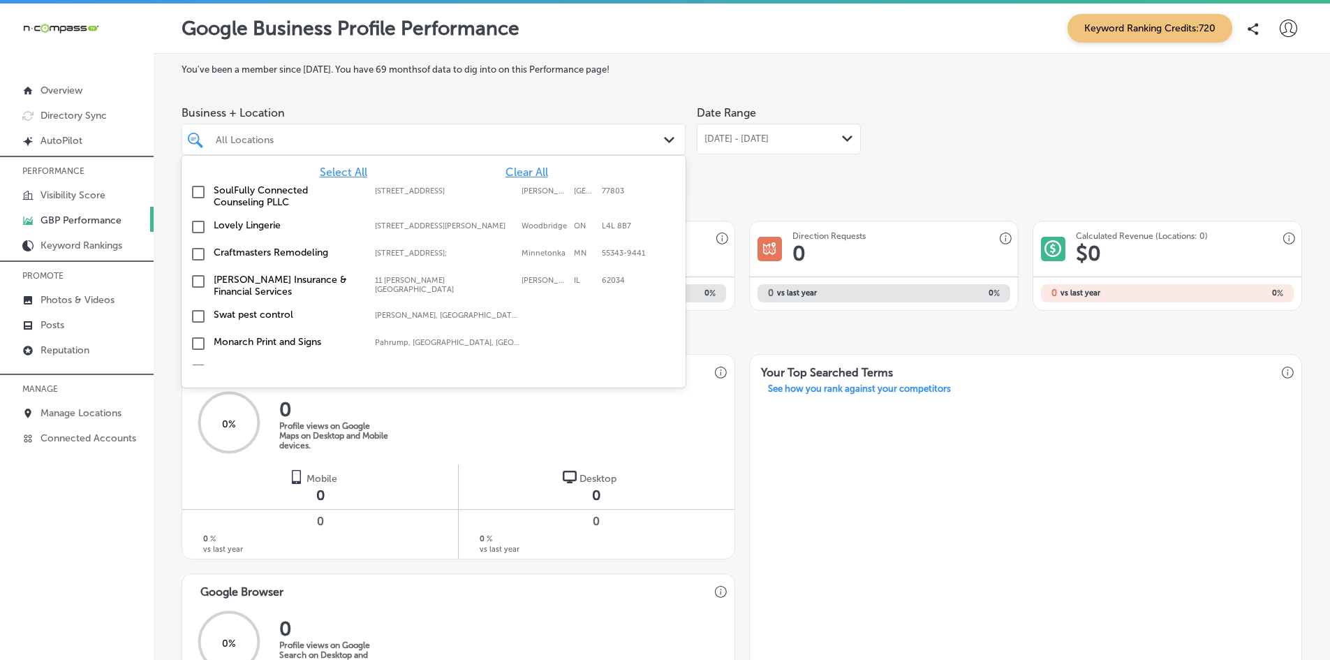
click at [235, 135] on div "All Locations" at bounding box center [441, 139] width 450 height 12
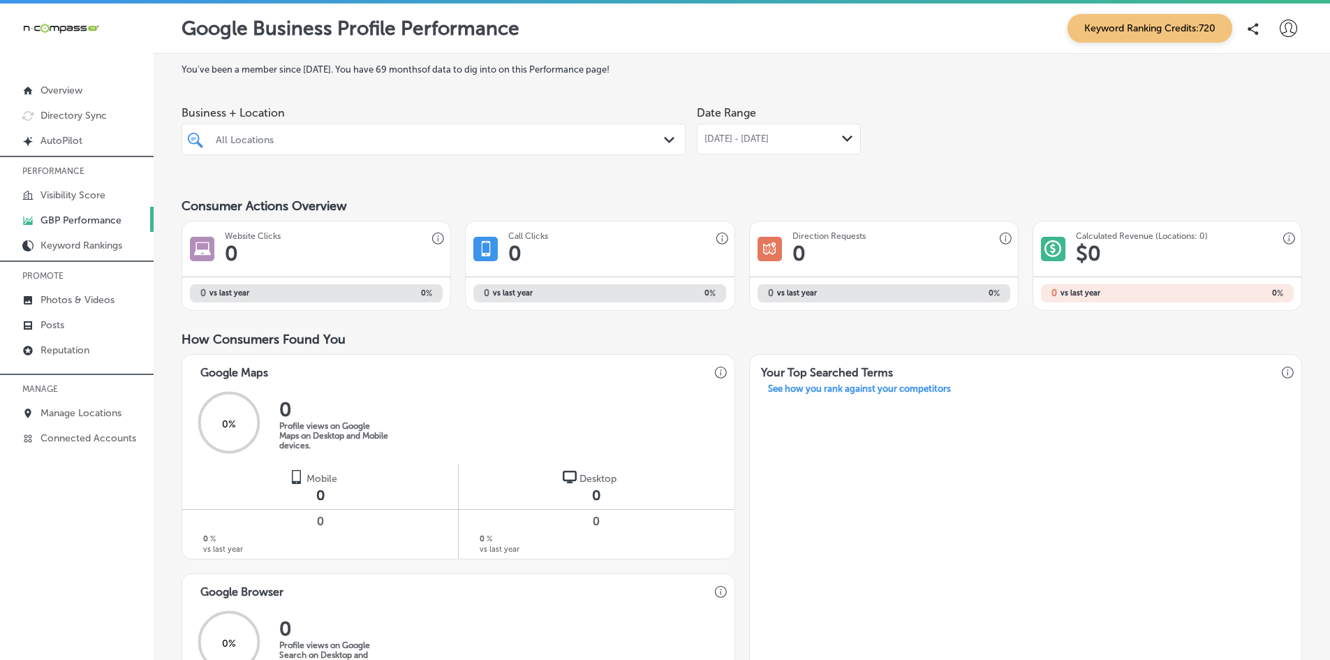
click at [225, 141] on div "All Locations" at bounding box center [441, 139] width 450 height 12
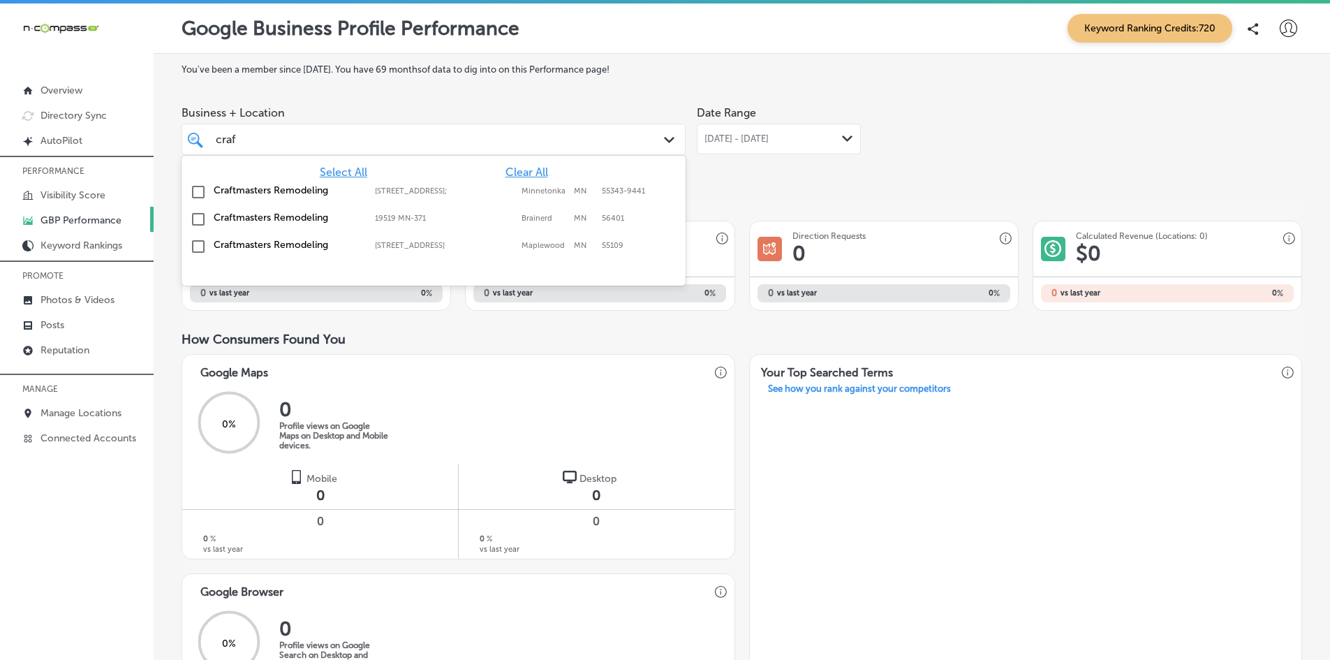
click at [256, 135] on div "craf craf" at bounding box center [411, 139] width 394 height 19
click at [191, 190] on input "checkbox" at bounding box center [198, 192] width 17 height 17
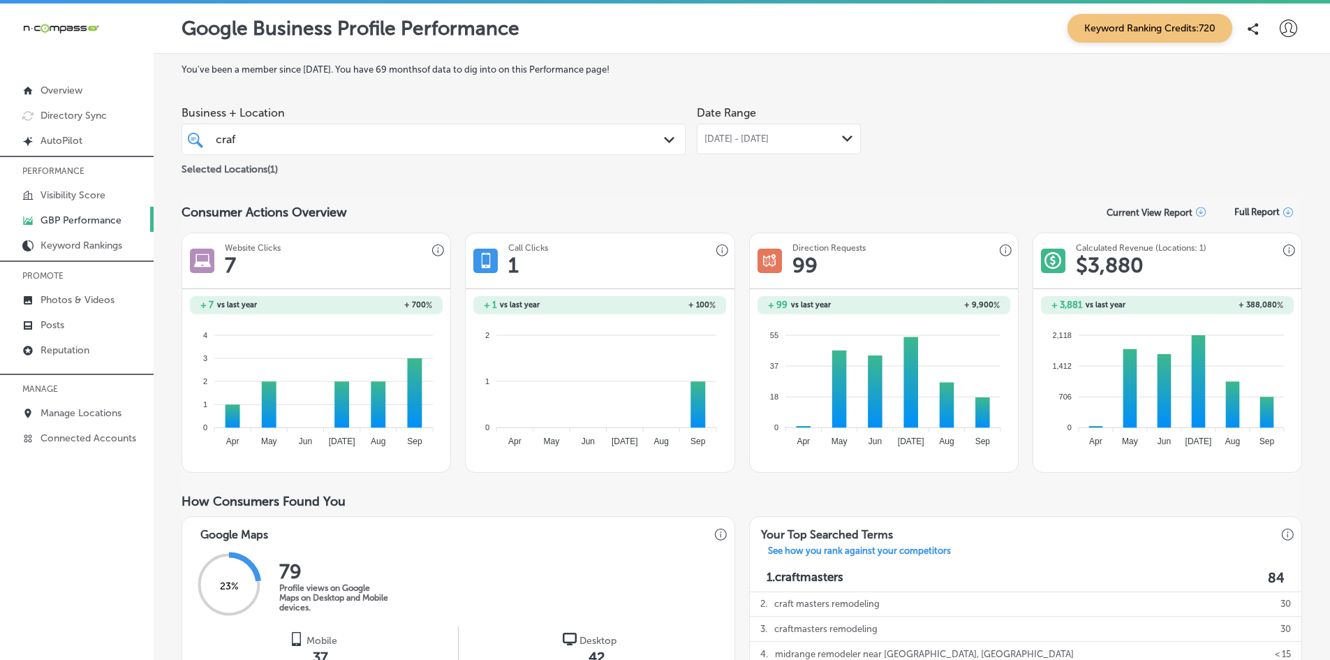
click at [288, 128] on div "craf craf Path Created with Sketch." at bounding box center [434, 139] width 504 height 31
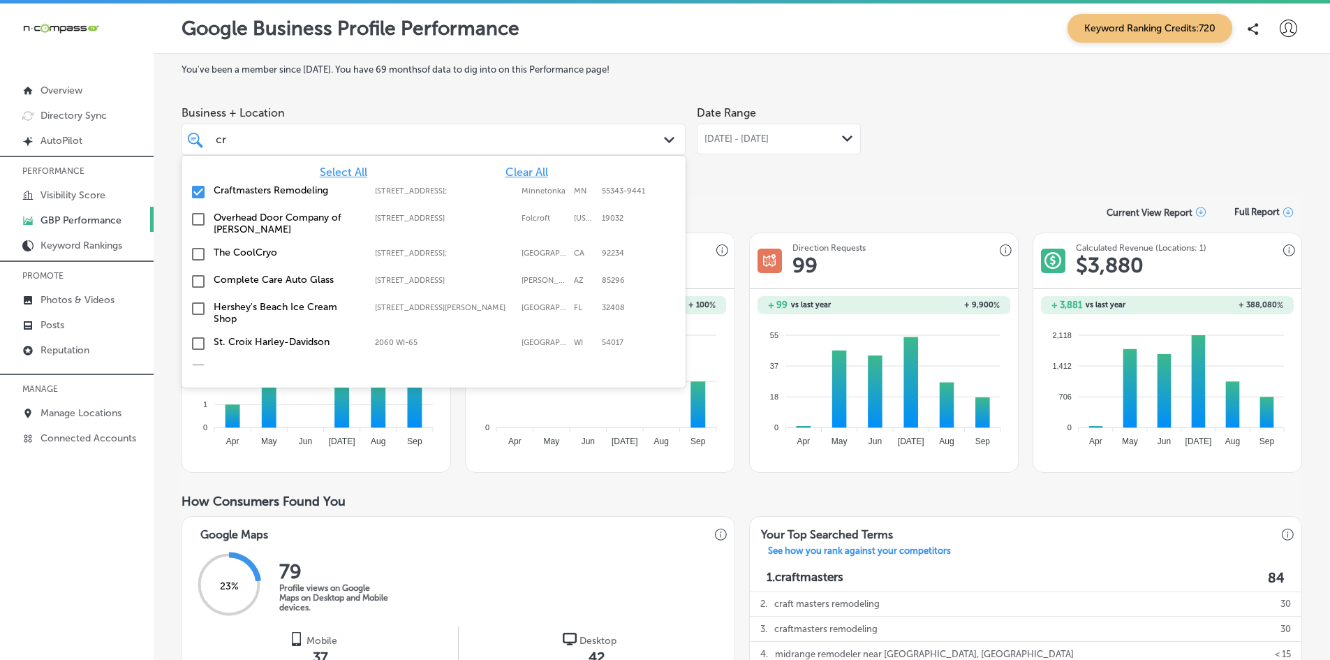
type input "c"
click at [197, 193] on input "checkbox" at bounding box center [198, 192] width 17 height 17
click at [249, 134] on div "Craftmasters Remodeling" at bounding box center [441, 139] width 450 height 12
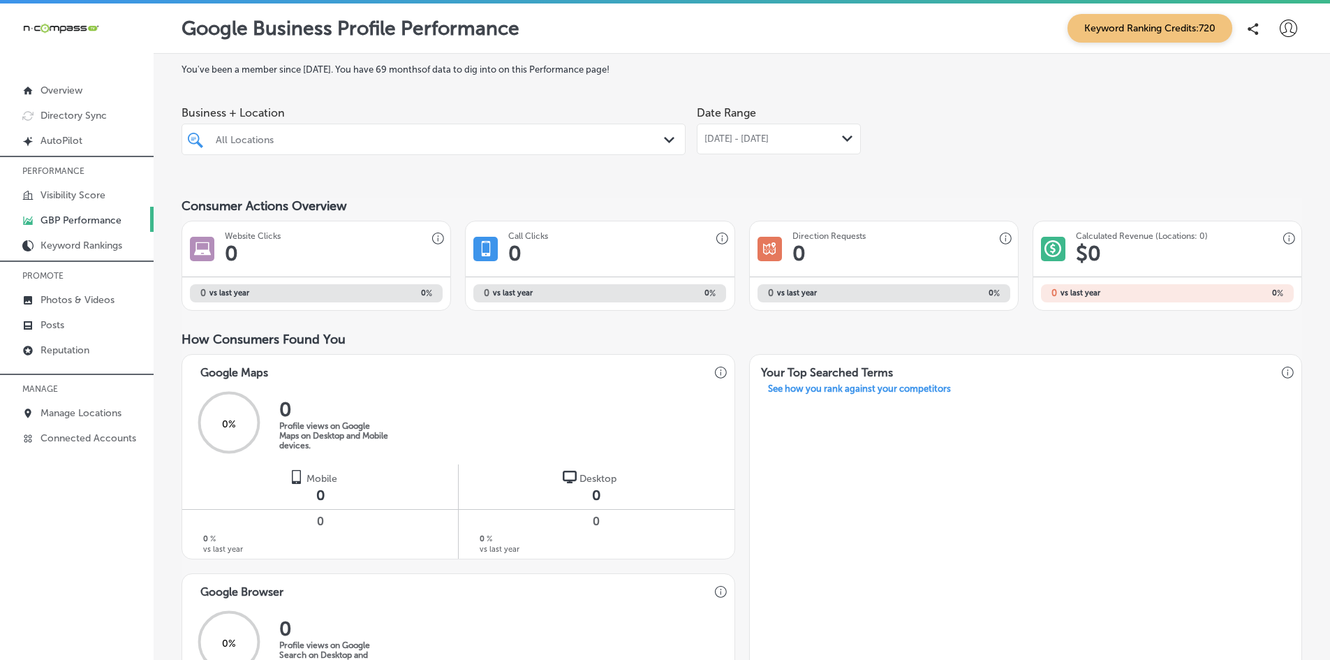
click at [313, 140] on div "All Locations" at bounding box center [441, 139] width 450 height 12
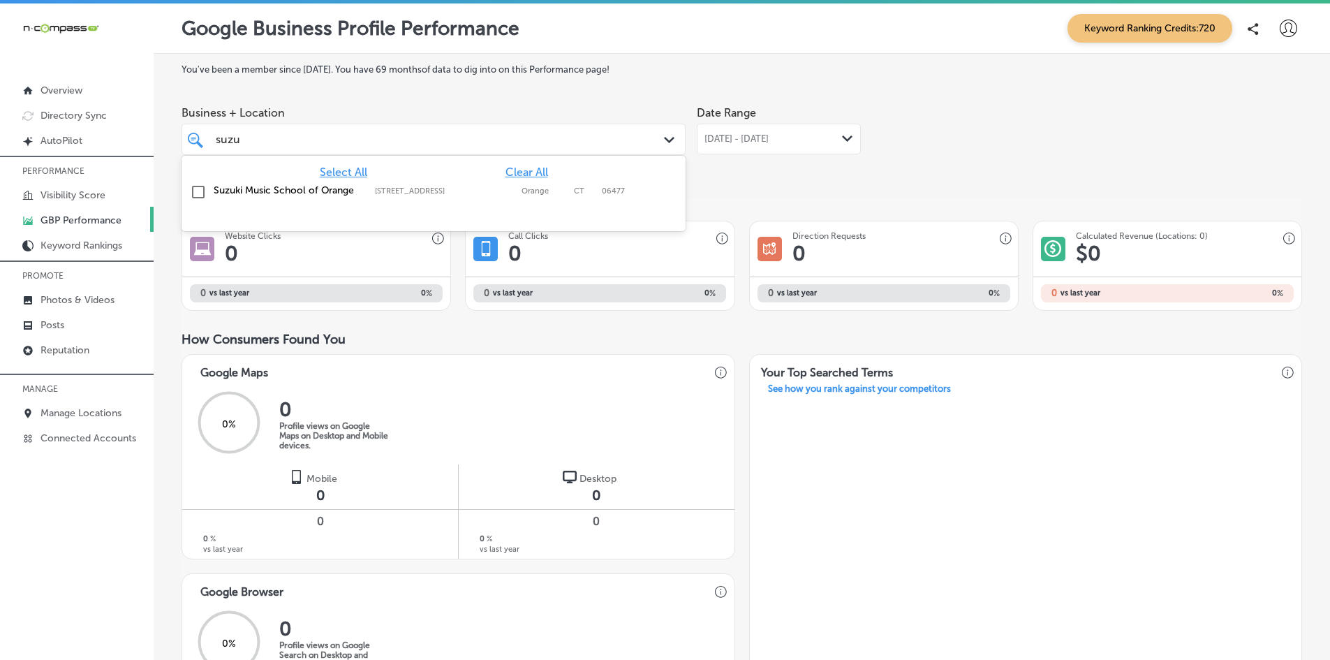
click at [205, 191] on input "checkbox" at bounding box center [198, 192] width 17 height 17
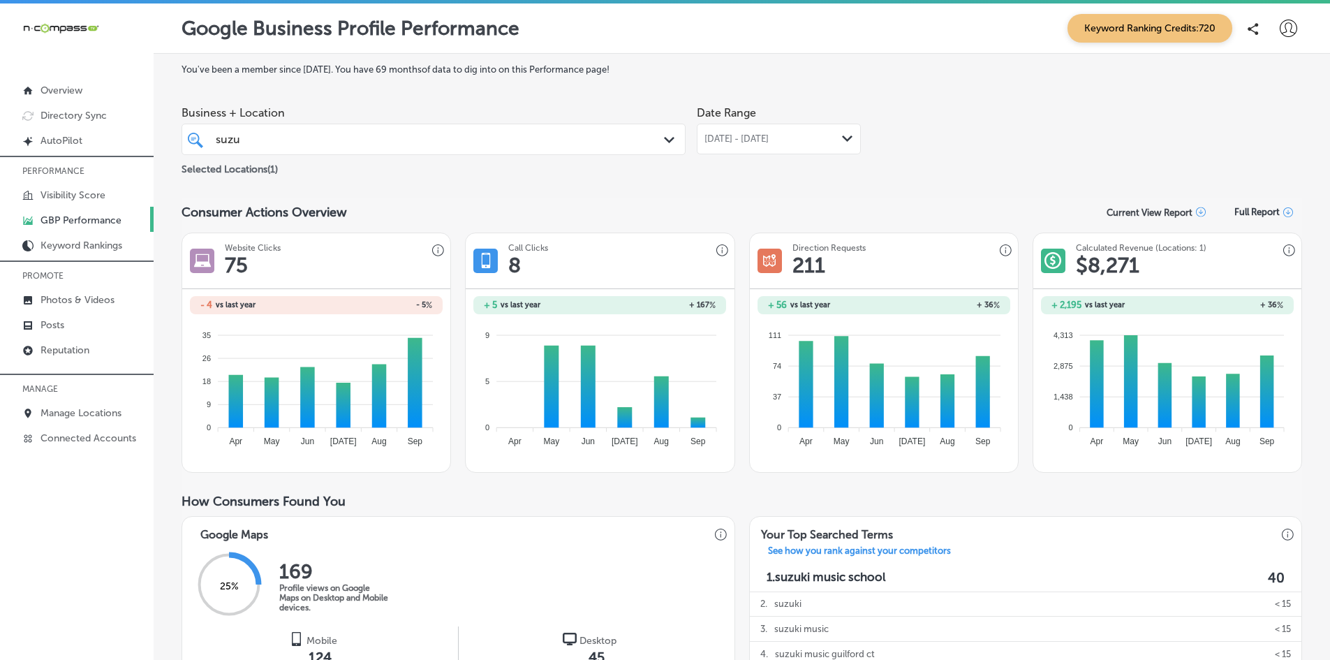
click at [382, 163] on div "Selected Locations ( 1 )" at bounding box center [434, 166] width 504 height 17
click at [382, 143] on div "suzu suzu" at bounding box center [411, 139] width 394 height 19
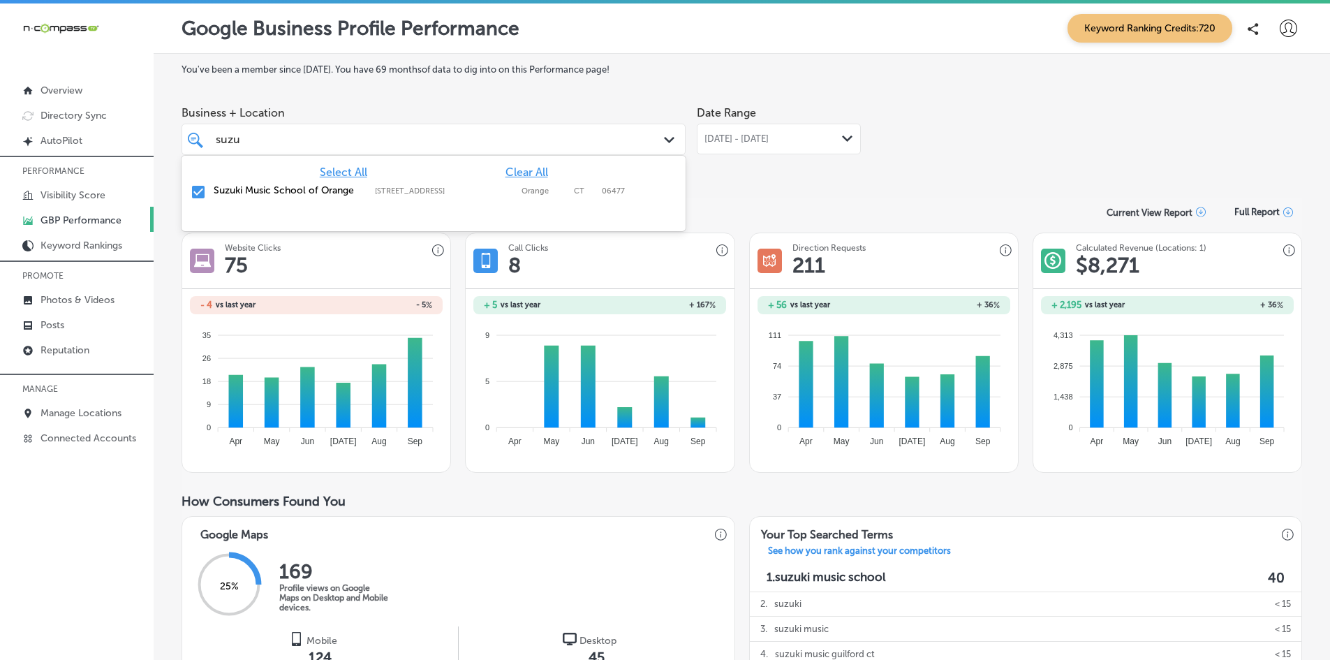
click at [760, 170] on div "Date Range Jul 01, 2025 - Sep 30, 2025 Path Created with Sketch." at bounding box center [779, 138] width 164 height 78
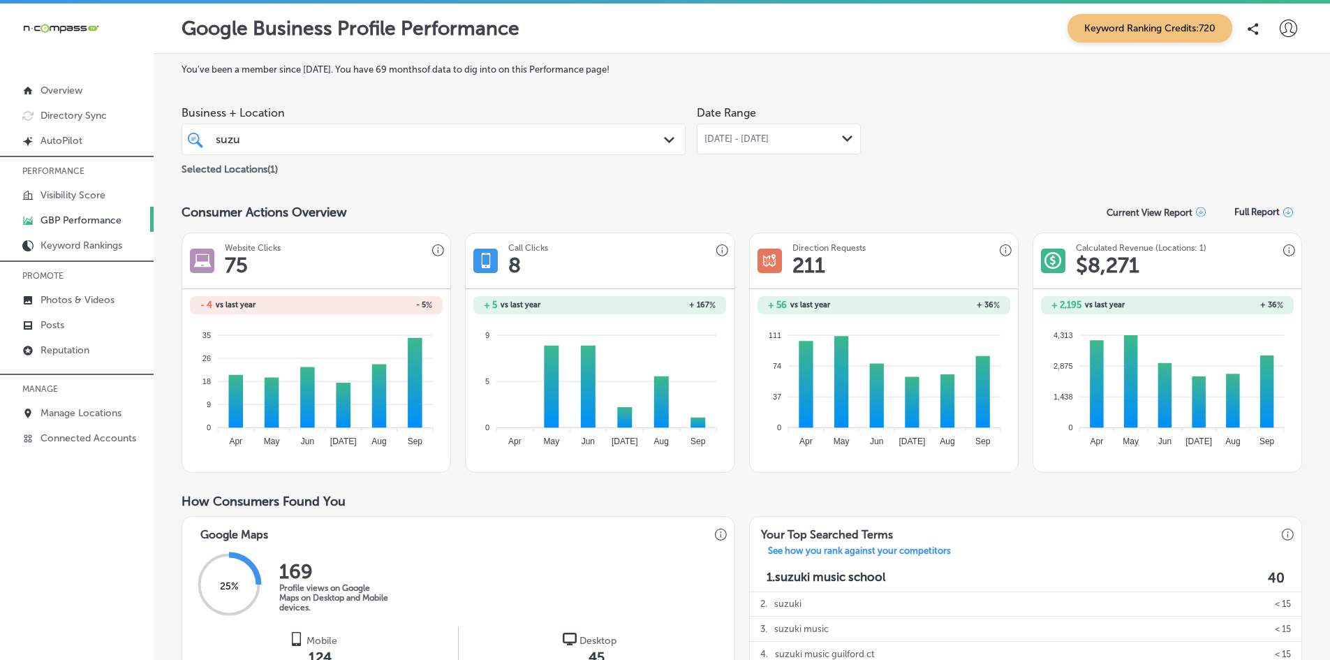
click at [617, 135] on div "suzu suzu" at bounding box center [434, 139] width 450 height 22
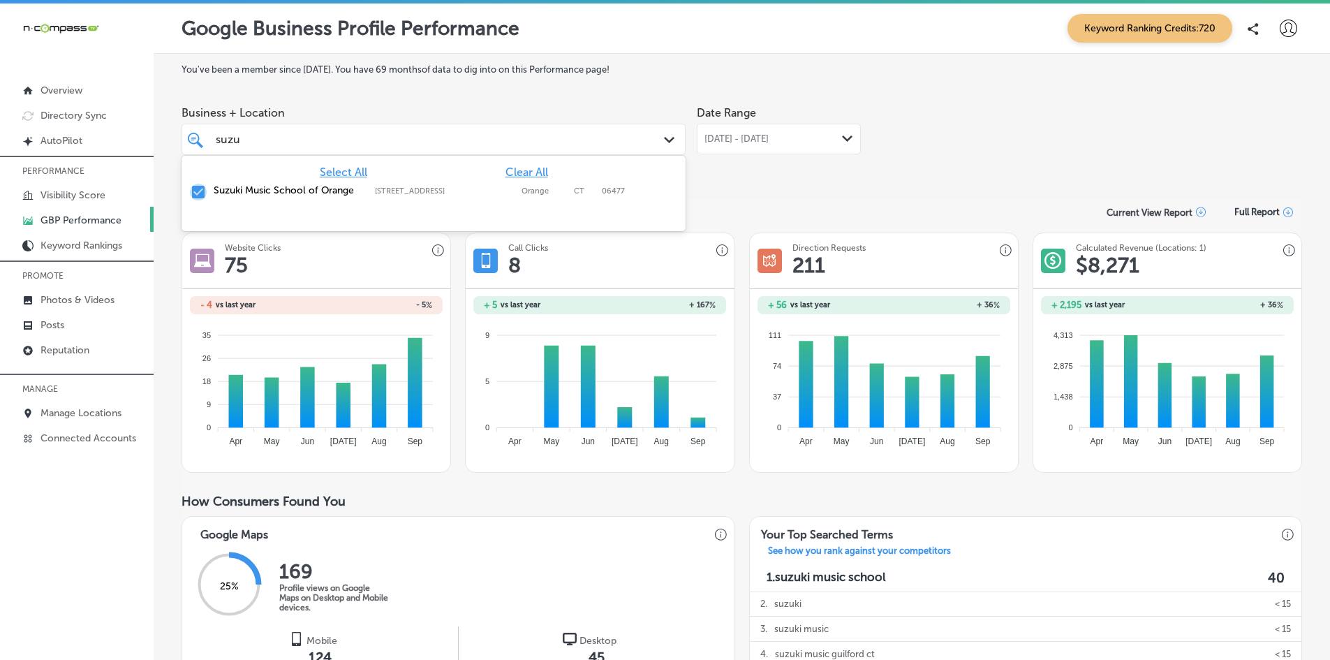
click at [196, 189] on input "checkbox" at bounding box center [198, 192] width 17 height 17
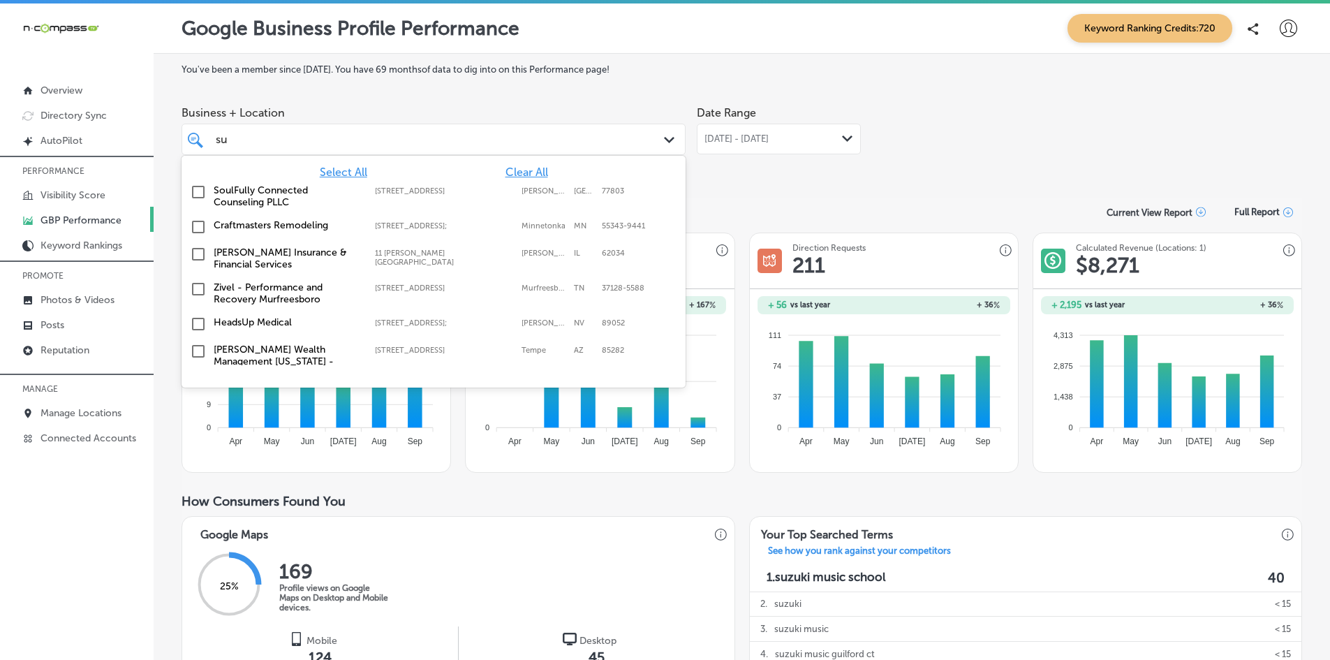
type input "s"
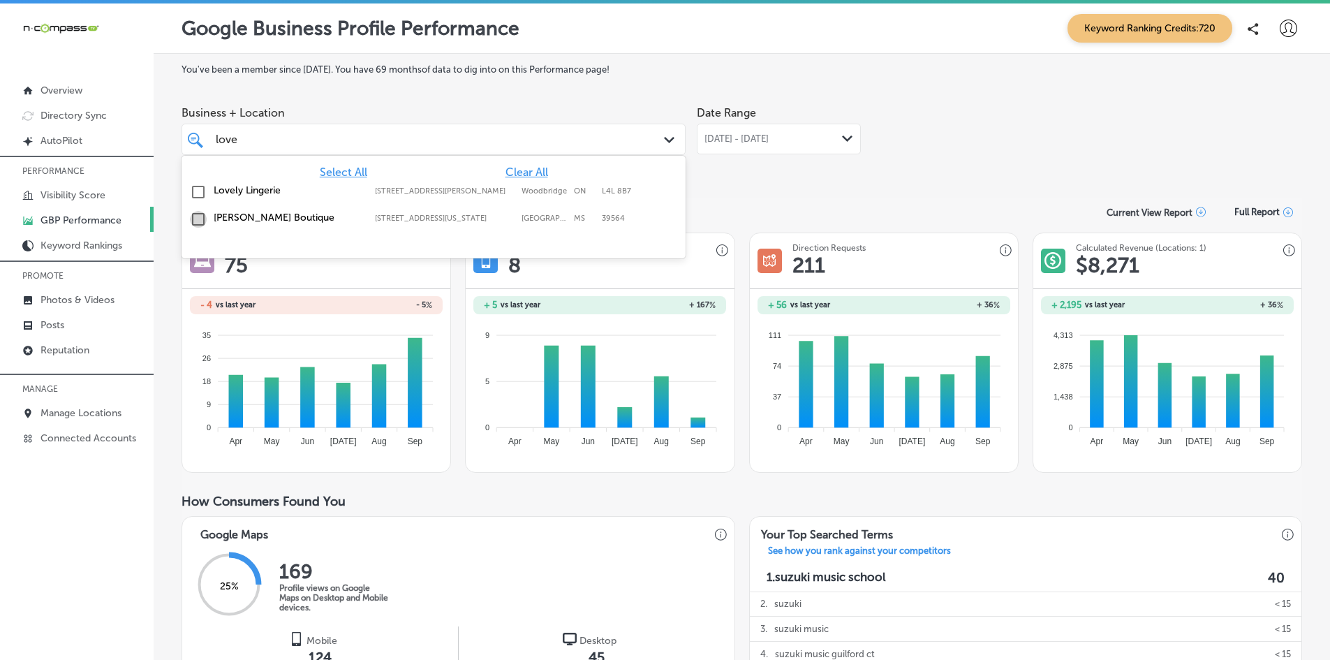
click at [198, 216] on input "checkbox" at bounding box center [198, 219] width 17 height 17
click at [786, 170] on div "Date Range Jul 01, 2025 - Sep 30, 2025 Path Created with Sketch." at bounding box center [779, 138] width 164 height 78
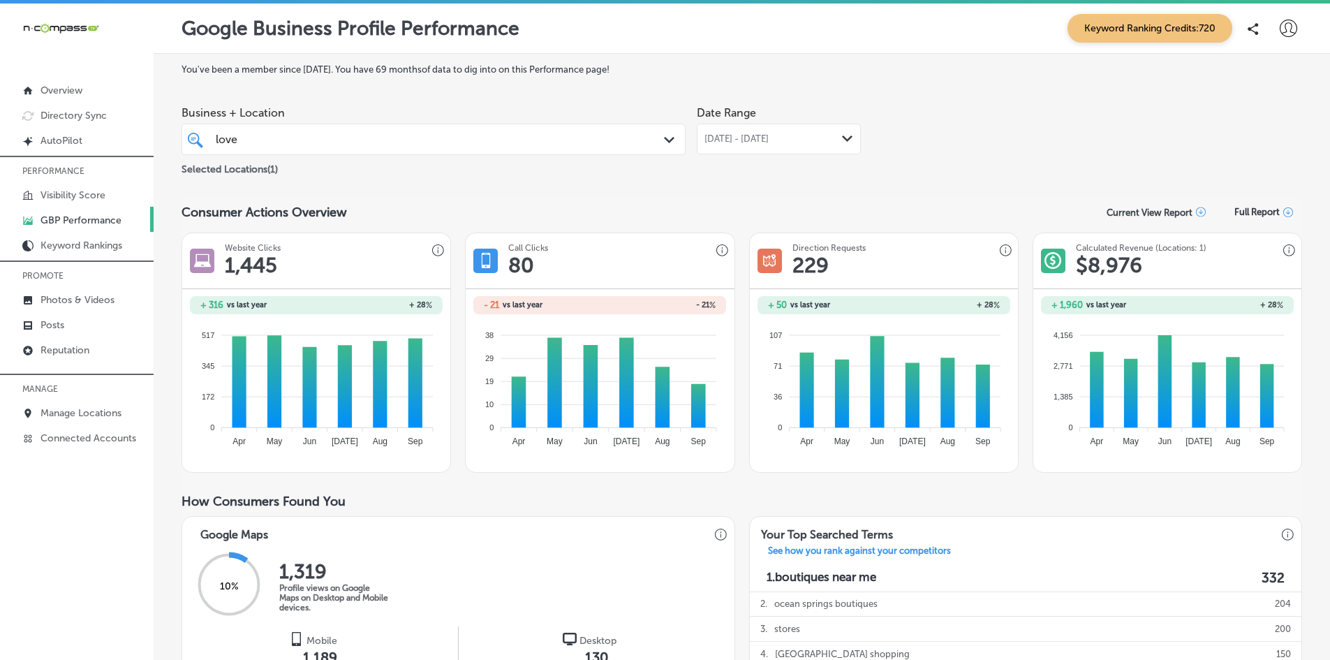
click at [762, 147] on div "[DATE] - [DATE] Path Created with Sketch." at bounding box center [779, 139] width 164 height 31
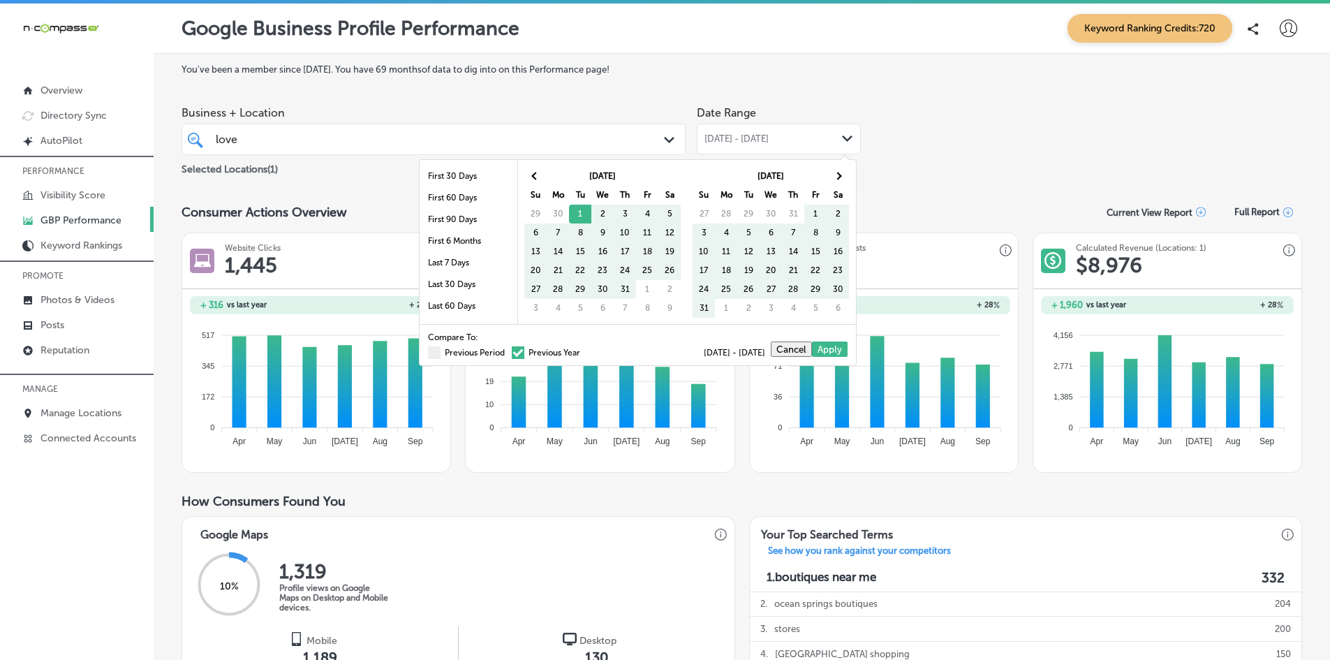
click at [512, 354] on span at bounding box center [518, 352] width 13 height 13
click at [583, 350] on input "Previous Year" at bounding box center [583, 350] width 0 height 0
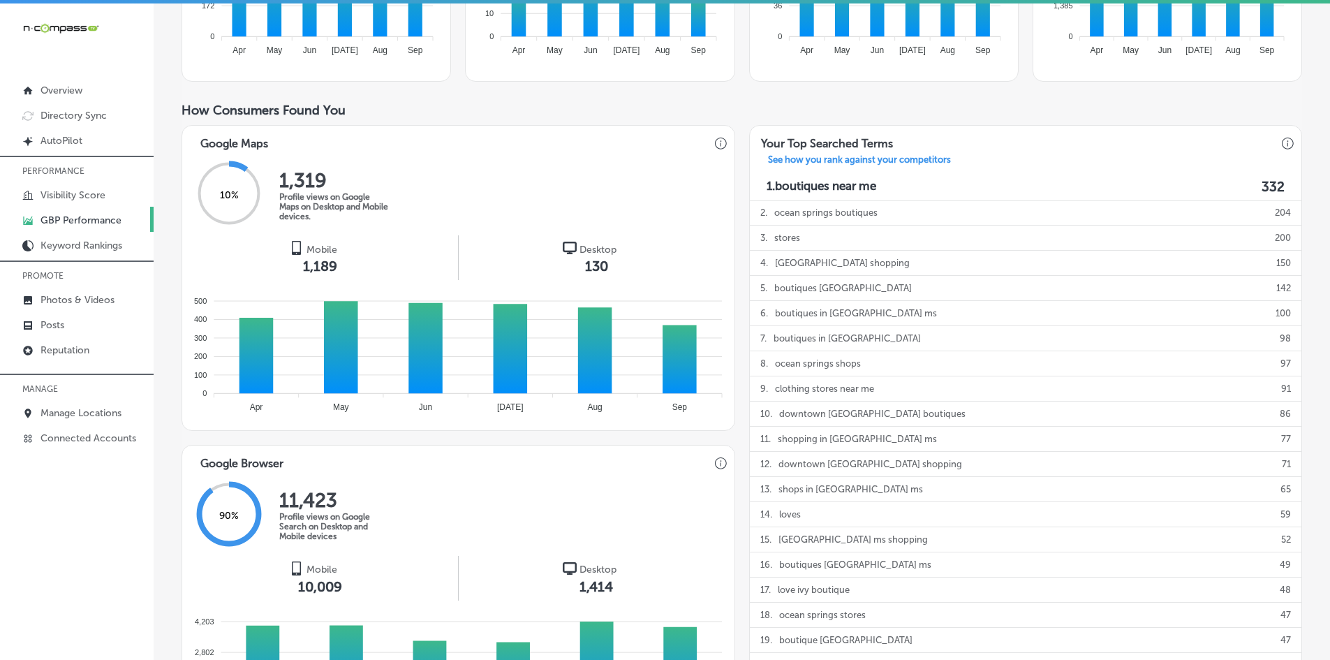
scroll to position [70, 0]
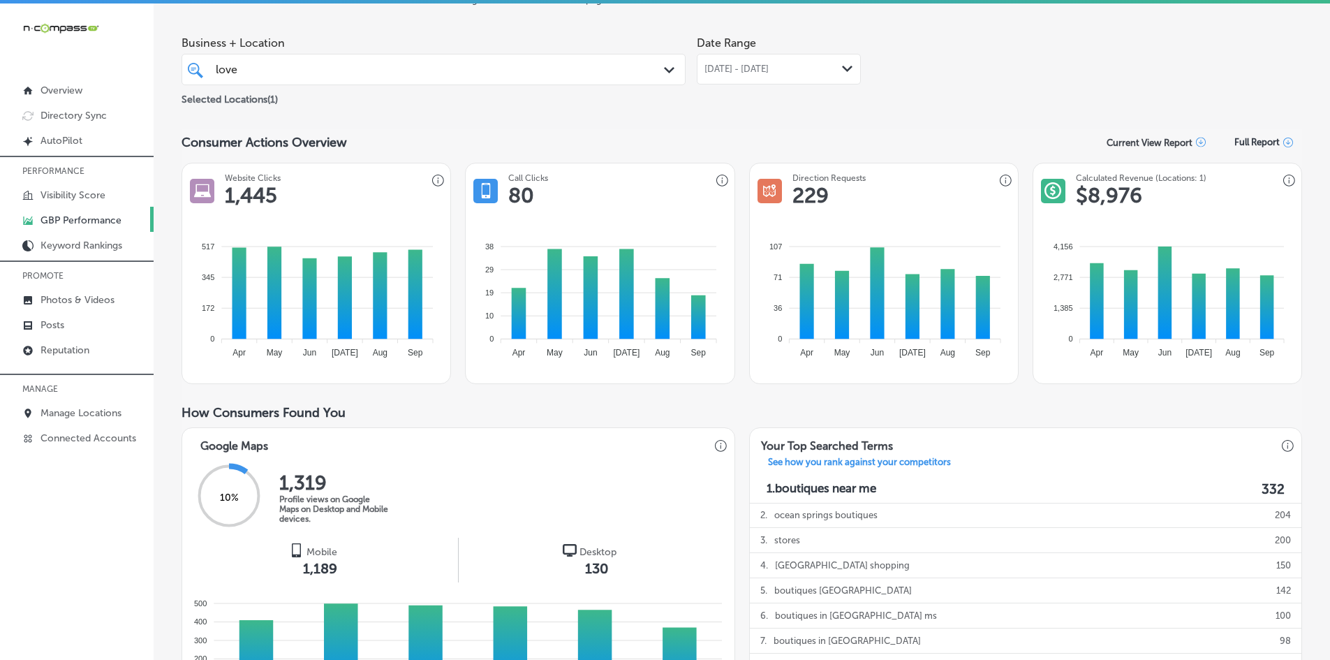
click at [397, 64] on div "love love" at bounding box center [411, 69] width 394 height 19
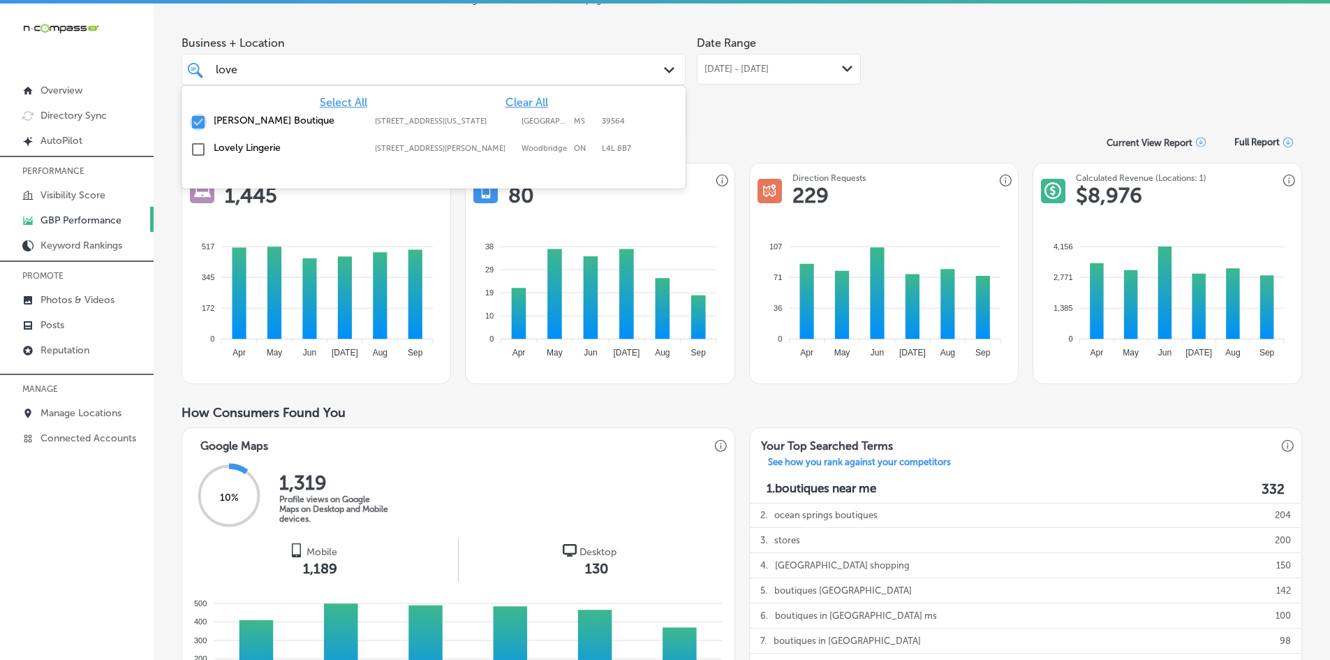
click at [197, 124] on input "checkbox" at bounding box center [198, 122] width 17 height 17
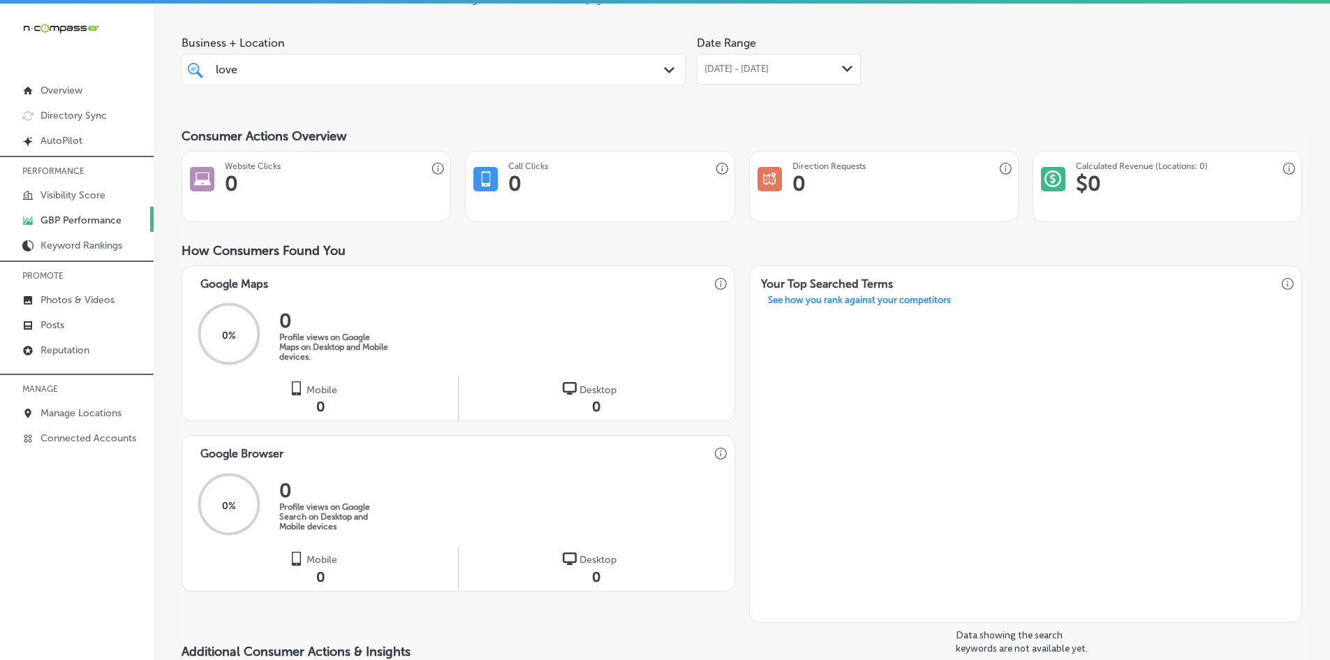
click at [92, 57] on div "iconmonstr-menu-thin copy Created with Sketch. Overview Directory Sync Created …" at bounding box center [665, 333] width 1330 height 660
click at [276, 77] on div "love love" at bounding box center [411, 69] width 394 height 19
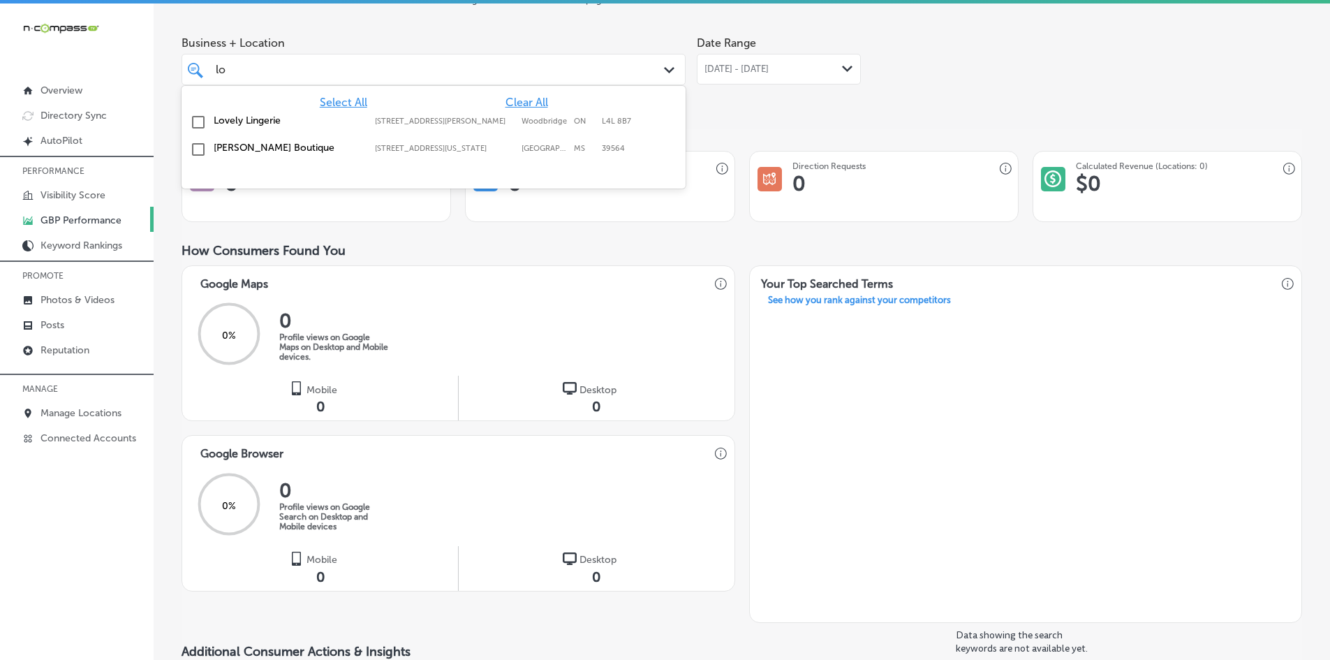
type input "l"
click at [198, 121] on input "checkbox" at bounding box center [198, 122] width 17 height 17
type input "gate"
click at [732, 115] on div "You've been a member since July, 2021 . You have 69 months of data to dig into …" at bounding box center [742, 473] width 1121 height 958
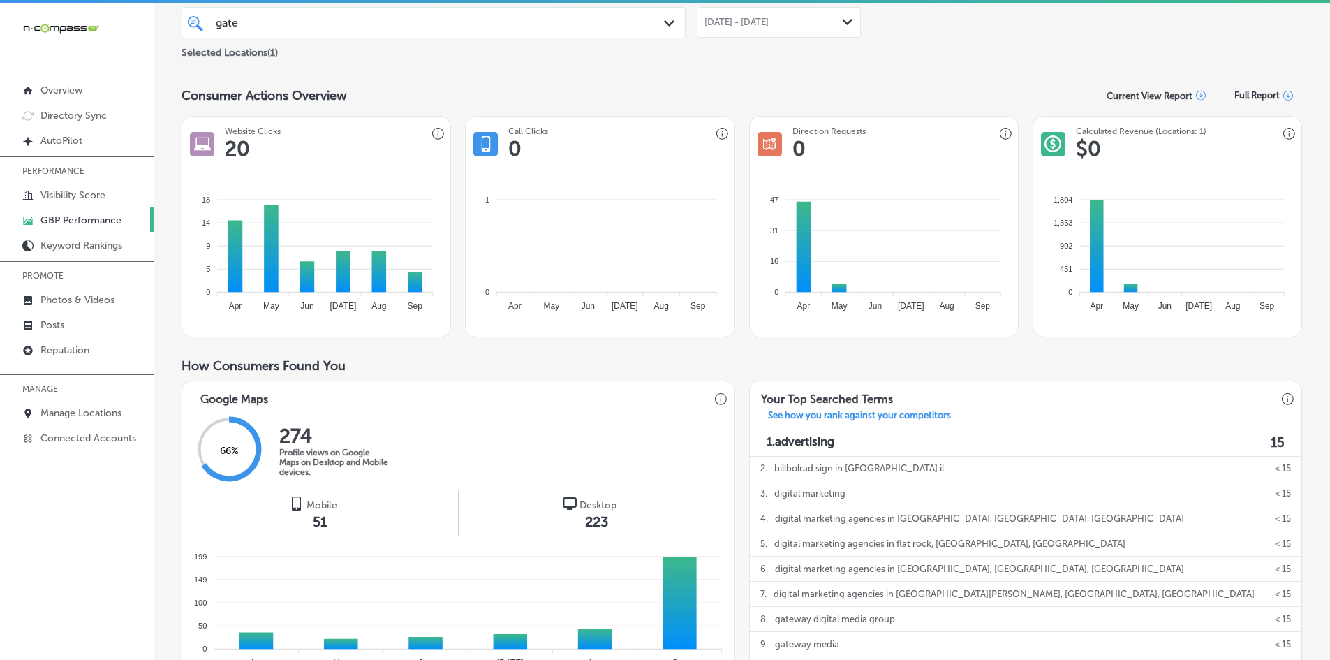
scroll to position [0, 0]
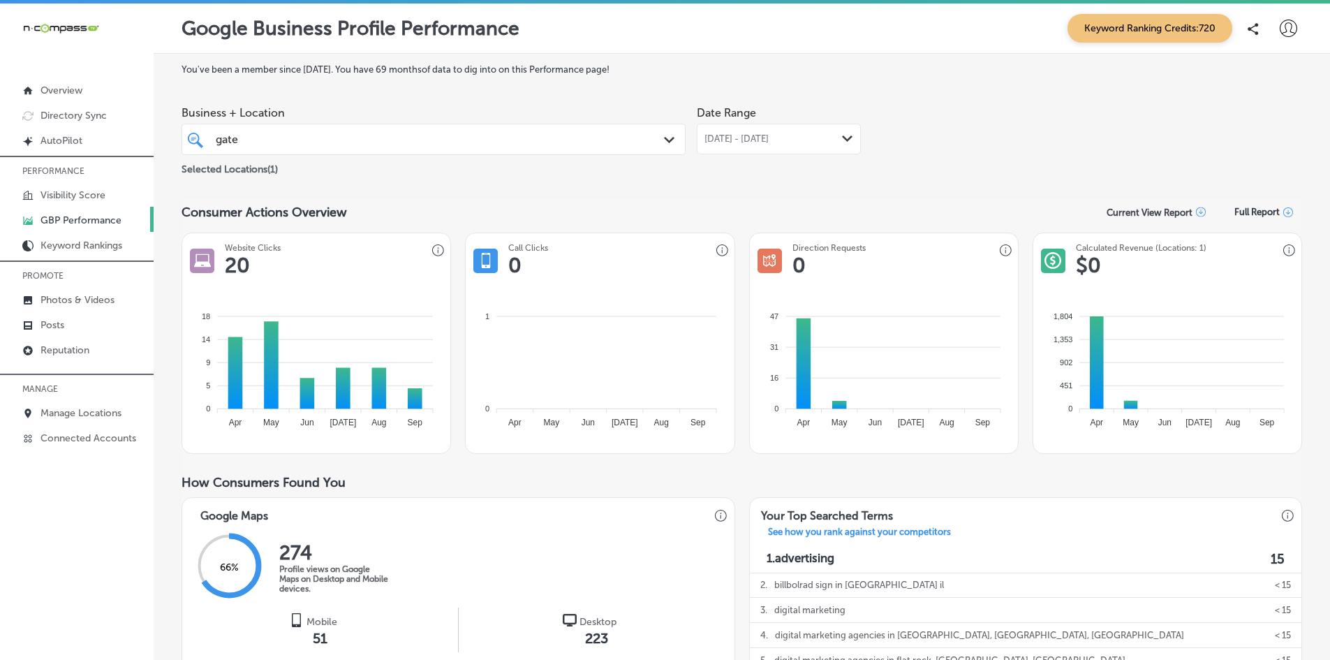
click at [769, 139] on span "[DATE] - [DATE]" at bounding box center [736, 138] width 64 height 11
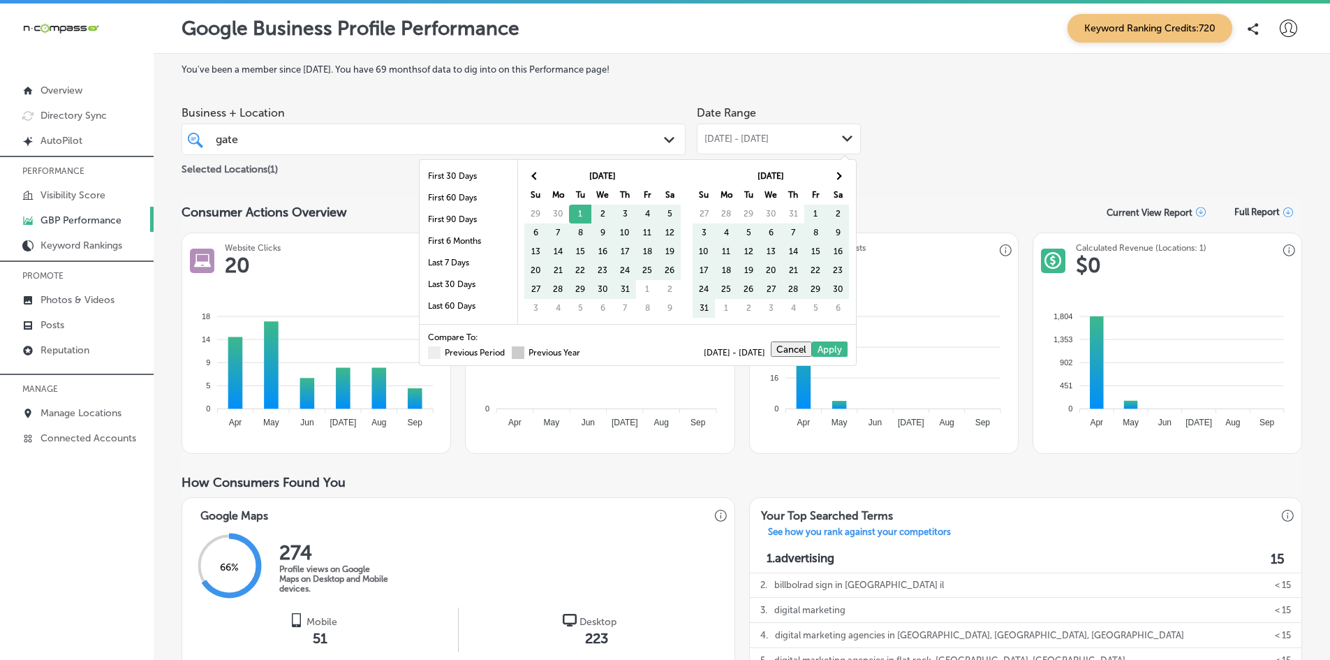
click at [512, 353] on span at bounding box center [518, 352] width 13 height 13
click at [583, 350] on input "Previous Year" at bounding box center [583, 350] width 0 height 0
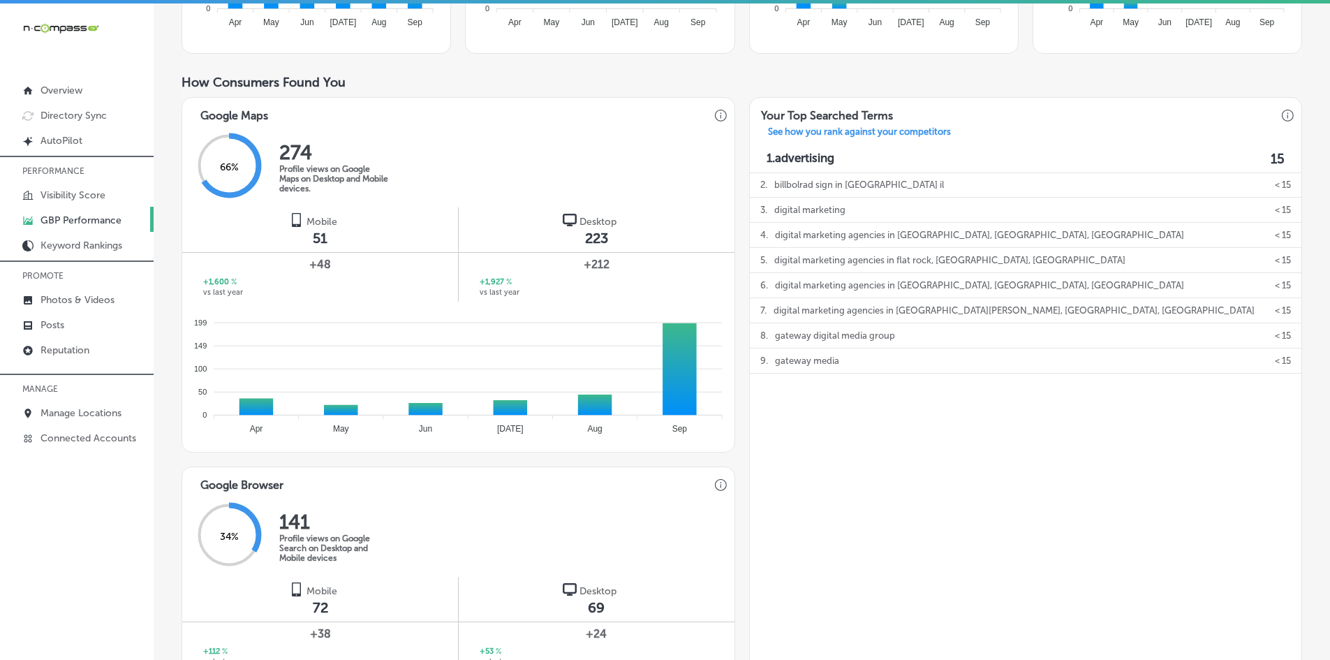
scroll to position [698, 0]
